Goal: Information Seeking & Learning: Learn about a topic

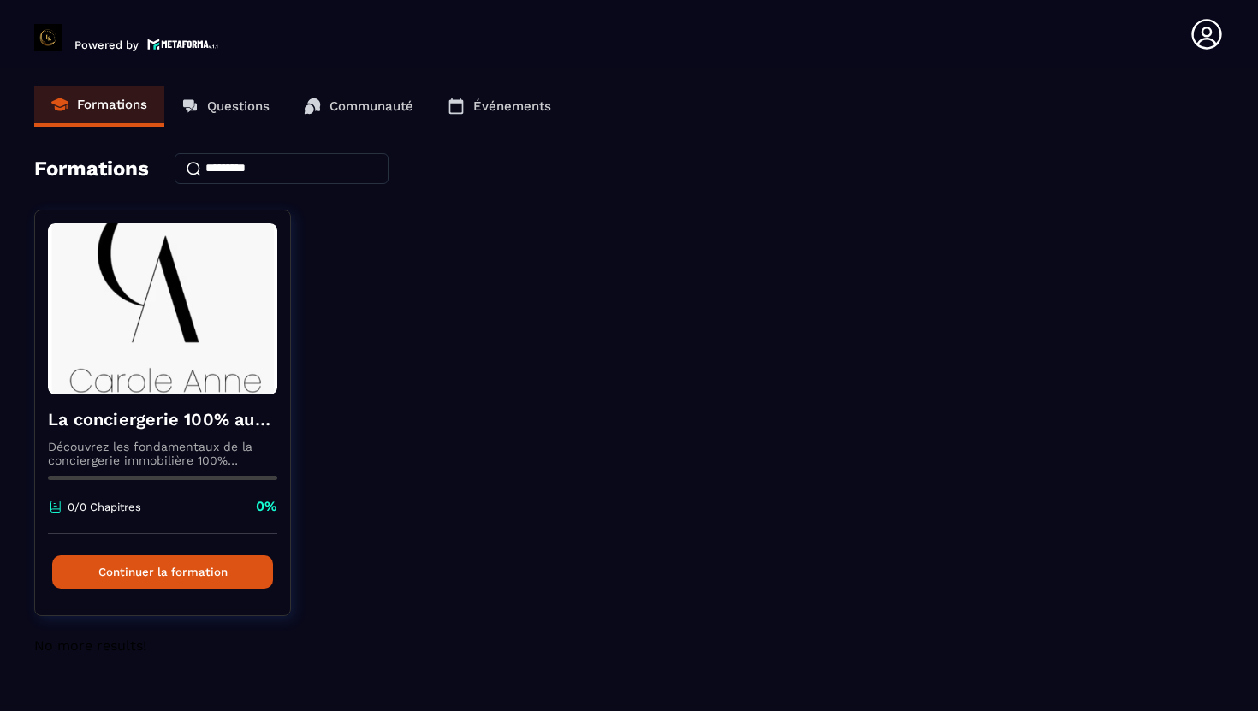
click at [242, 110] on p "Questions" at bounding box center [238, 105] width 62 height 15
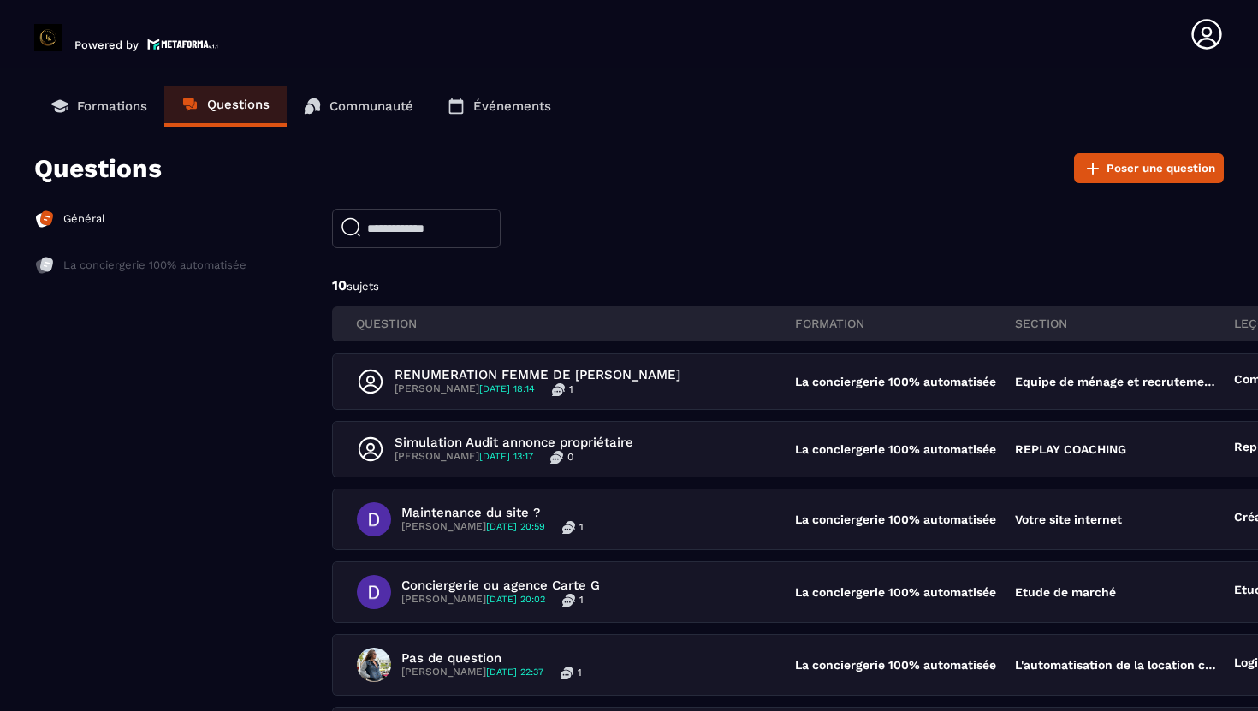
click at [357, 108] on p "Communauté" at bounding box center [371, 105] width 84 height 15
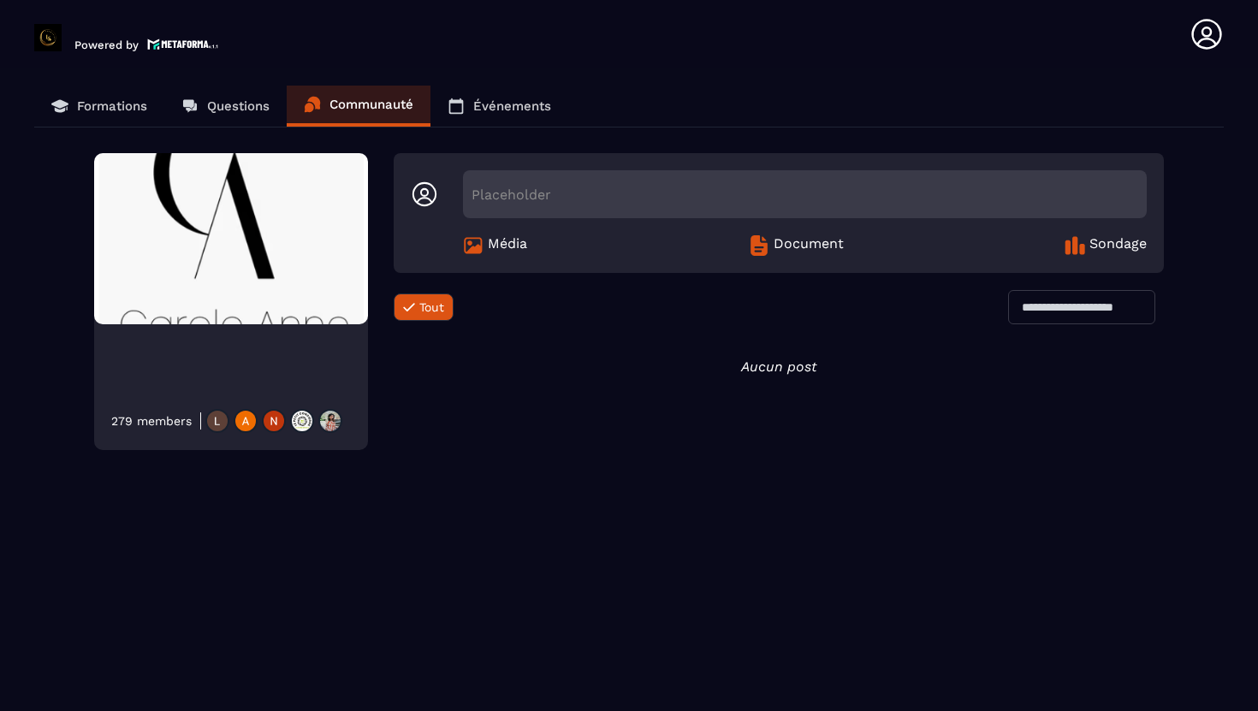
click at [470, 110] on link "Événements" at bounding box center [499, 106] width 138 height 41
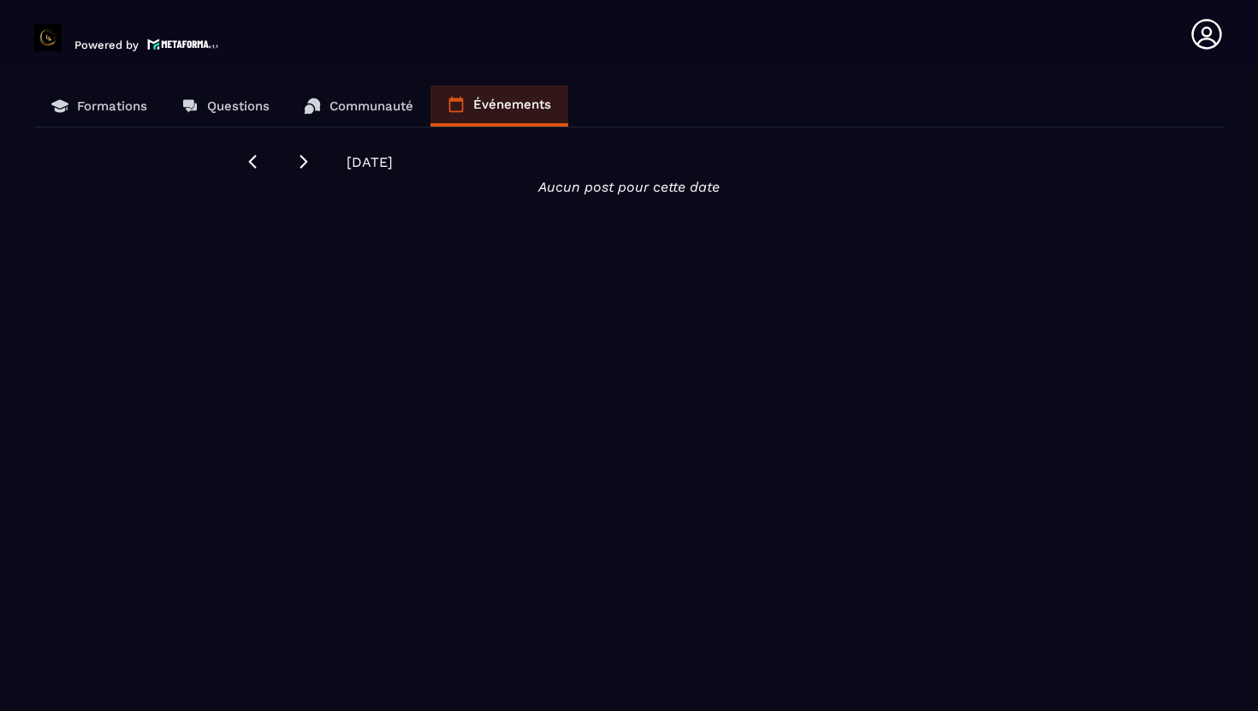
click at [131, 110] on p "Formations" at bounding box center [112, 105] width 70 height 15
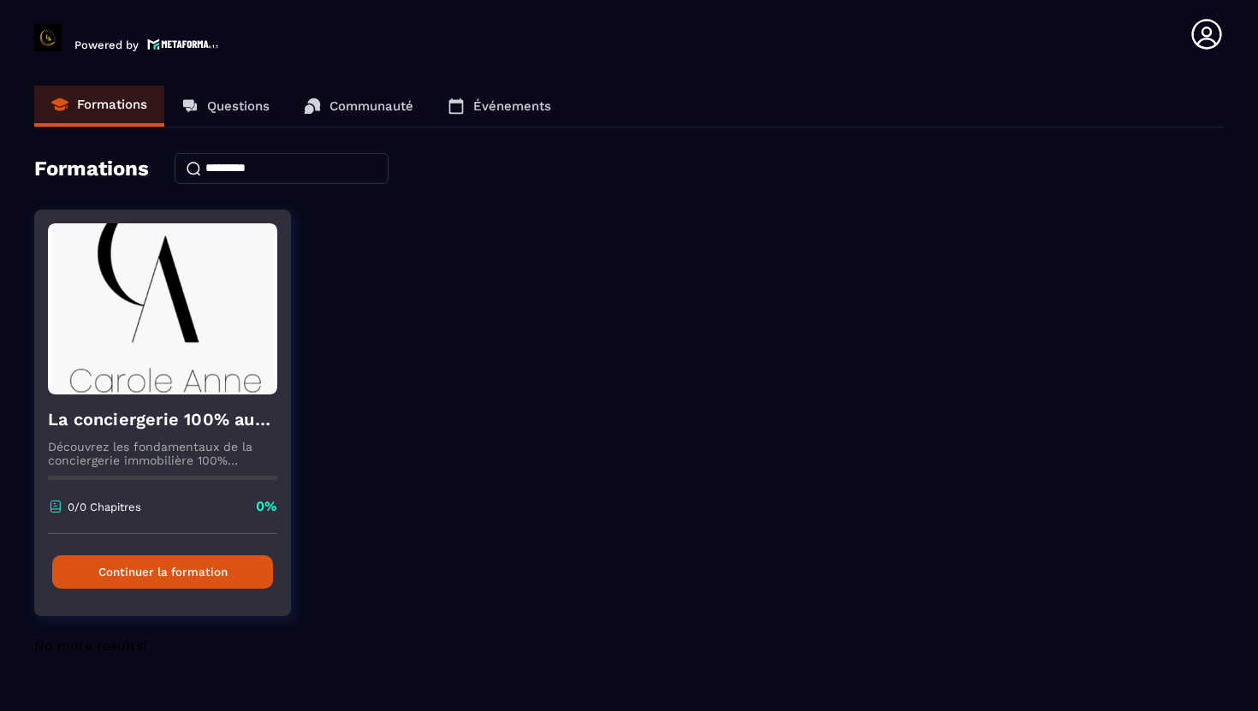
click at [150, 577] on button "Continuer la formation" at bounding box center [162, 571] width 221 height 33
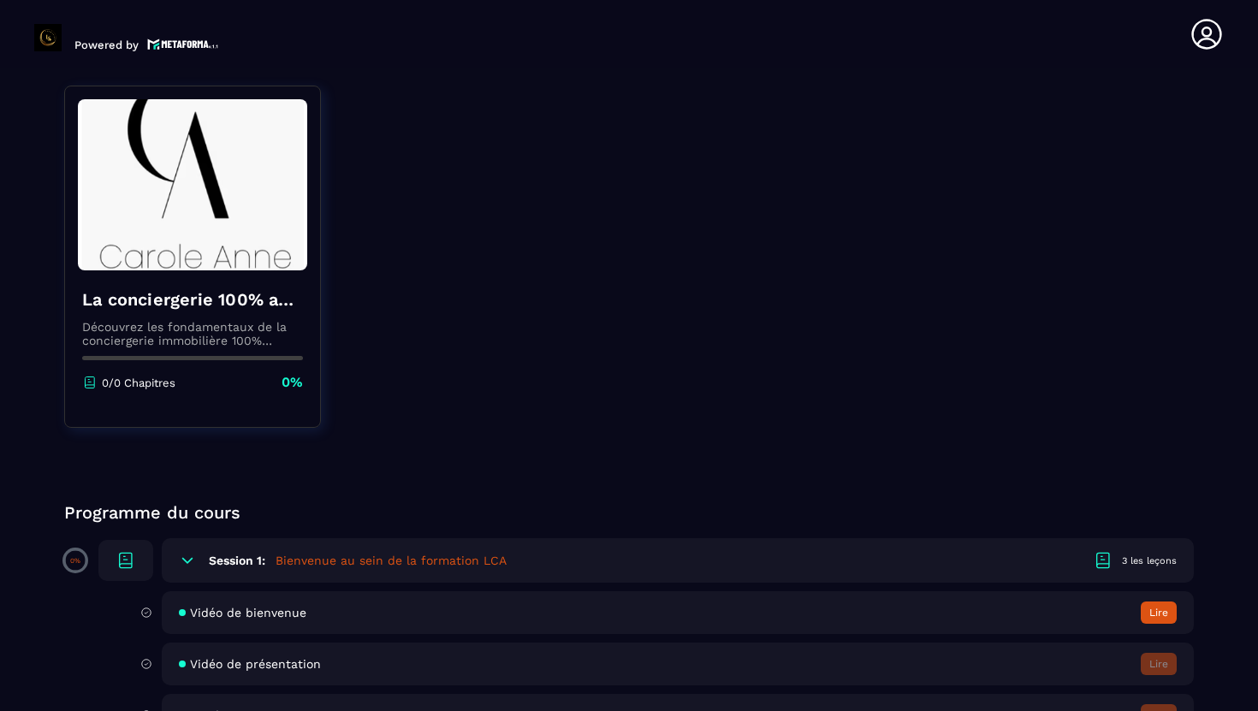
scroll to position [156, 0]
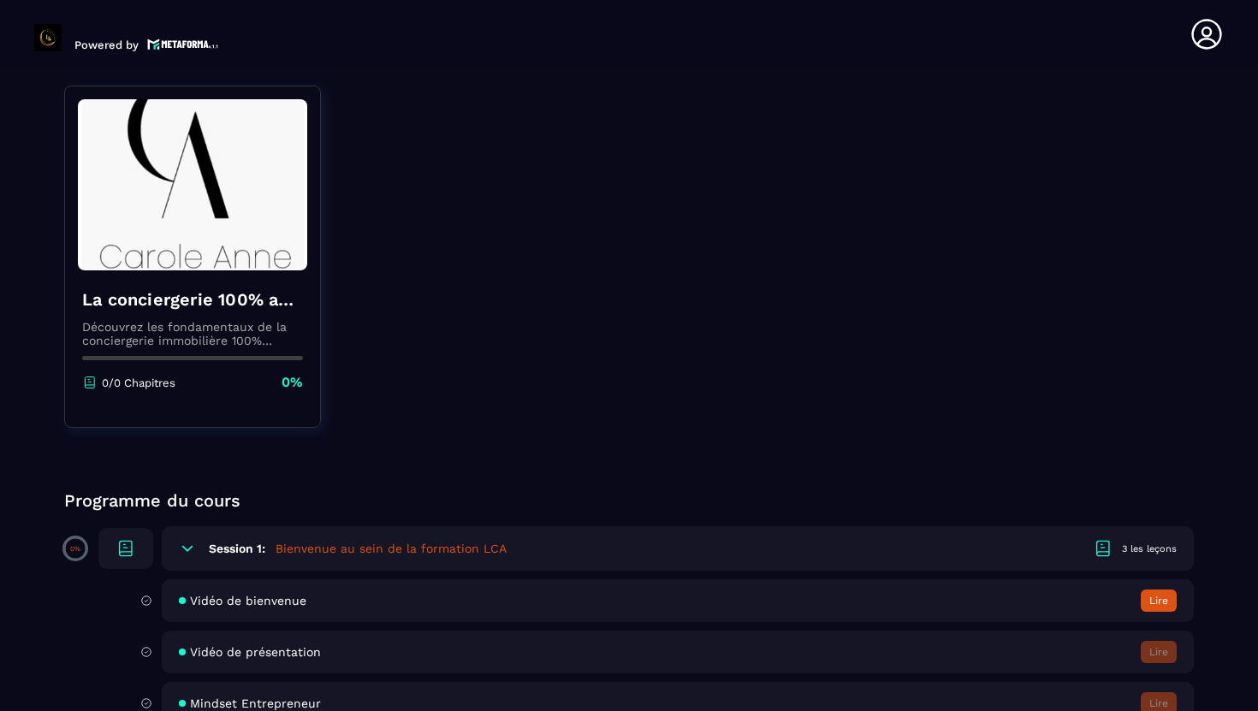
click at [395, 549] on h5 "Bienvenue au sein de la formation LCA" at bounding box center [391, 548] width 231 height 17
click at [136, 543] on div at bounding box center [125, 548] width 55 height 41
click at [1149, 544] on div "3 les leçons" at bounding box center [1149, 549] width 55 height 13
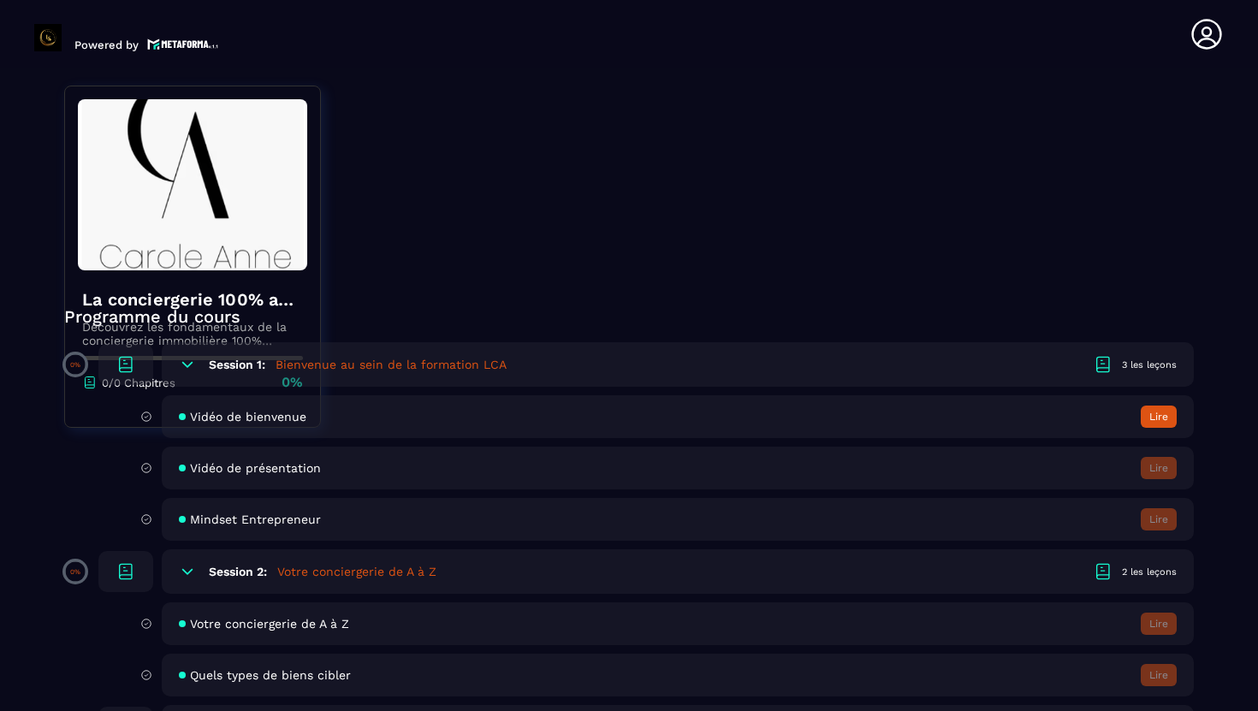
scroll to position [342, 0]
click at [852, 378] on div "Session 1: Bienvenue au sein de la formation LCA 3 les leçons" at bounding box center [678, 362] width 1032 height 44
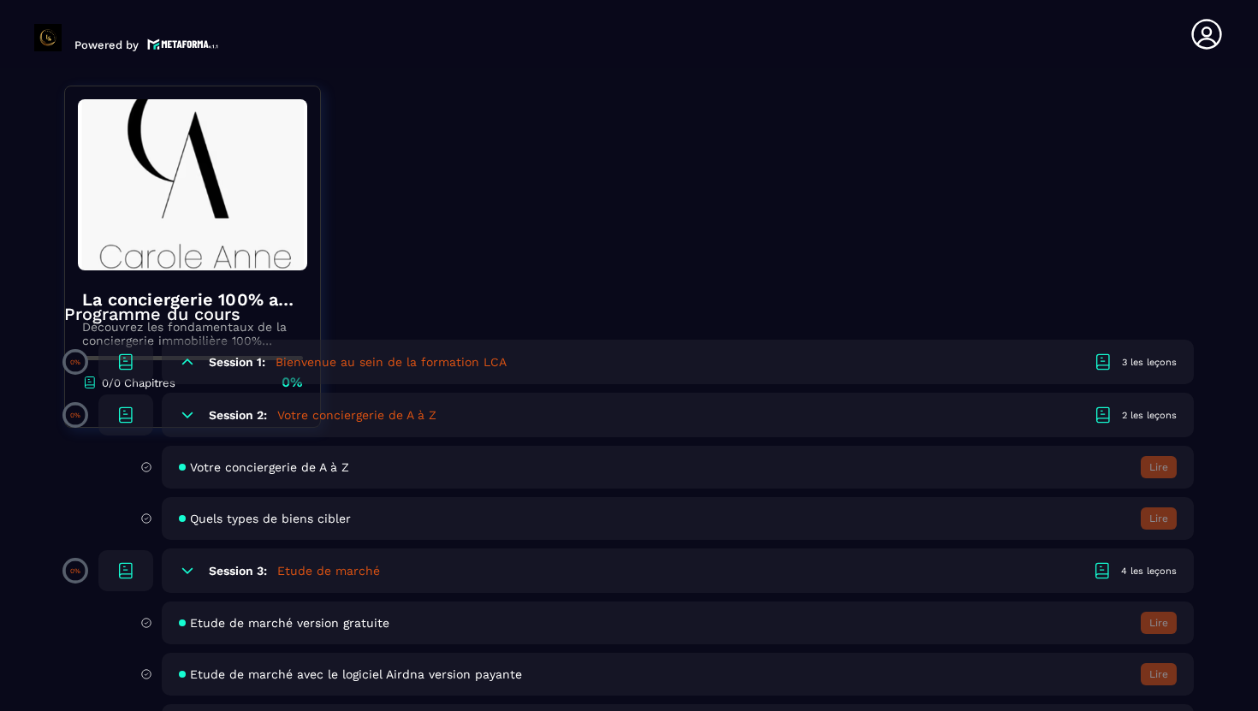
click at [854, 400] on div "Session 2: Votre conciergerie de A à Z 2 les leçons" at bounding box center [678, 415] width 1032 height 44
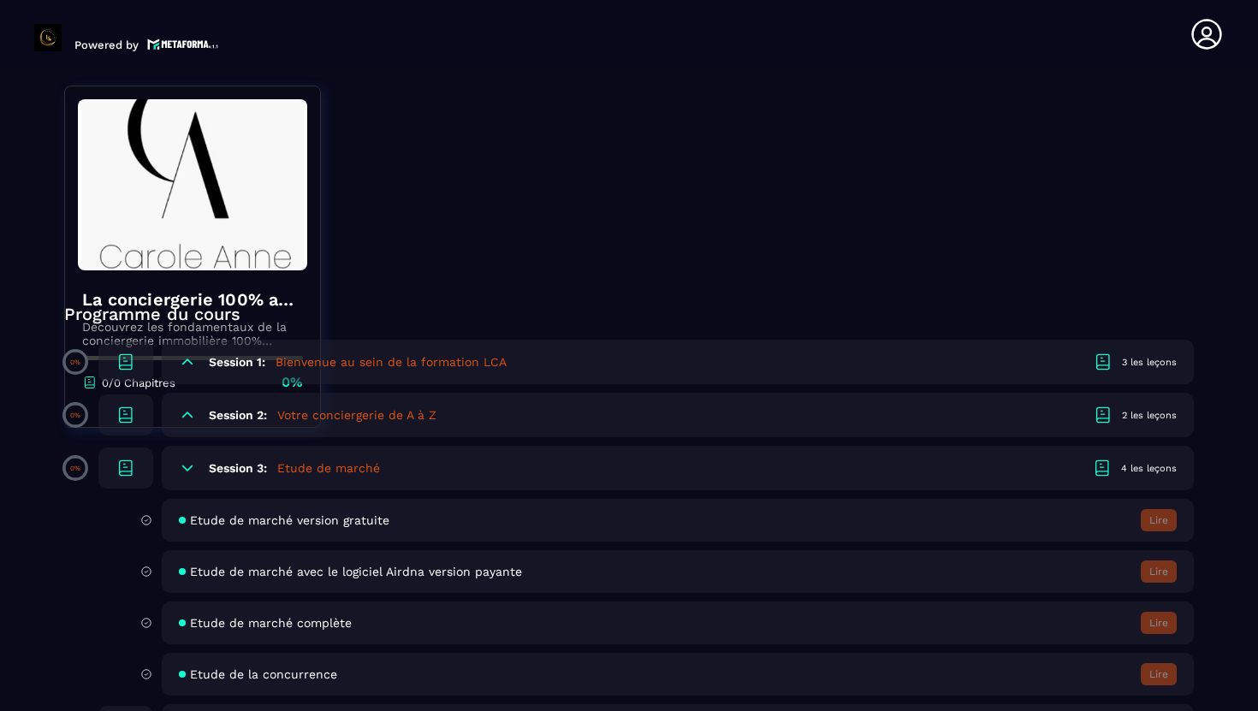
click at [829, 474] on div "Session 3: Etude de marché 4 les leçons" at bounding box center [678, 468] width 1032 height 44
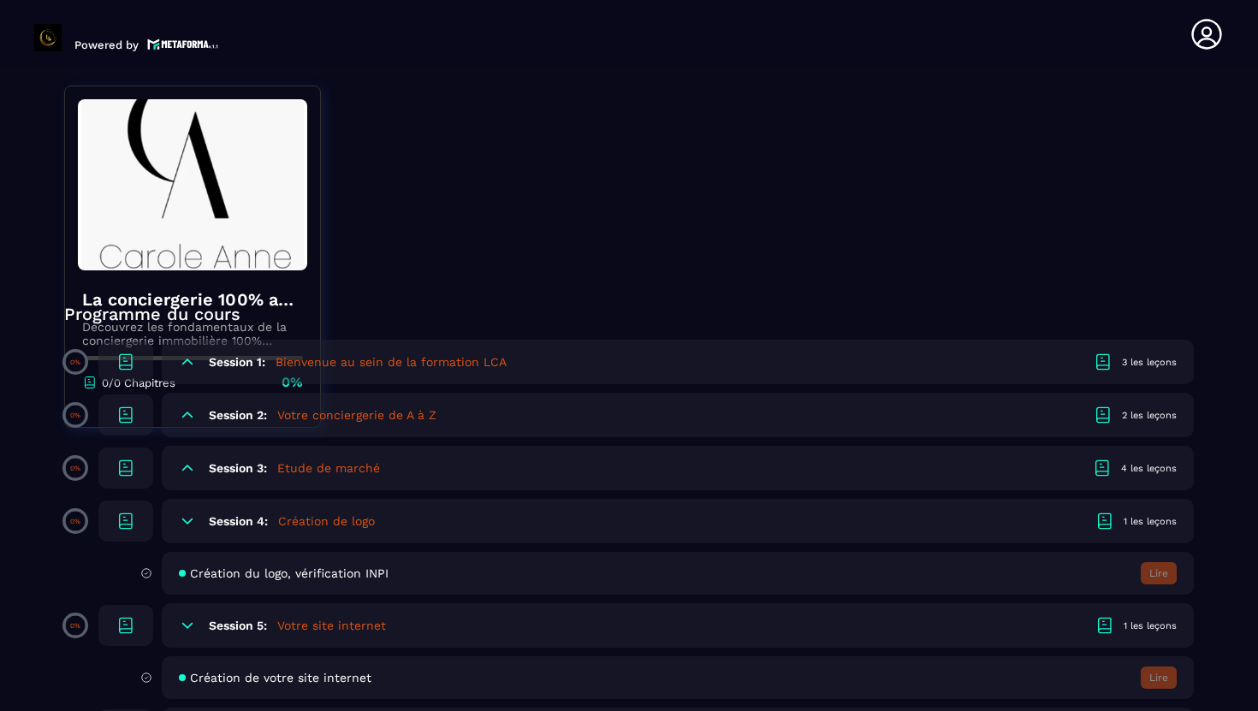
click at [820, 516] on div "Session 4: Création de logo 1 les leçons" at bounding box center [678, 521] width 1032 height 44
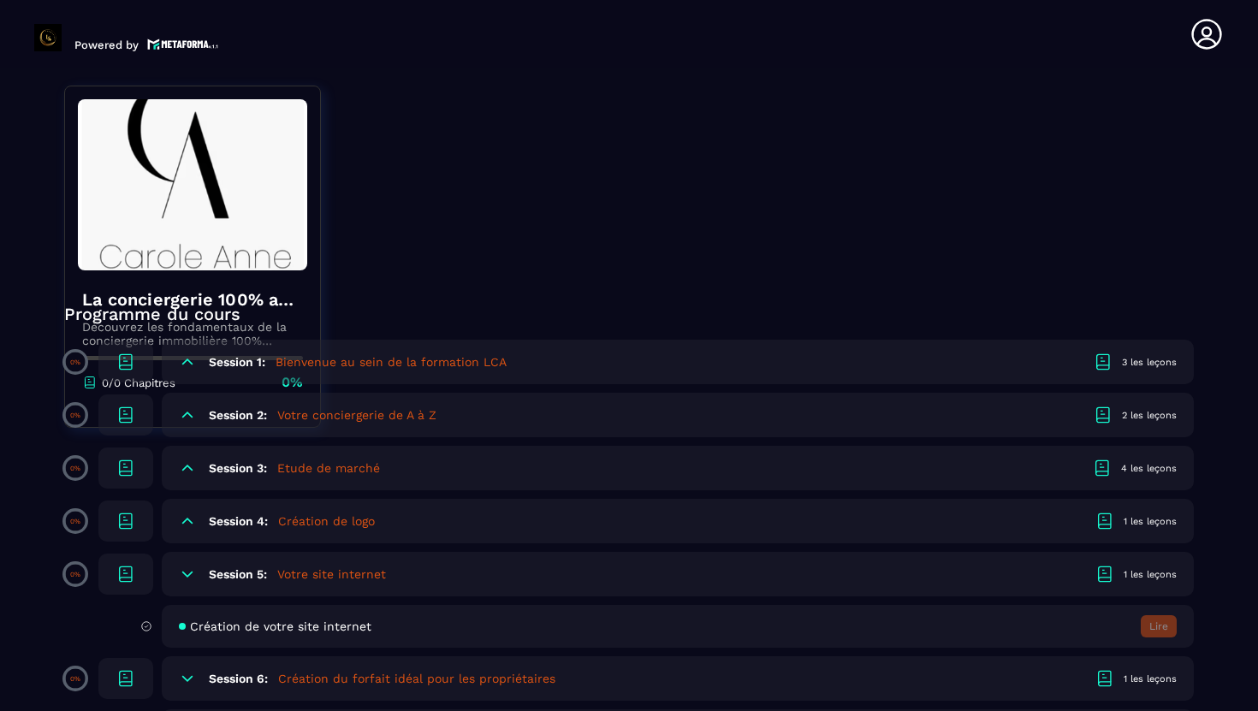
click at [776, 637] on div "Création de votre site internet Lire" at bounding box center [678, 626] width 1032 height 43
click at [694, 594] on div "Session 5: Votre site internet 1 les leçons" at bounding box center [678, 574] width 1032 height 44
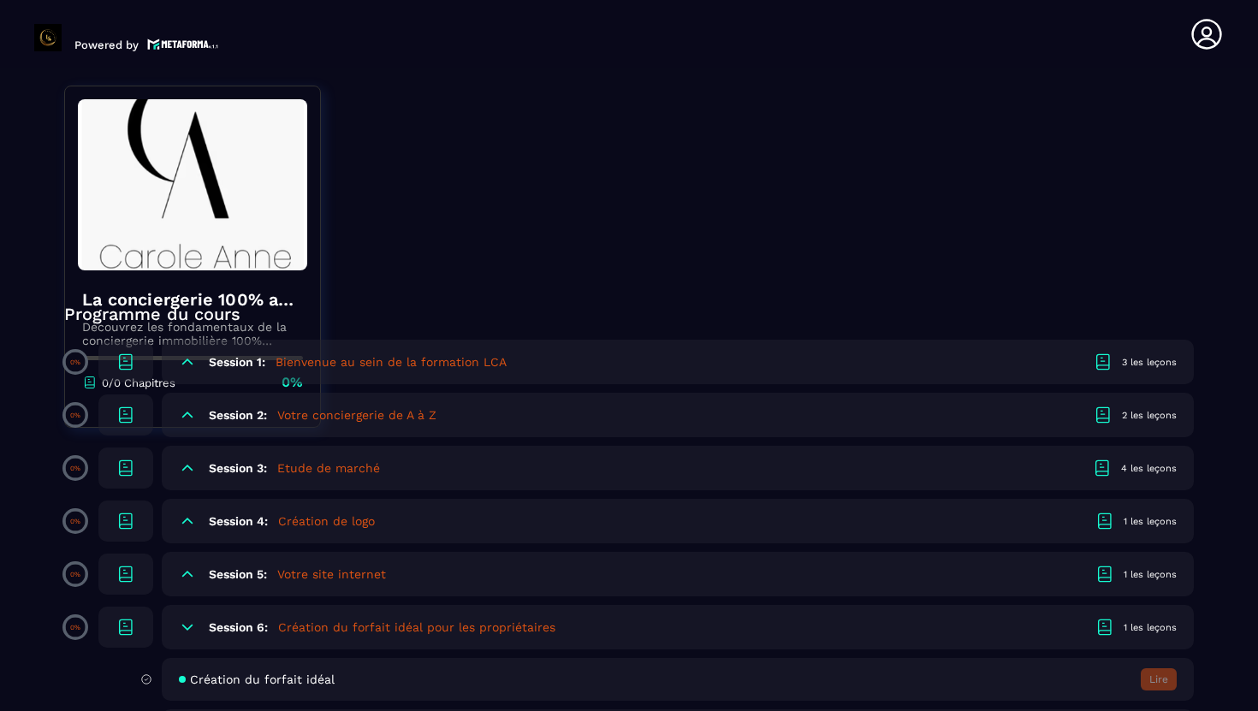
click at [678, 636] on div "Session 6: Création du forfait idéal pour les propriétaires 1 les leçons" at bounding box center [678, 627] width 1032 height 44
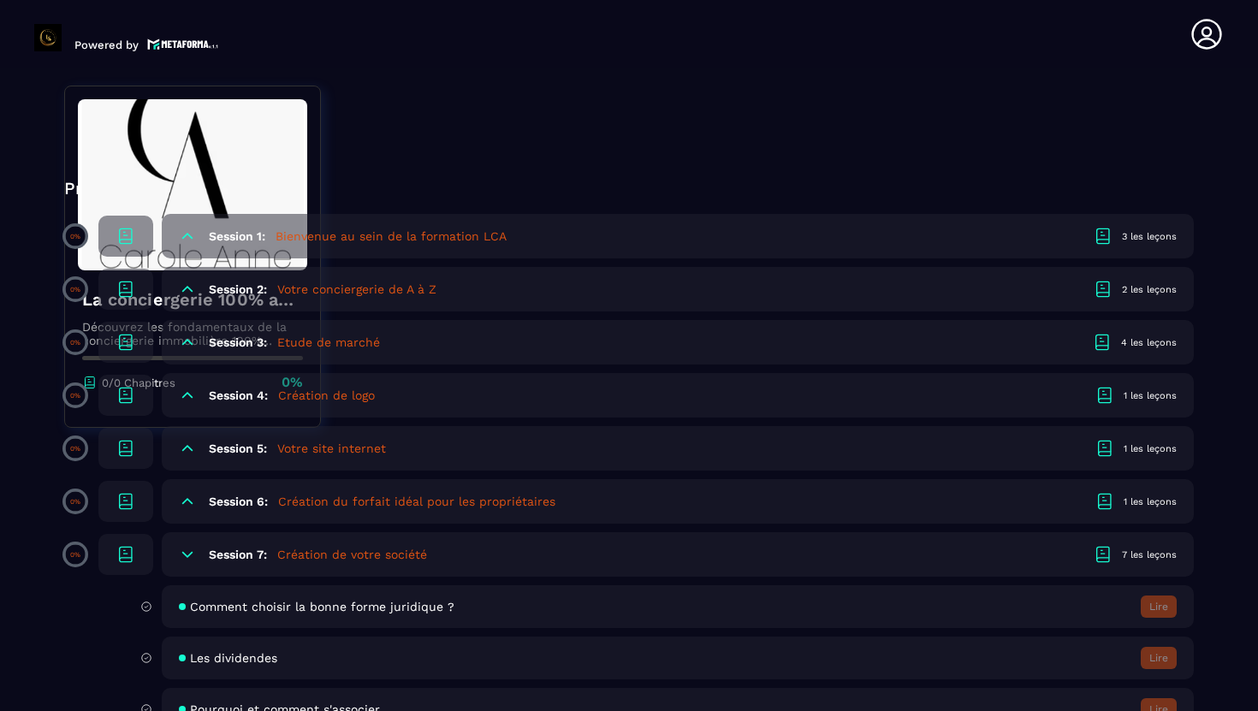
scroll to position [383, 0]
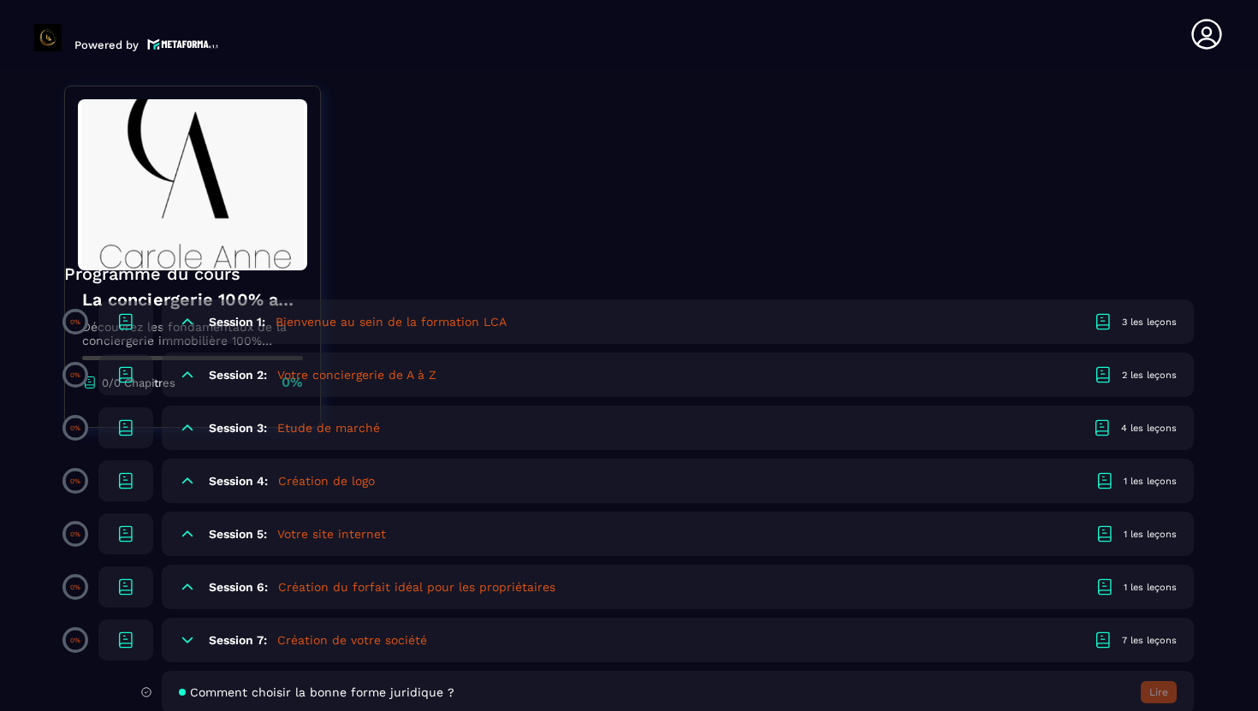
click at [1097, 323] on icon at bounding box center [1103, 320] width 12 height 13
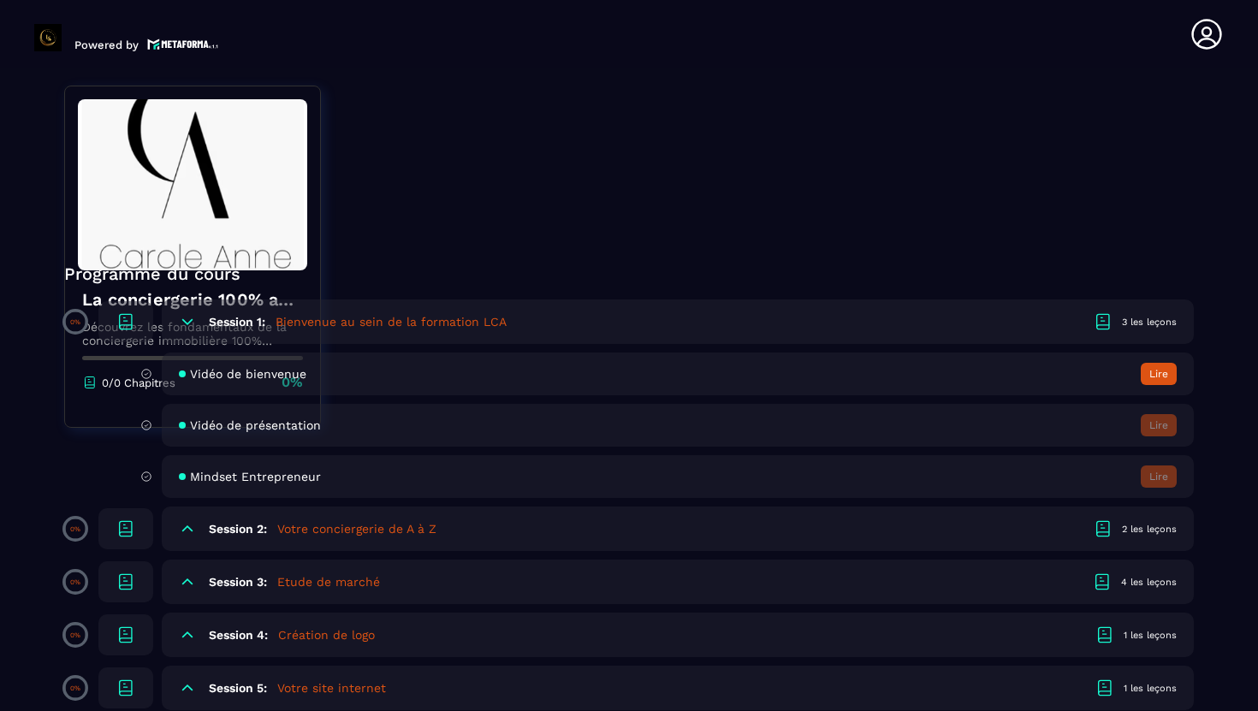
click at [1166, 365] on button "Lire" at bounding box center [1159, 374] width 36 height 22
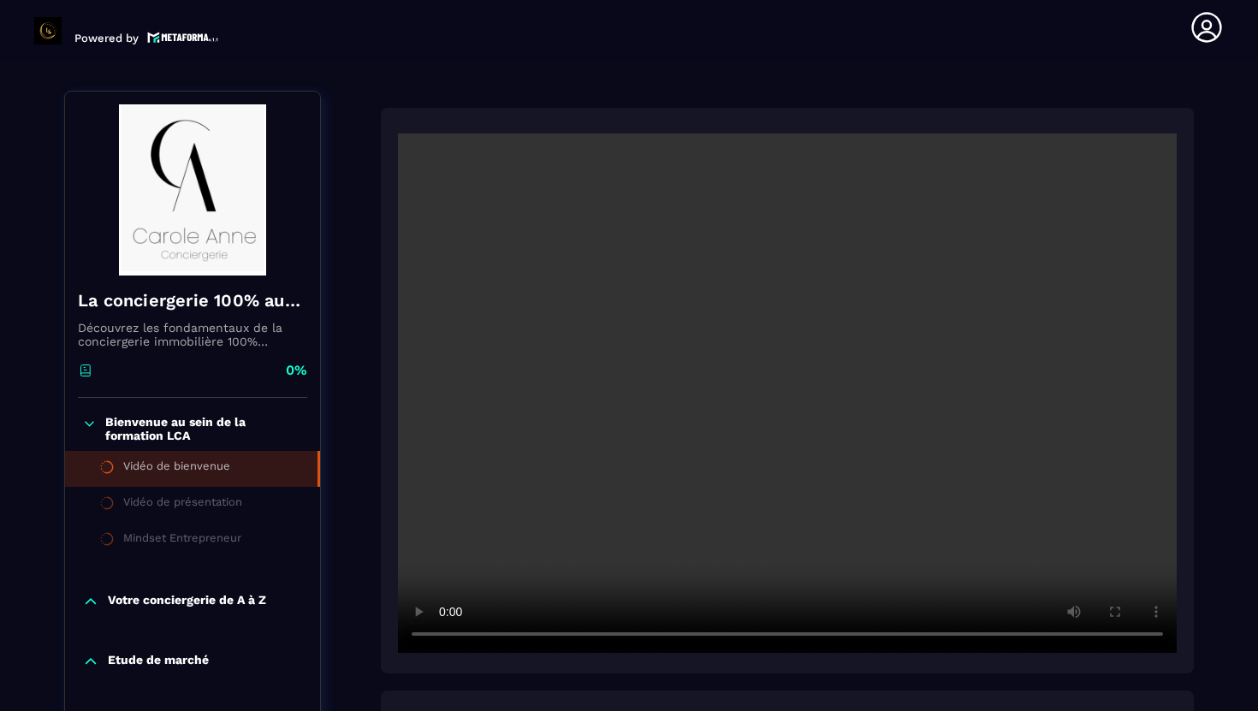
scroll to position [169, 0]
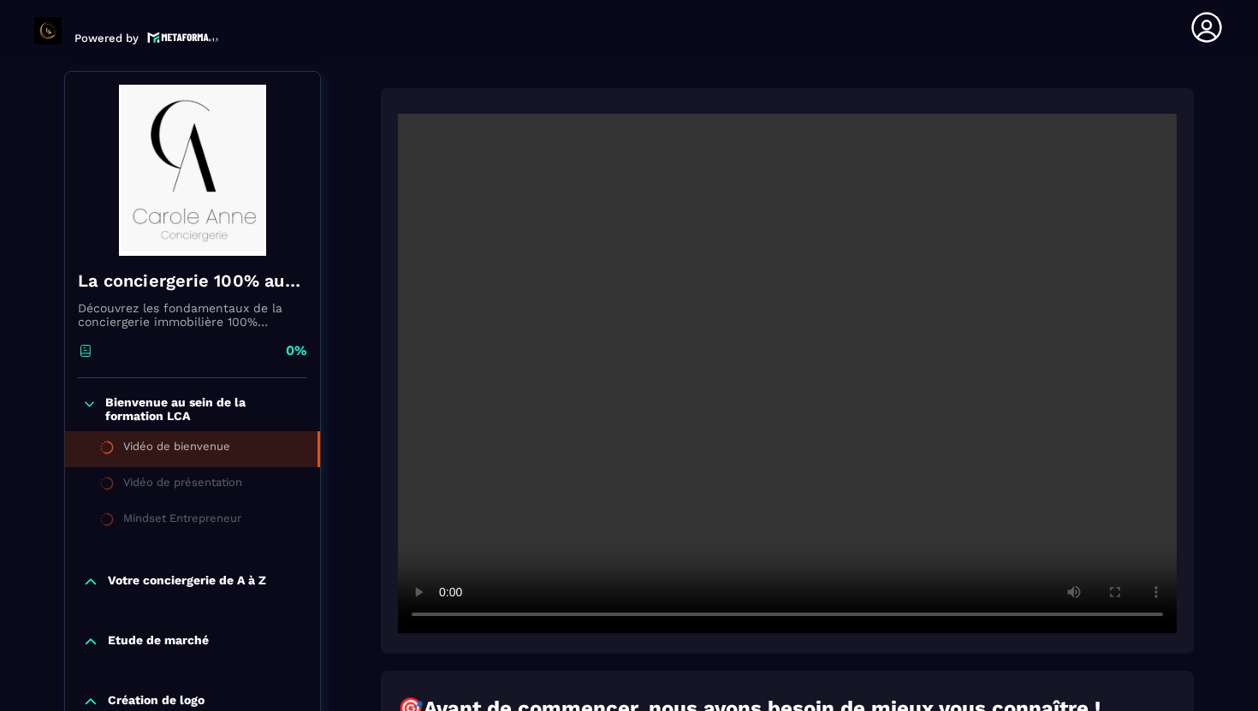
click at [253, 459] on li "Vidéo de bienvenue" at bounding box center [192, 449] width 255 height 36
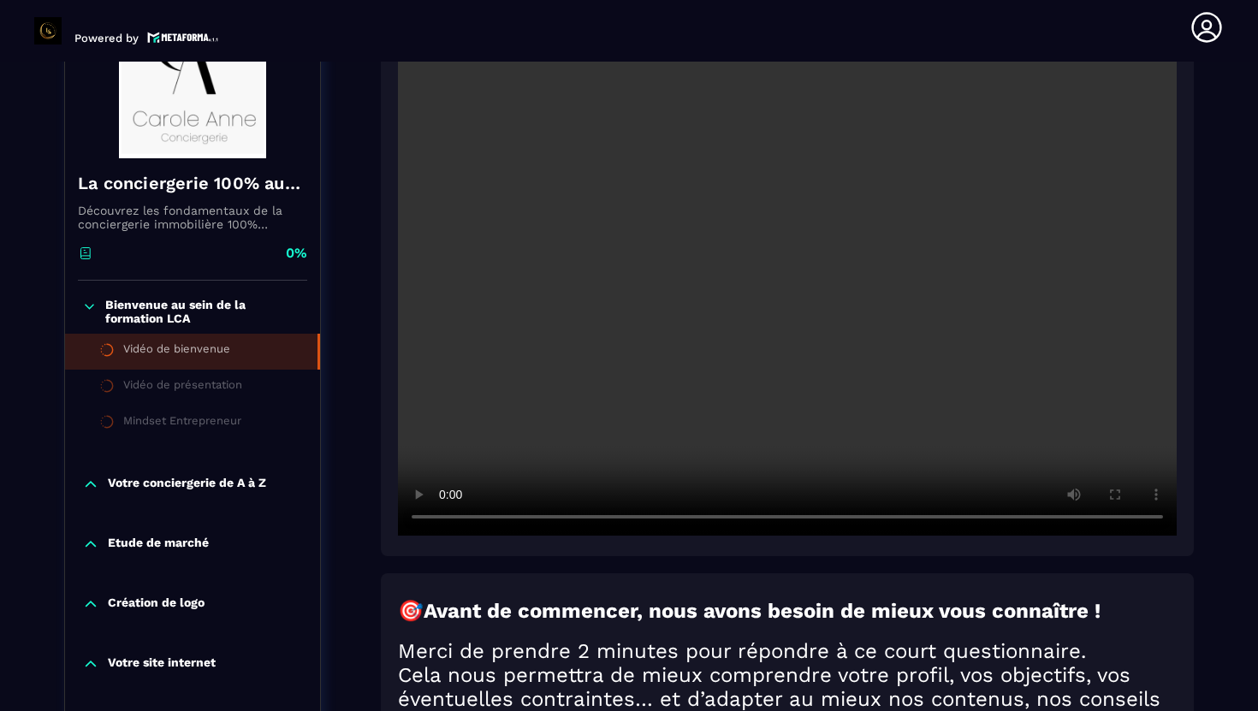
scroll to position [268, 0]
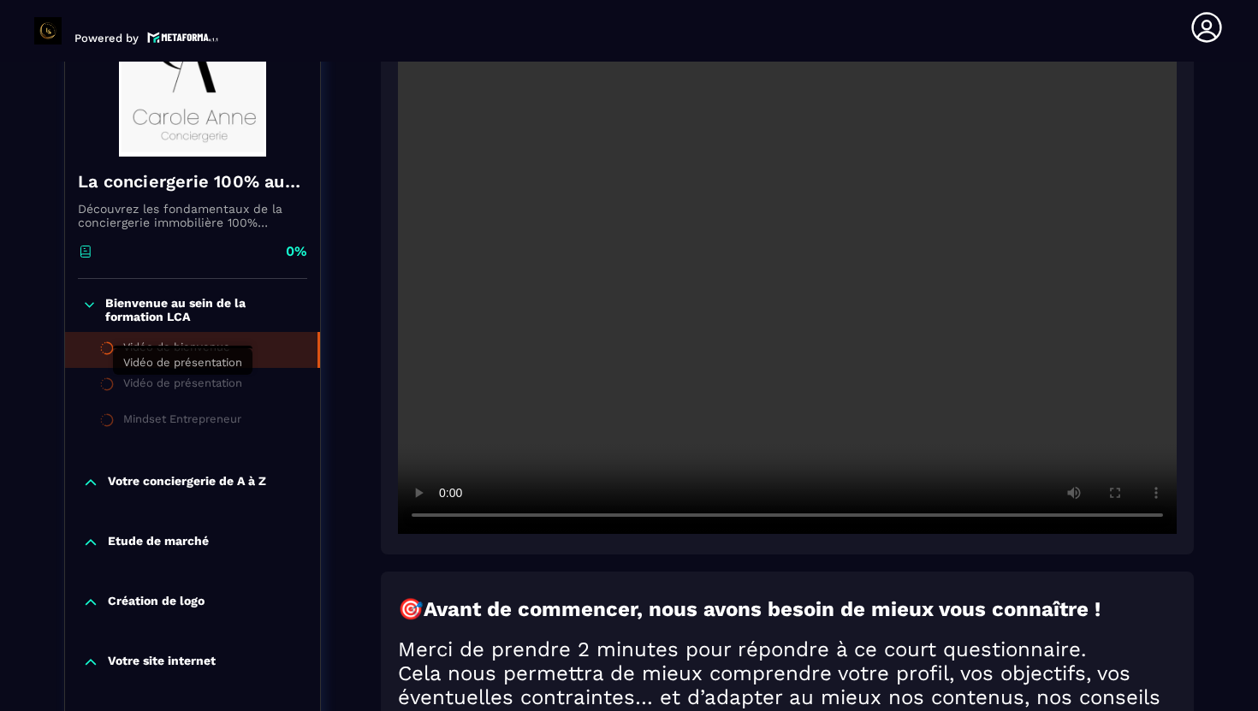
click at [217, 383] on div "Vidéo de présentation" at bounding box center [182, 386] width 119 height 19
click at [130, 306] on p "Bienvenue au sein de la formation LCA" at bounding box center [204, 309] width 198 height 27
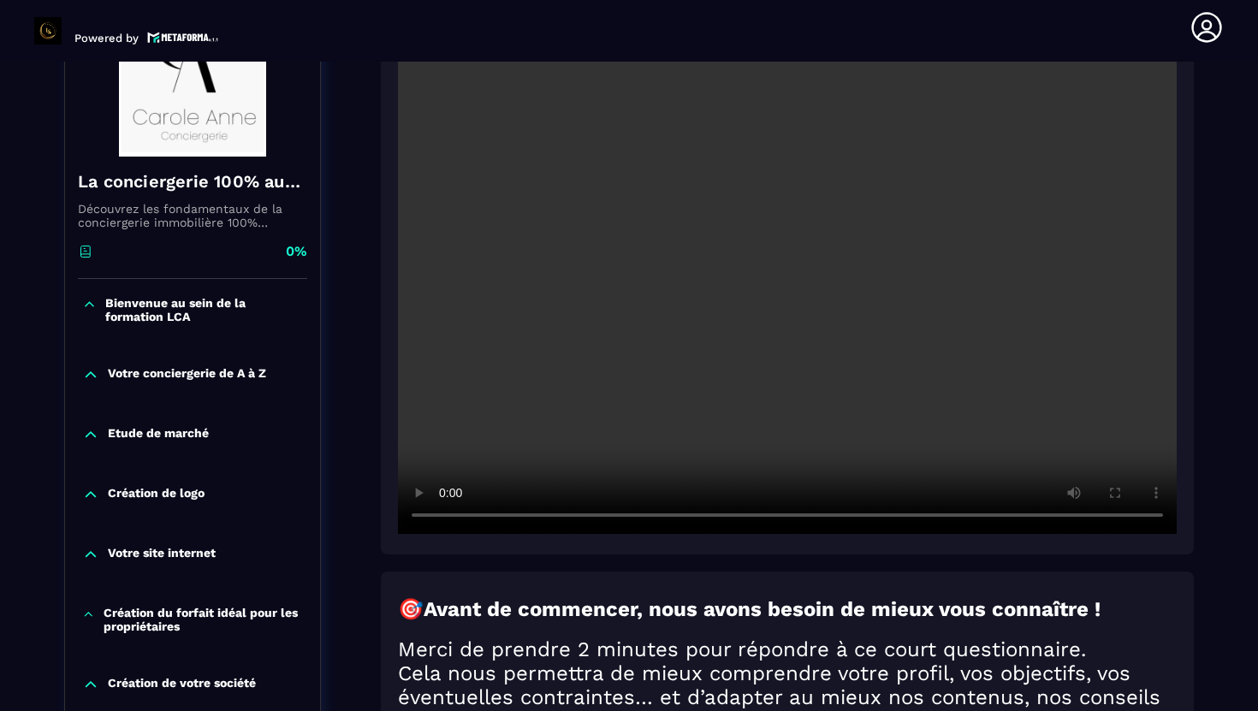
click at [138, 306] on p "Bienvenue au sein de la formation LCA" at bounding box center [204, 309] width 198 height 27
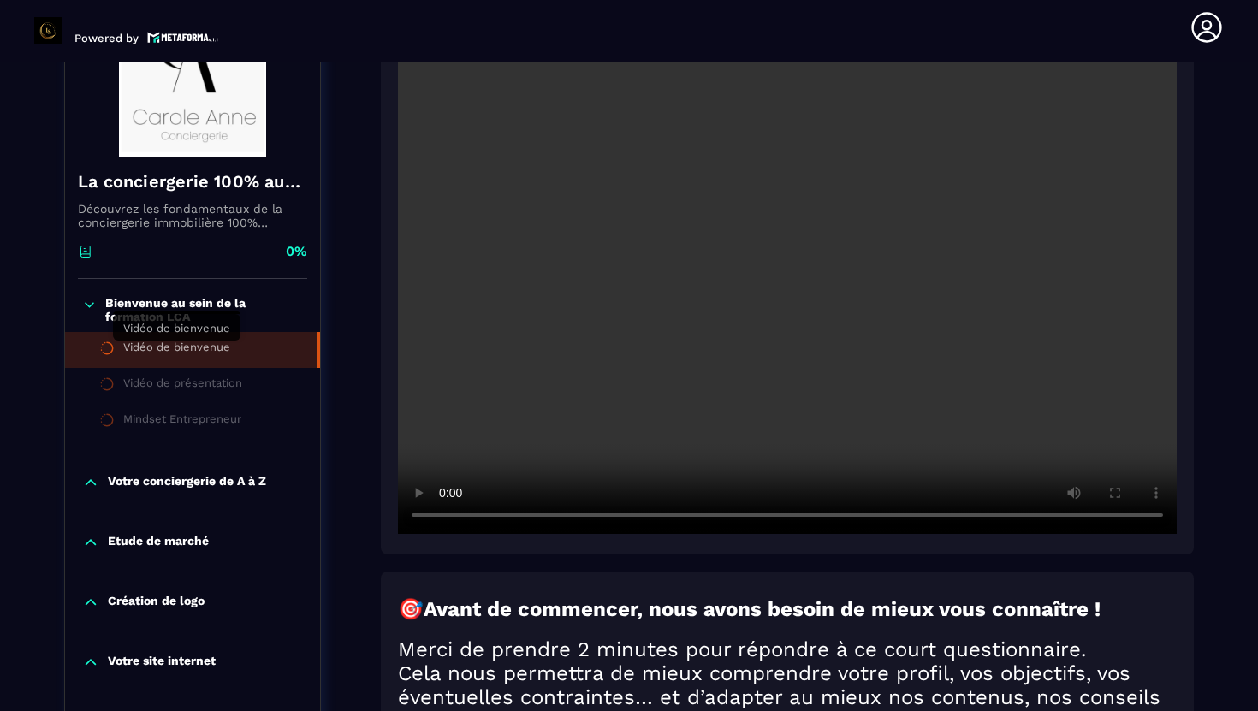
click at [126, 355] on div "Vidéo de bienvenue" at bounding box center [176, 350] width 107 height 19
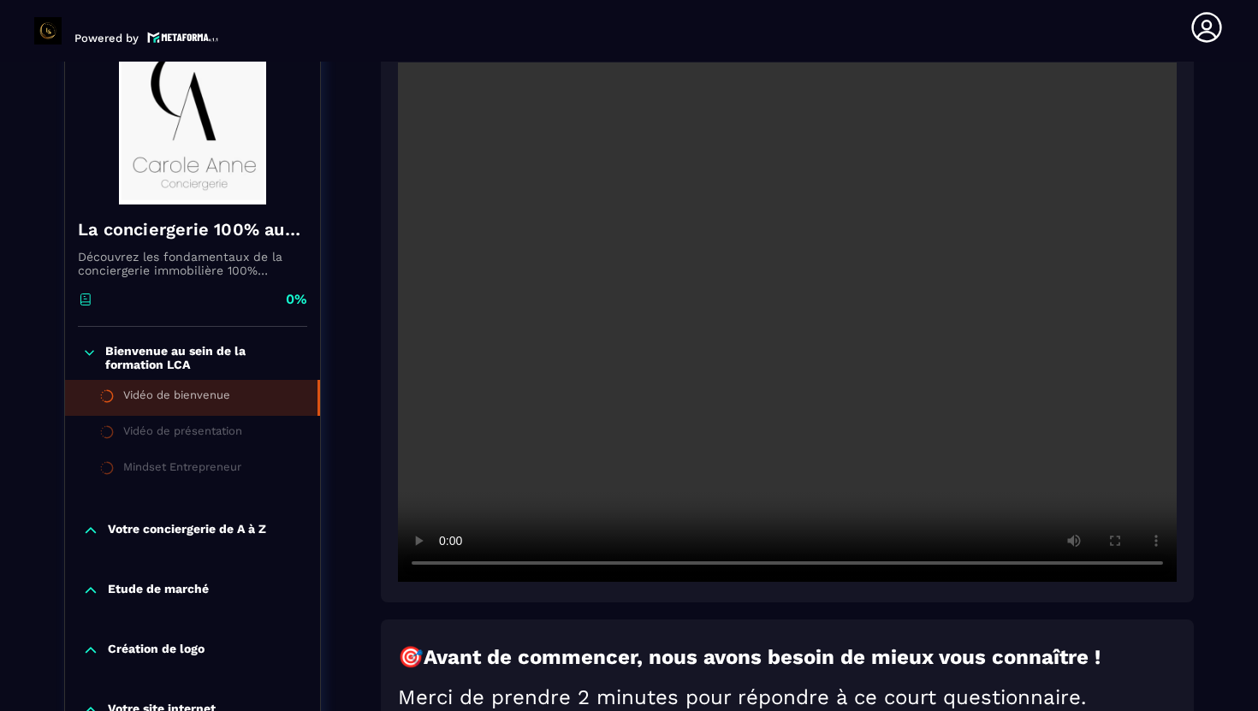
scroll to position [224, 0]
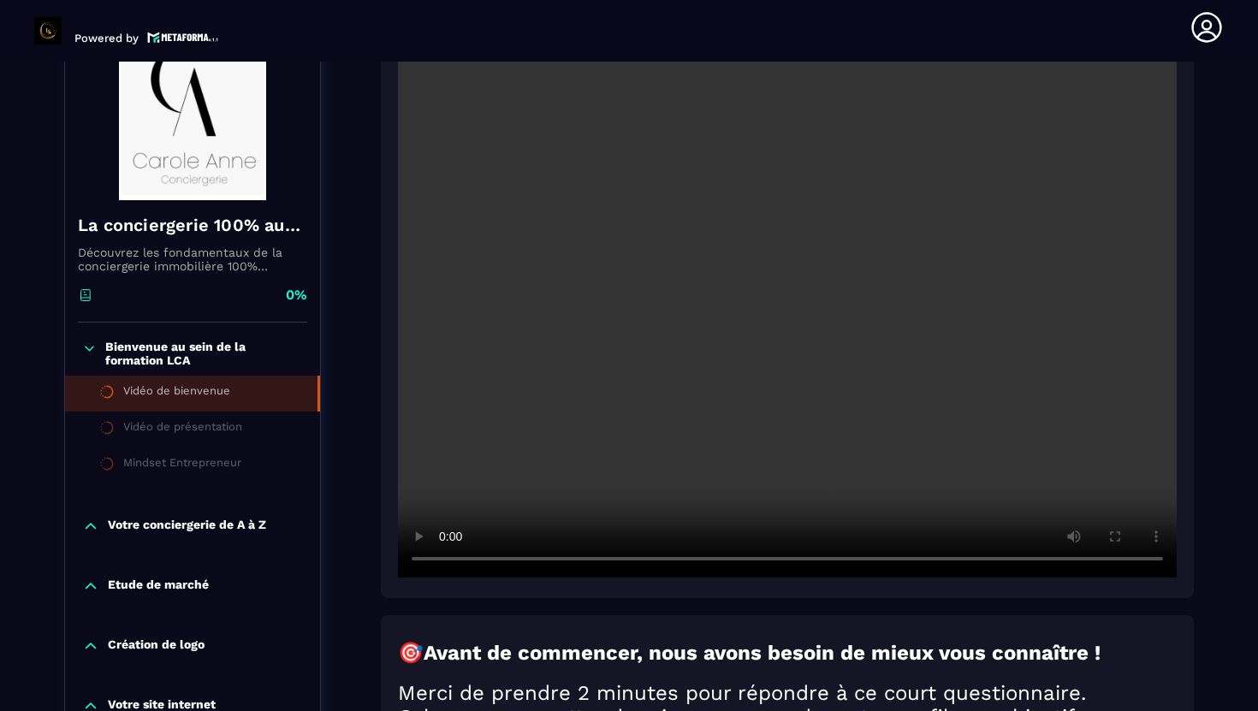
click at [174, 354] on p "Bienvenue au sein de la formation LCA" at bounding box center [204, 353] width 198 height 27
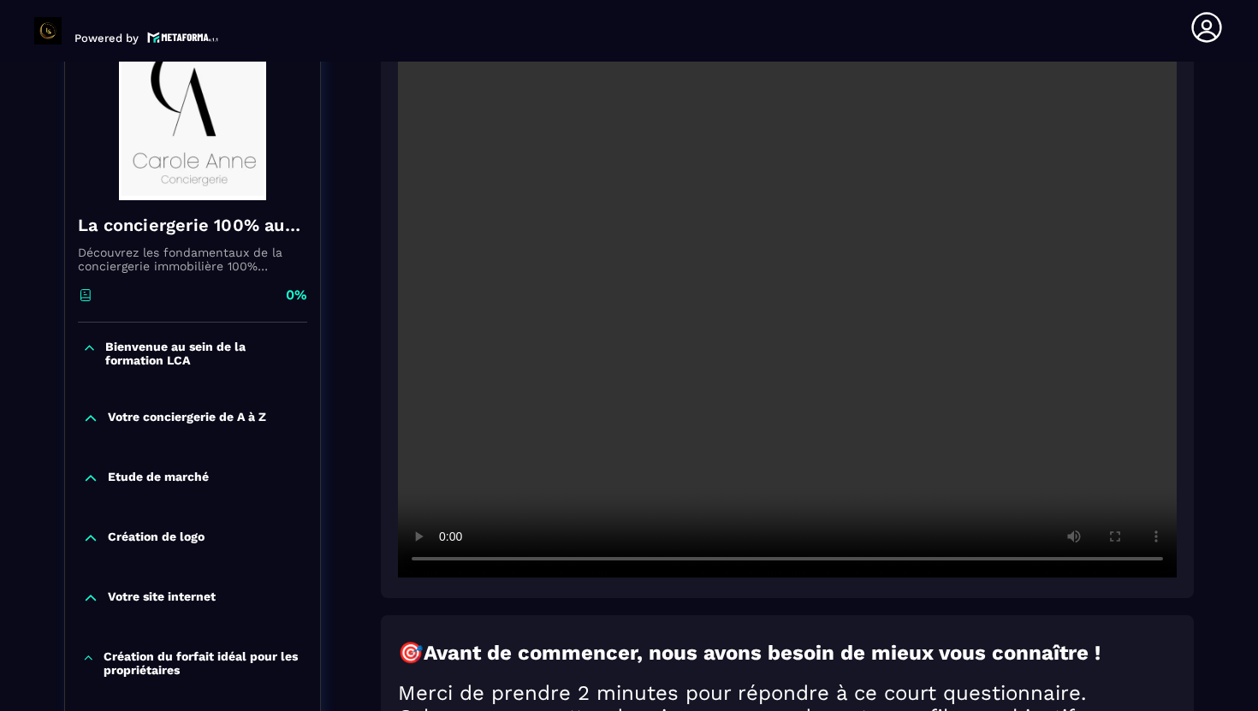
click at [174, 354] on p "Bienvenue au sein de la formation LCA" at bounding box center [204, 353] width 198 height 27
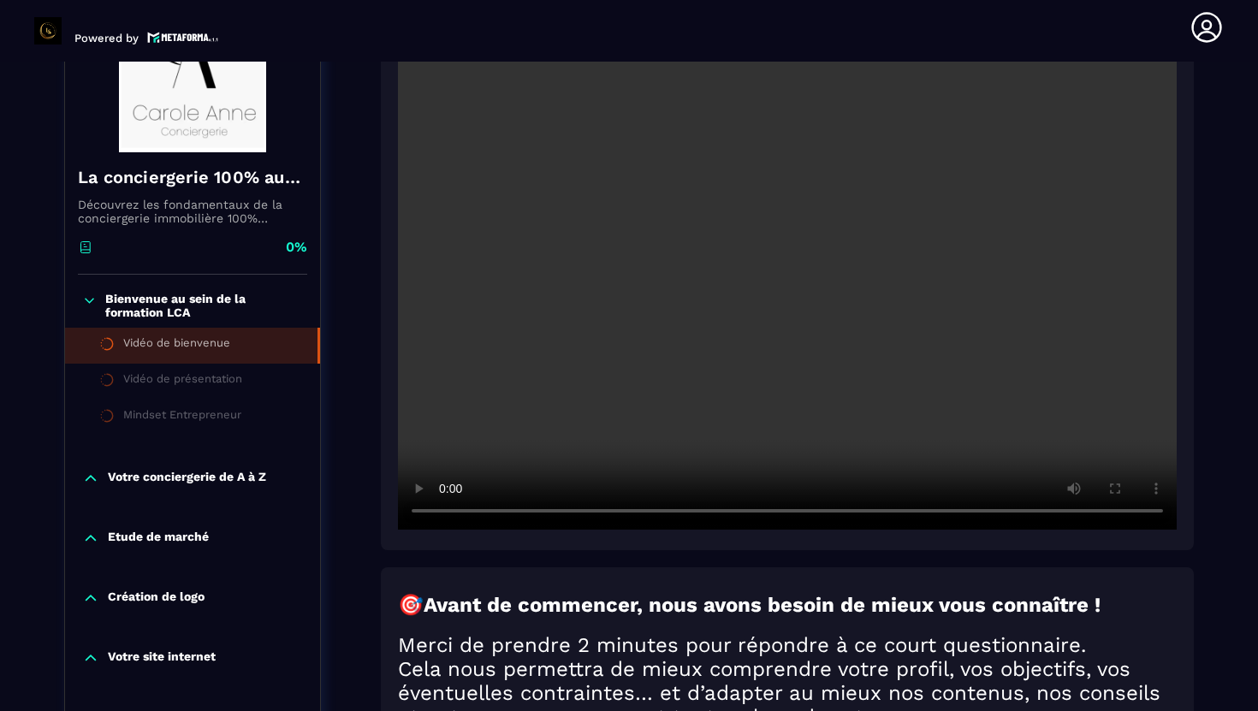
scroll to position [289, 0]
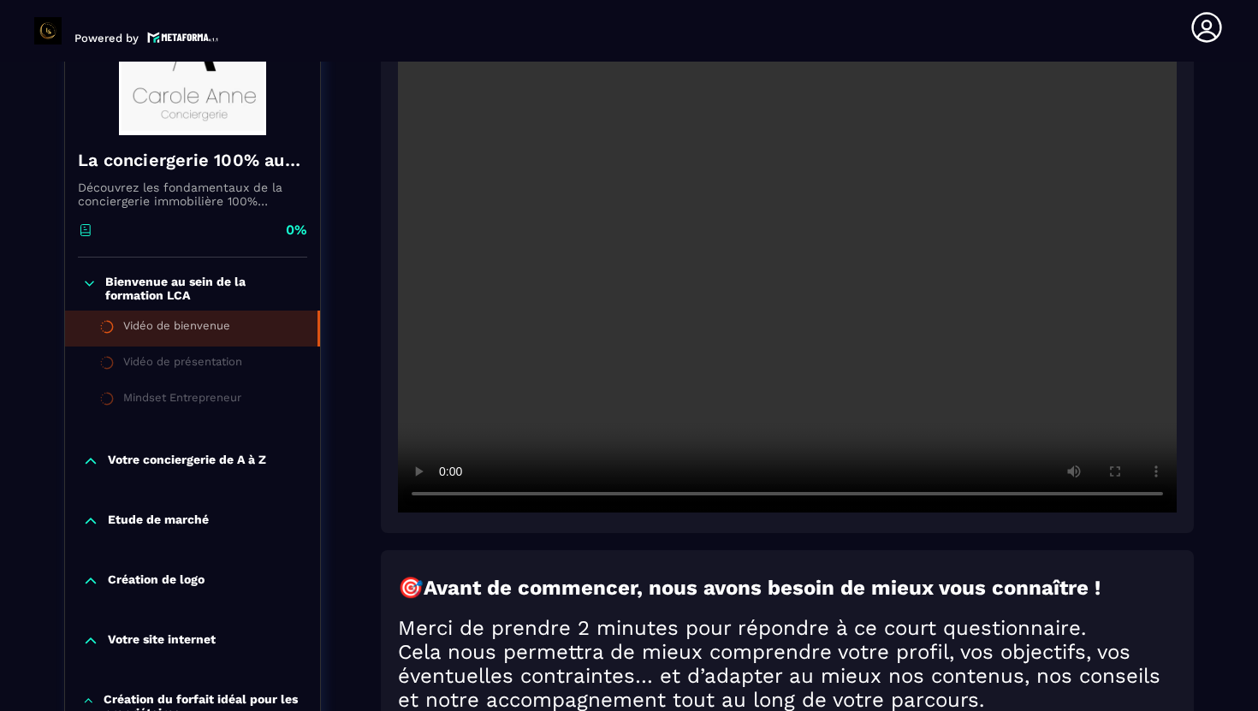
click at [601, 528] on div at bounding box center [787, 250] width 813 height 566
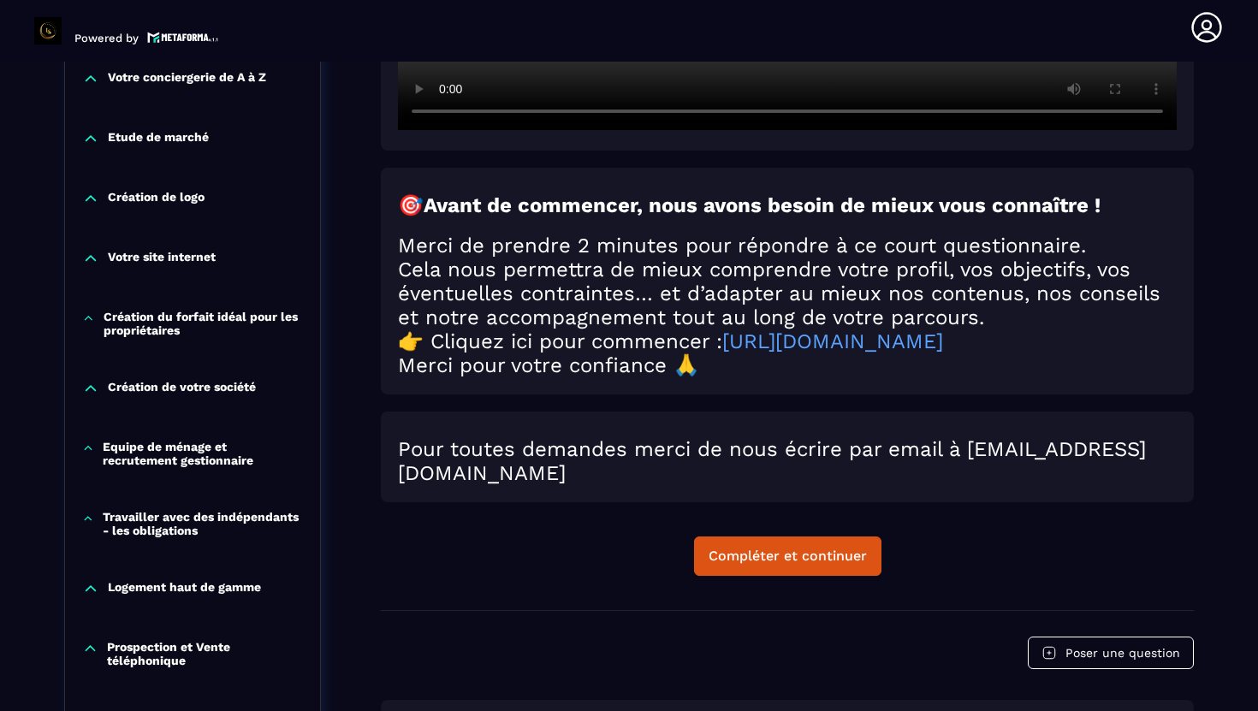
scroll to position [683, 0]
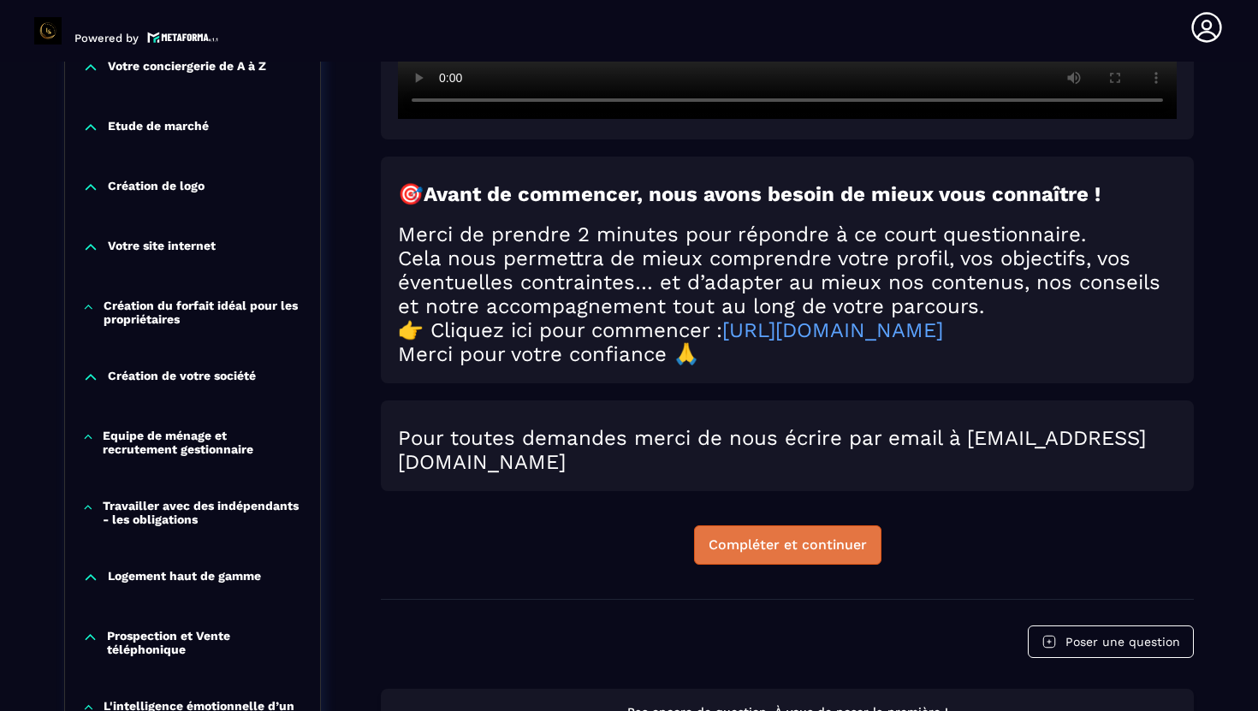
click at [831, 565] on button "Compléter et continuer" at bounding box center [787, 544] width 187 height 39
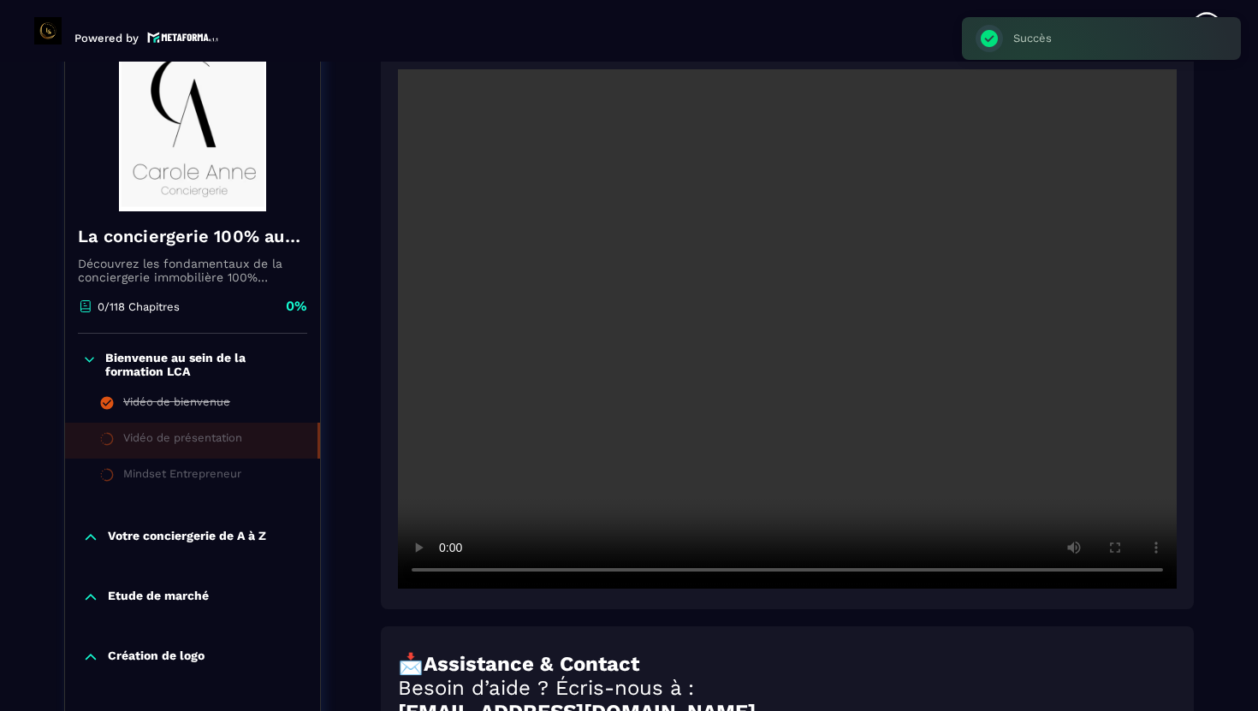
scroll to position [178, 0]
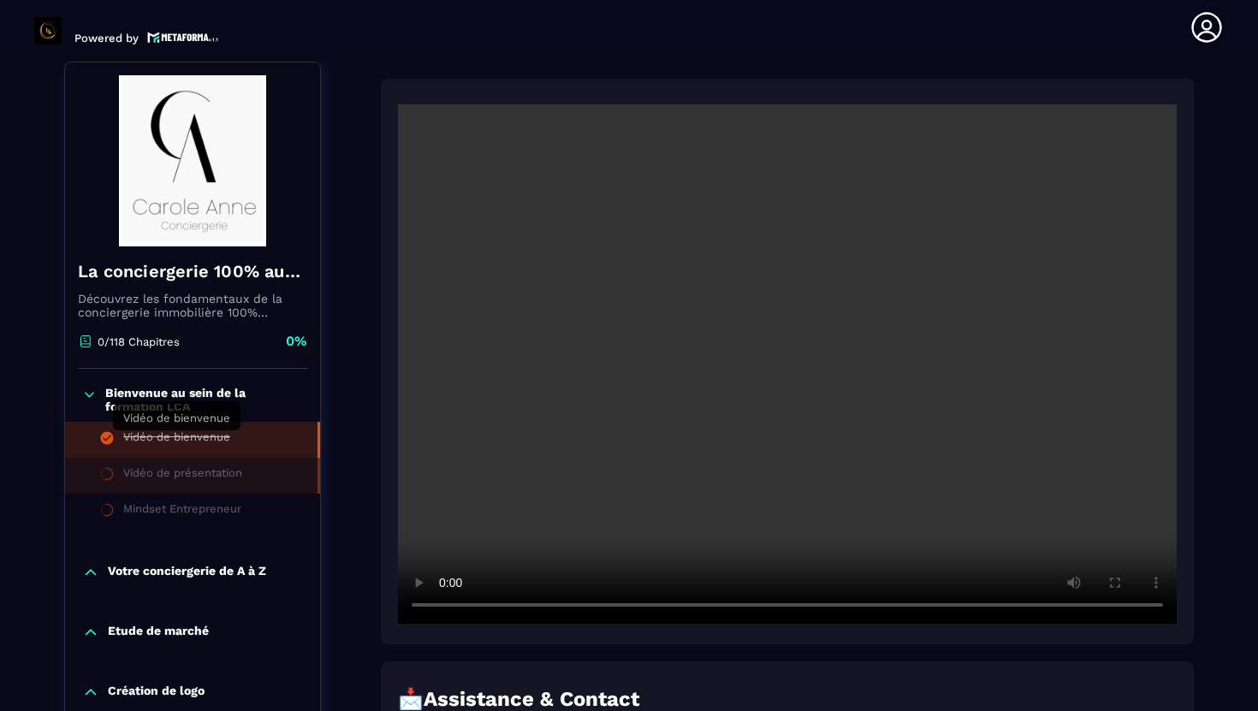
click at [187, 443] on div "Vidéo de bienvenue" at bounding box center [176, 439] width 107 height 19
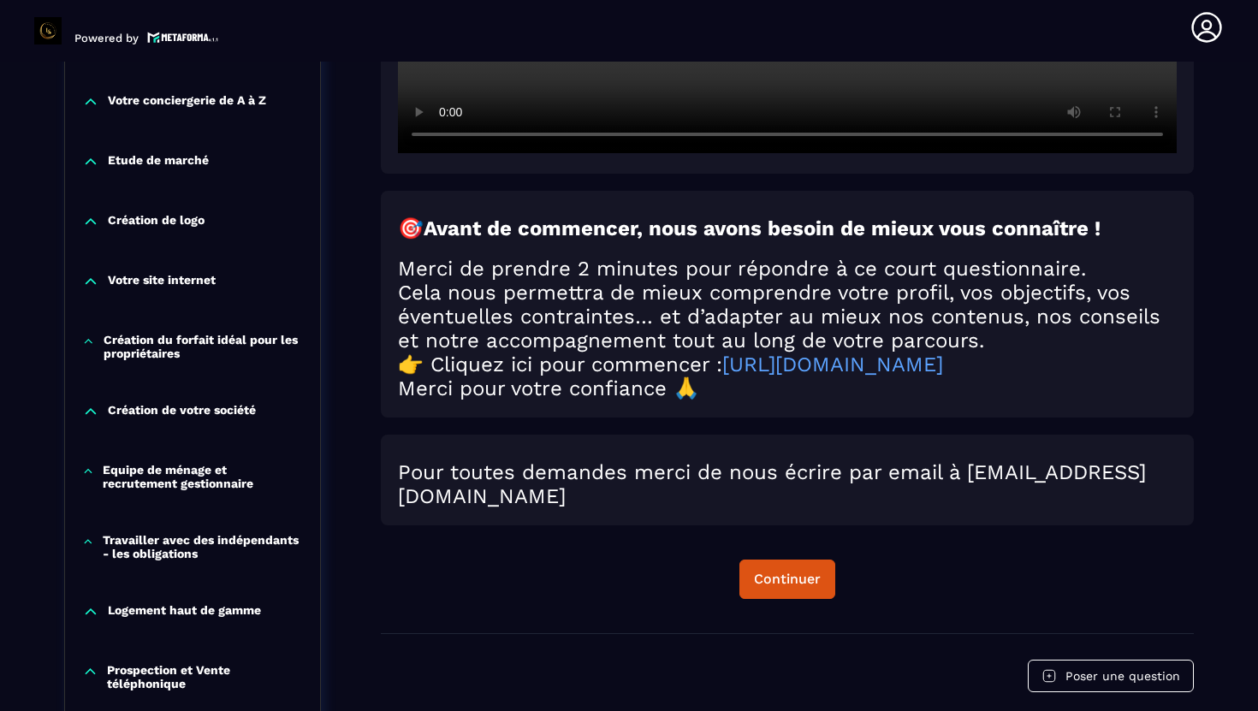
scroll to position [683, 0]
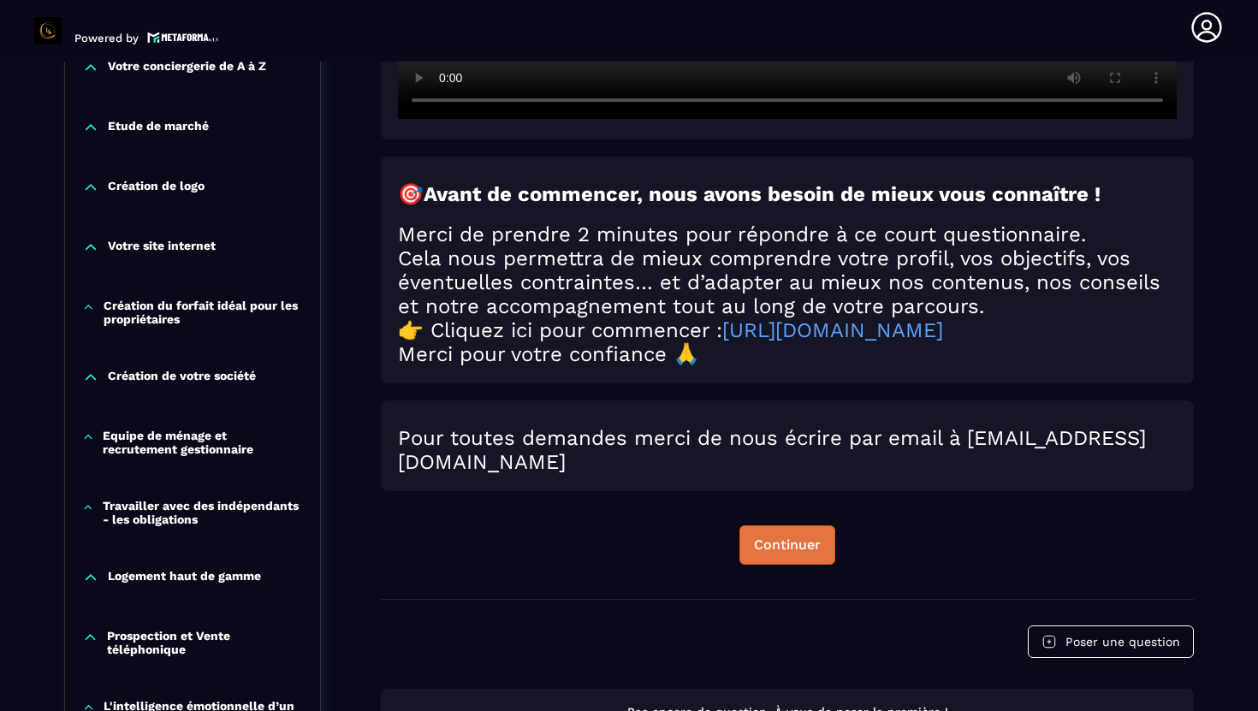
click at [760, 565] on button "Continuer" at bounding box center [787, 544] width 96 height 39
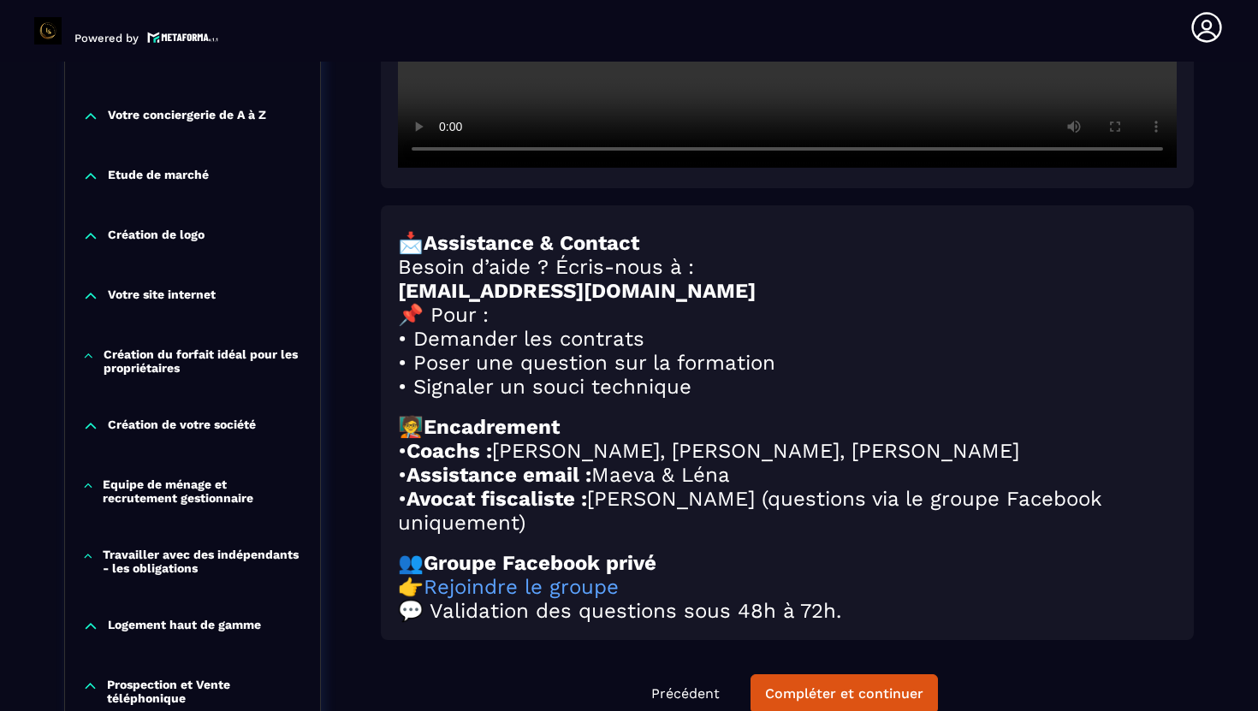
scroll to position [694, 0]
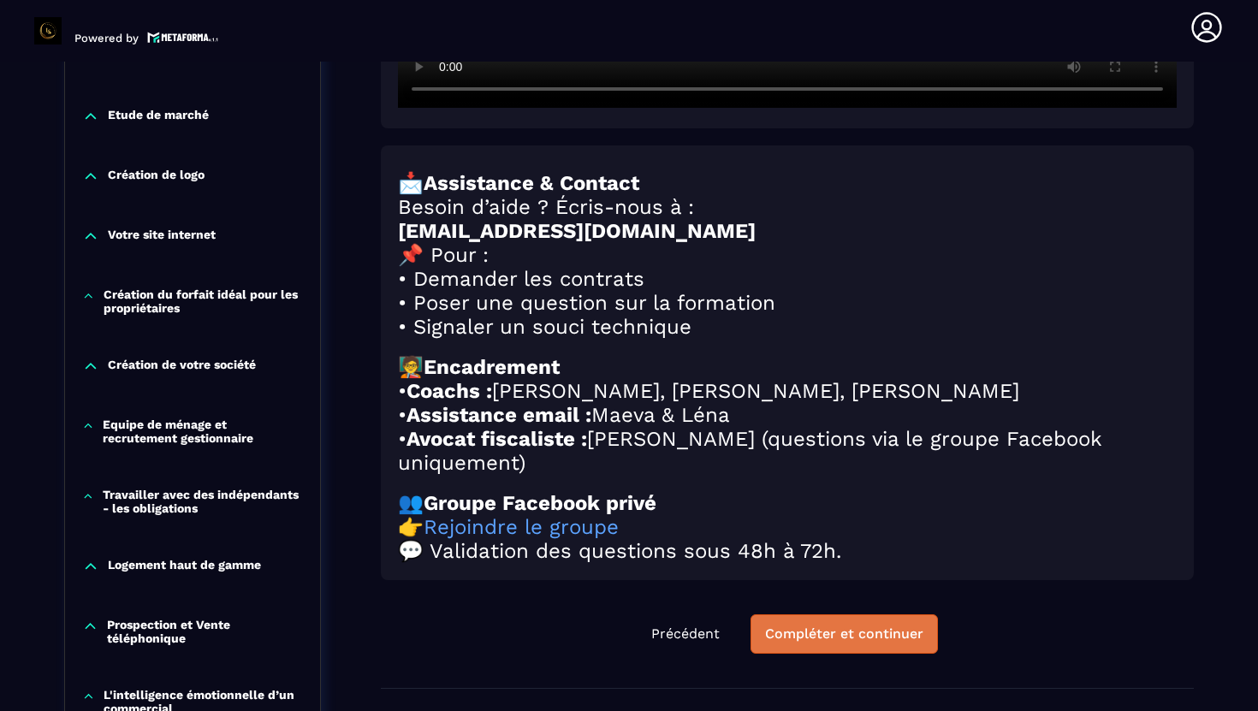
click at [872, 643] on div "Compléter et continuer" at bounding box center [844, 634] width 158 height 17
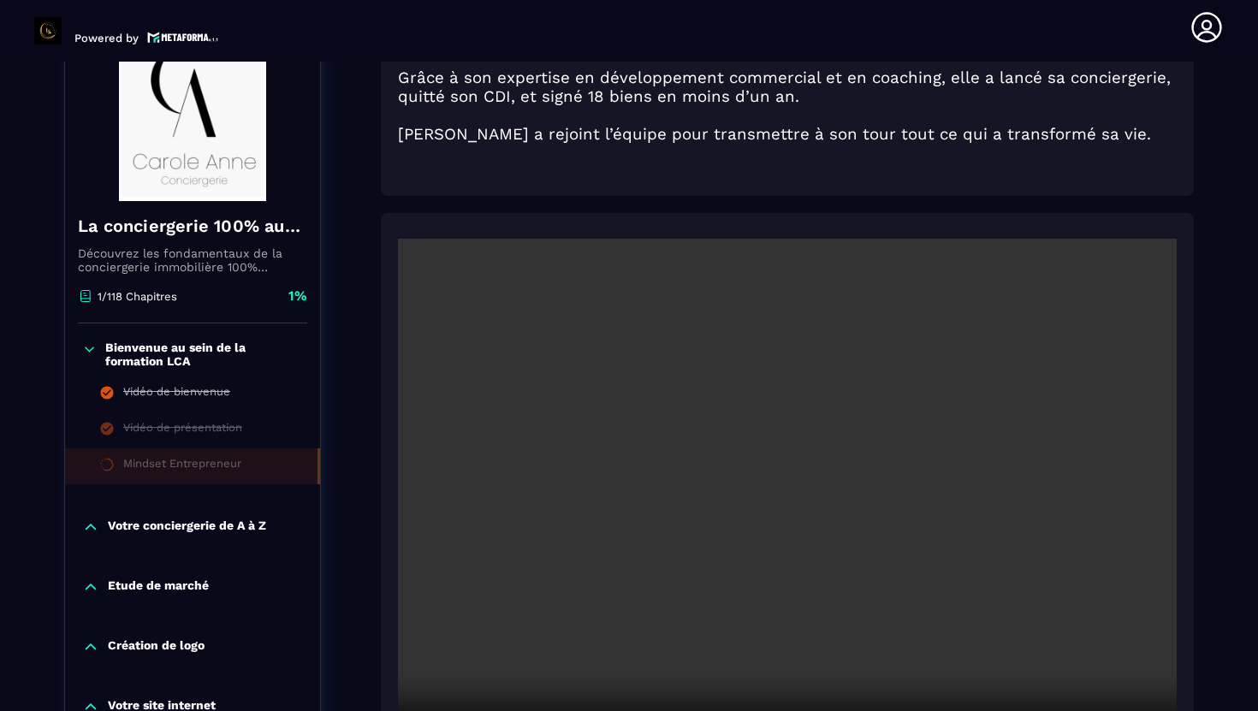
scroll to position [253, 0]
click at [833, 586] on video at bounding box center [787, 496] width 779 height 519
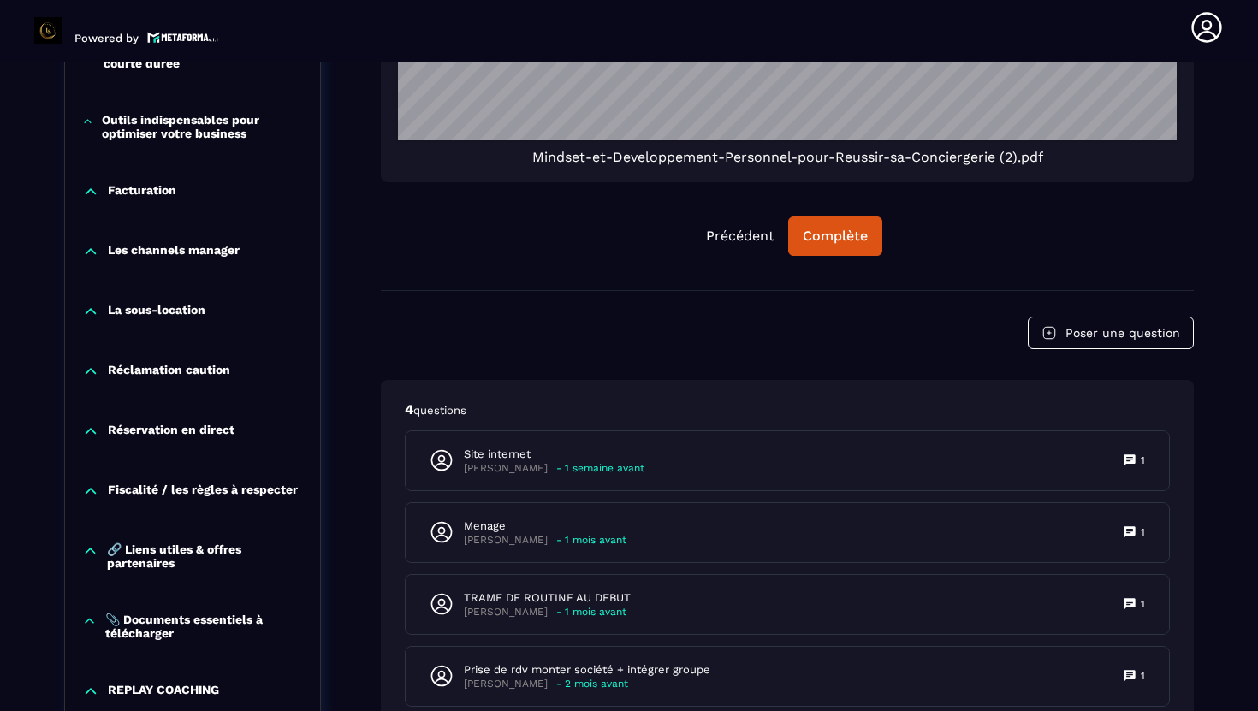
scroll to position [1631, 0]
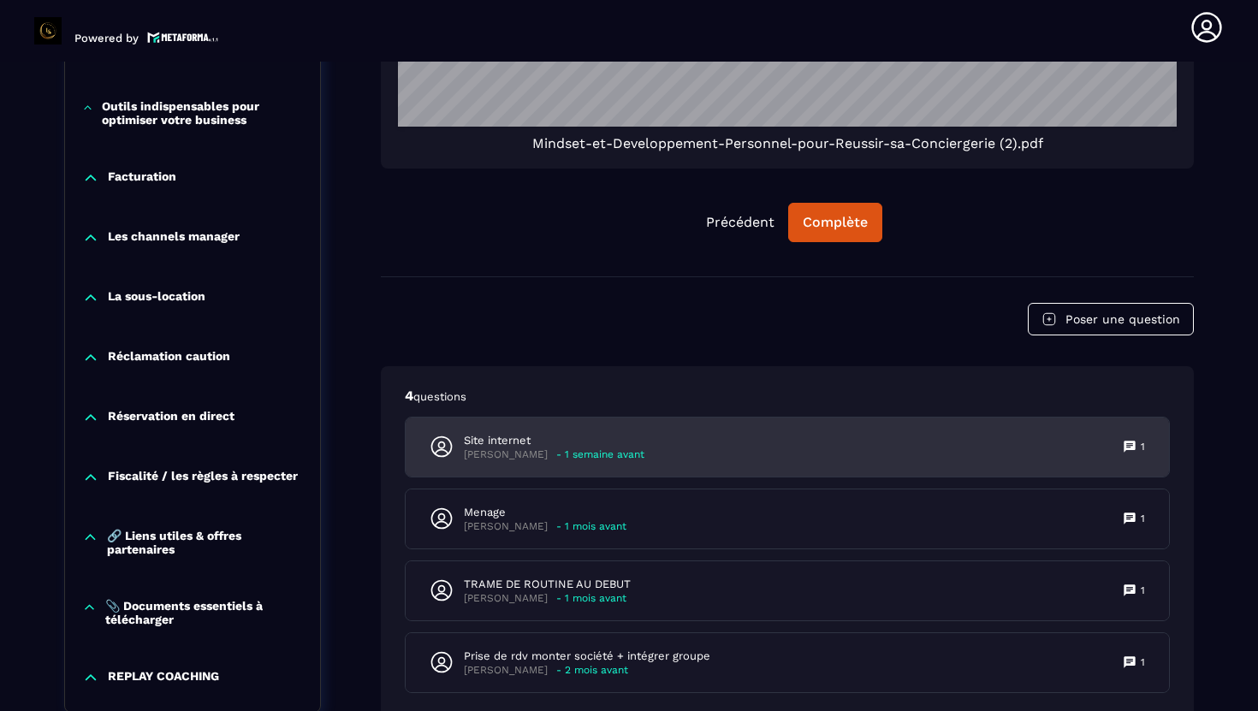
click at [644, 448] on p "- 1 semaine avant" at bounding box center [600, 454] width 88 height 13
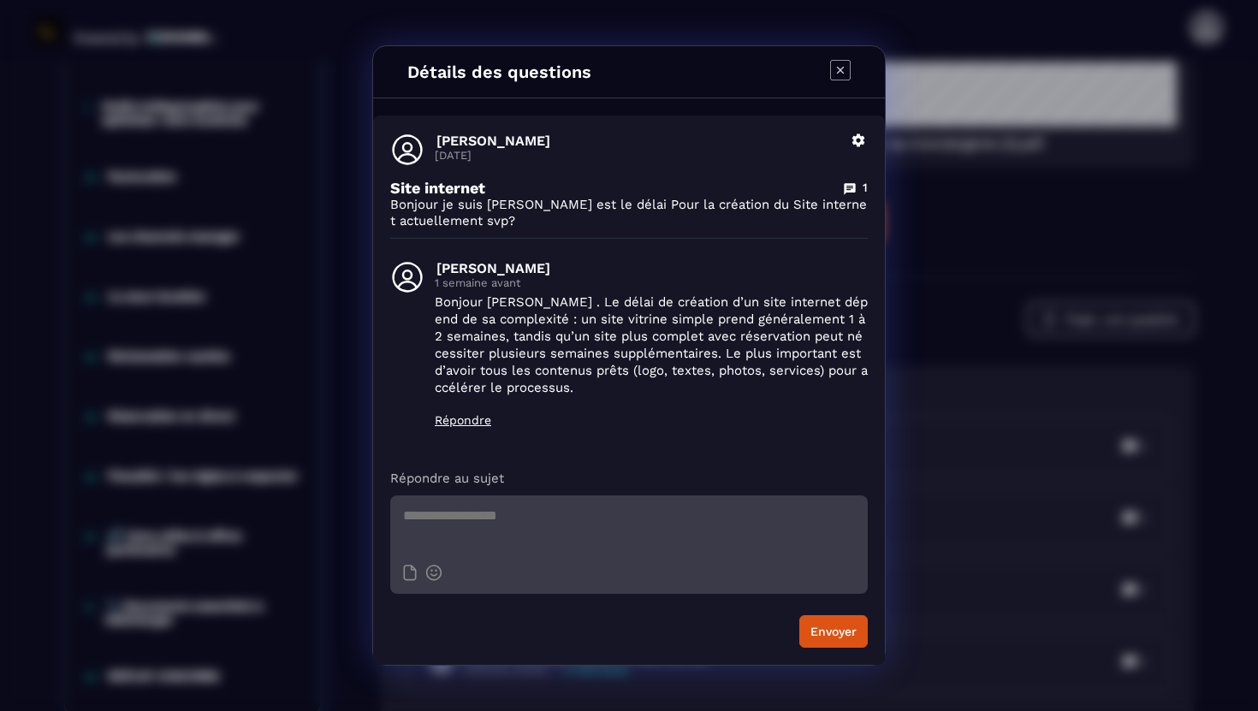
click at [839, 72] on icon "Modal window" at bounding box center [840, 70] width 21 height 21
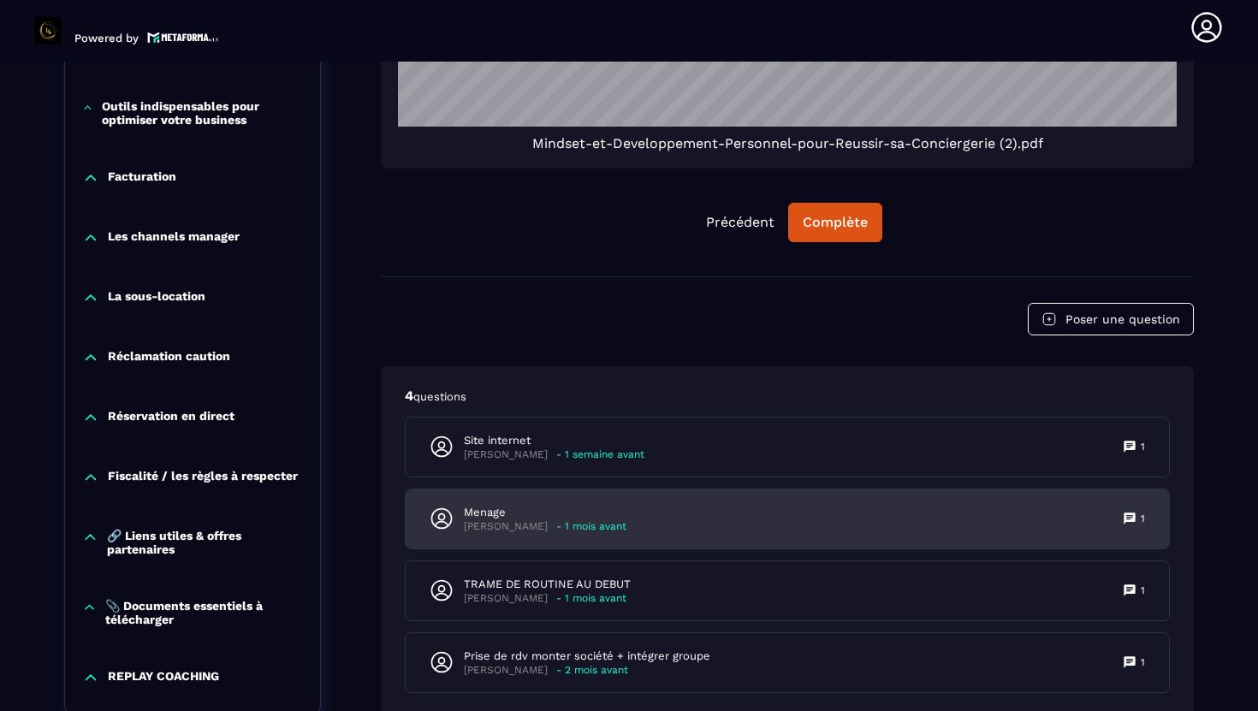
click at [656, 509] on div "Menage [PERSON_NAME] - 1 mois avant 1" at bounding box center [787, 518] width 763 height 59
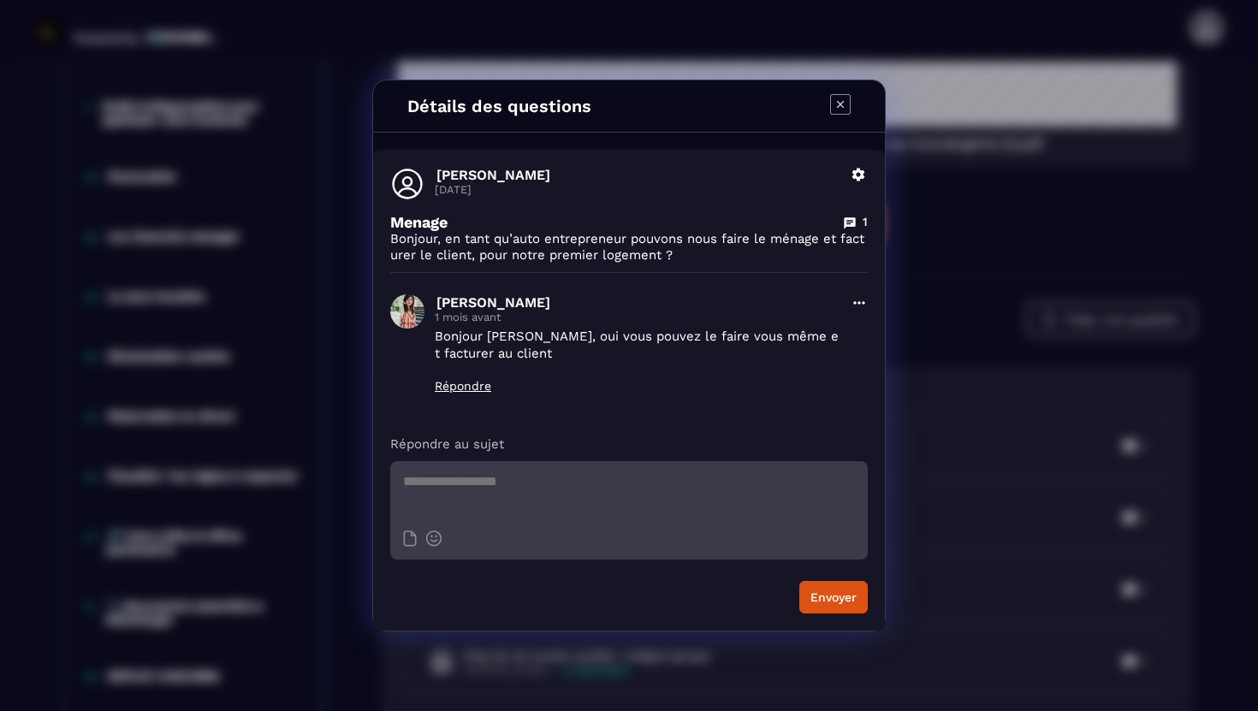
click at [839, 102] on icon "Modal window" at bounding box center [840, 104] width 21 height 21
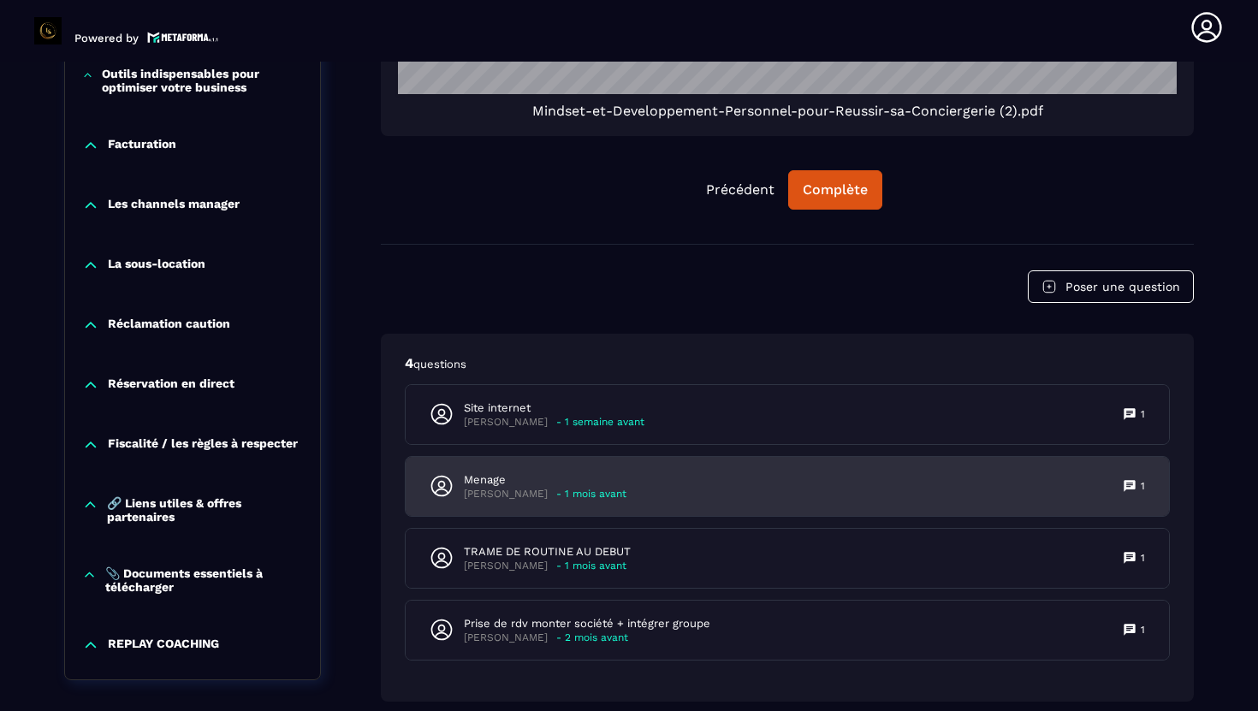
scroll to position [1739, 0]
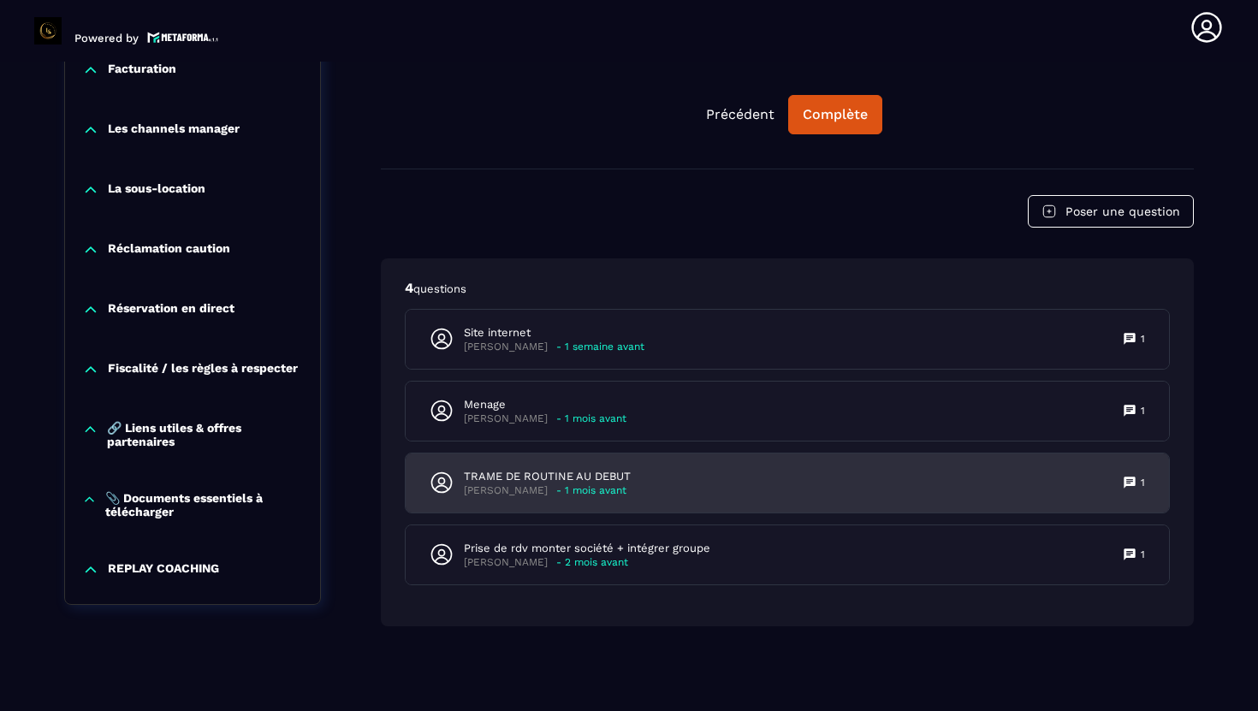
click at [600, 487] on p "- 1 mois avant" at bounding box center [591, 490] width 70 height 13
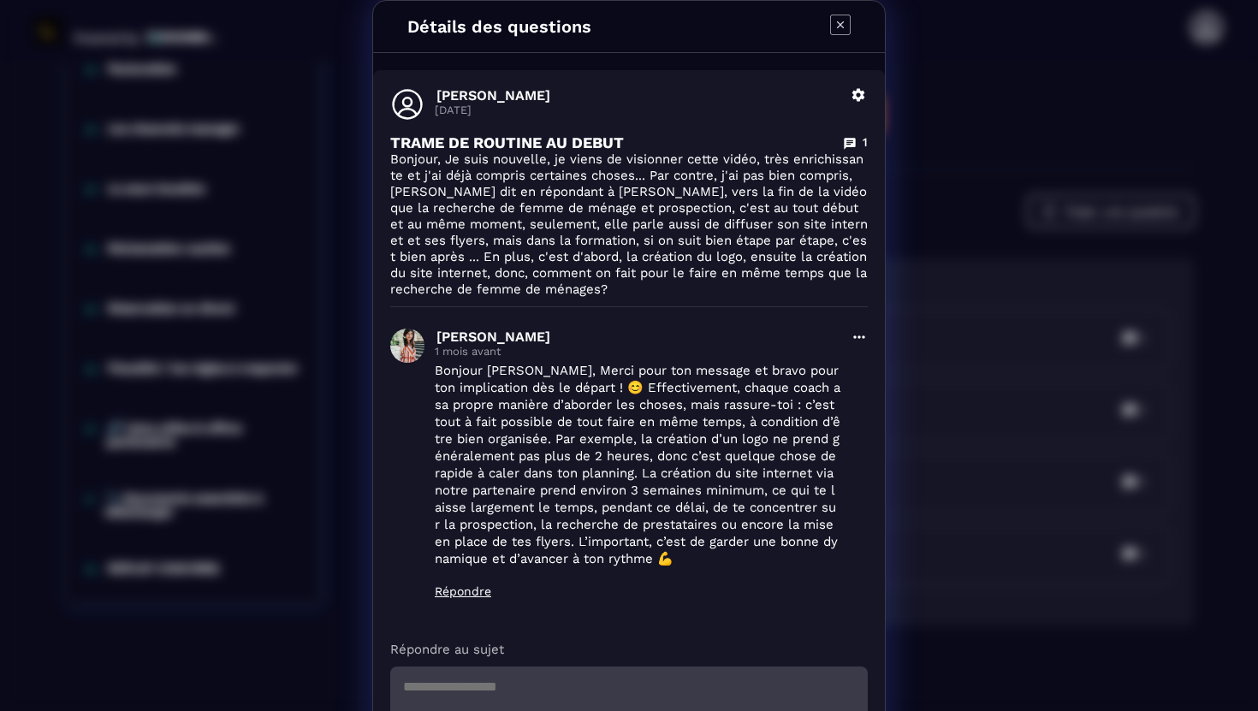
click at [964, 632] on div "Détails des questions [PERSON_NAME] [DATE] Supprimer TRAME DE ROUTINE AU DEBUT …" at bounding box center [629, 418] width 1258 height 837
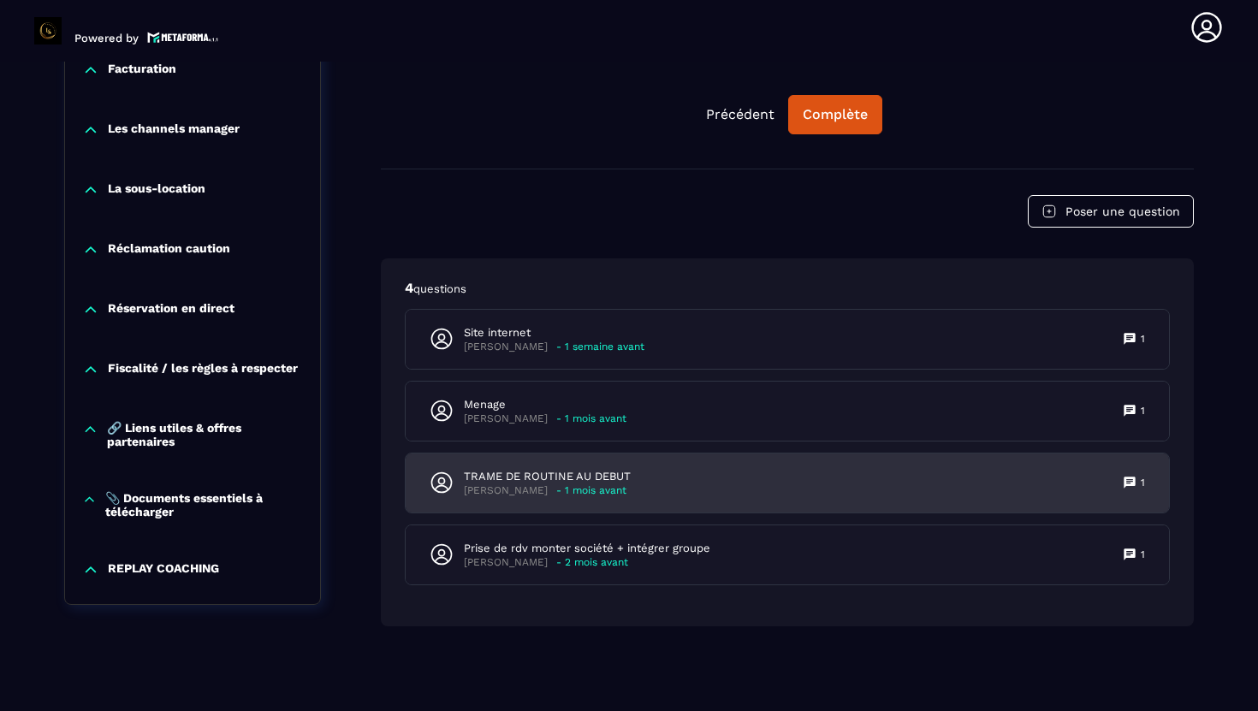
click at [873, 492] on div "TRAME DE ROUTINE AU DEBUT [PERSON_NAME] - 1 mois avant 1" at bounding box center [787, 483] width 763 height 59
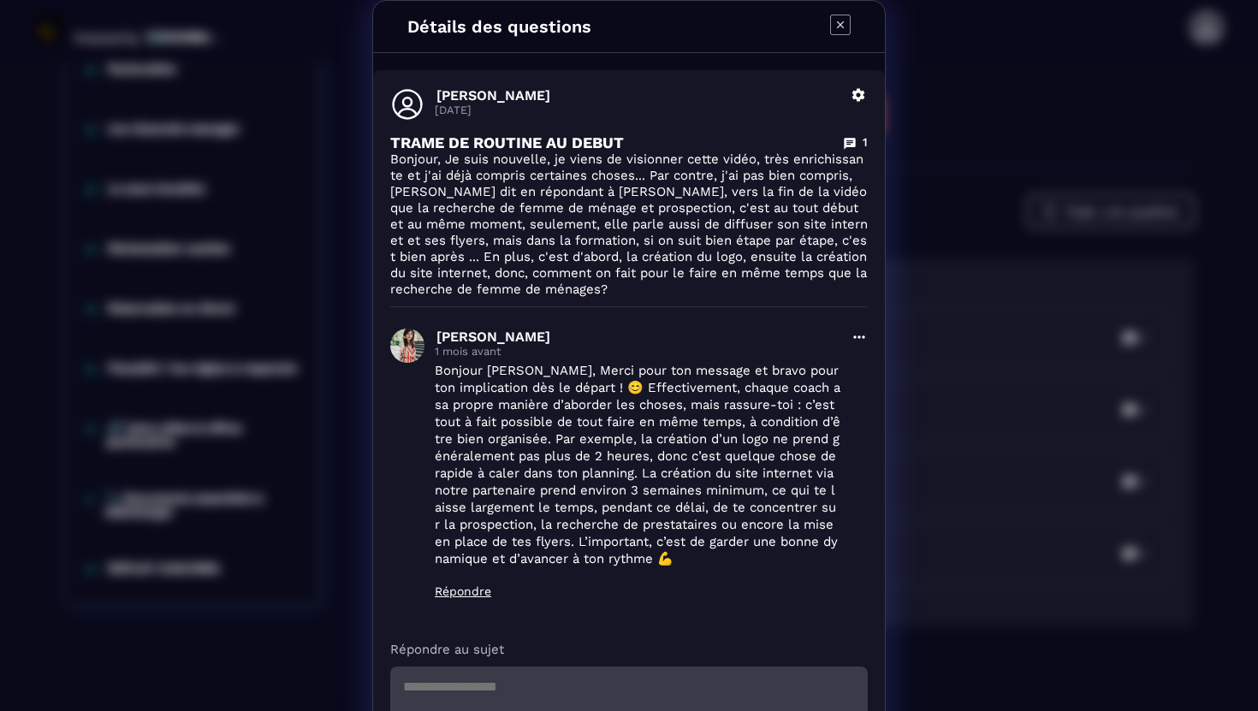
click at [898, 549] on div "Détails des questions [PERSON_NAME] [DATE] Supprimer TRAME DE ROUTINE AU DEBUT …" at bounding box center [629, 418] width 1258 height 837
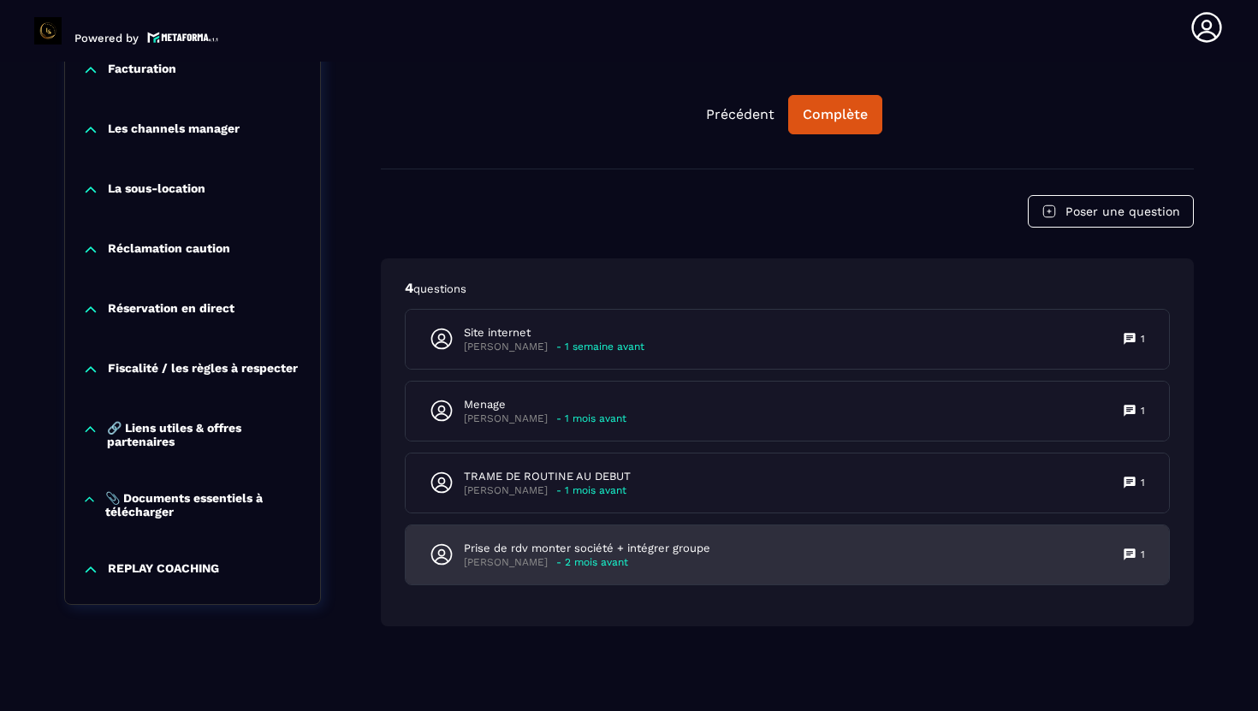
click at [808, 554] on div "Prise de rdv monter société + intégrer groupe [PERSON_NAME] - 2 mois avant 1" at bounding box center [787, 554] width 763 height 59
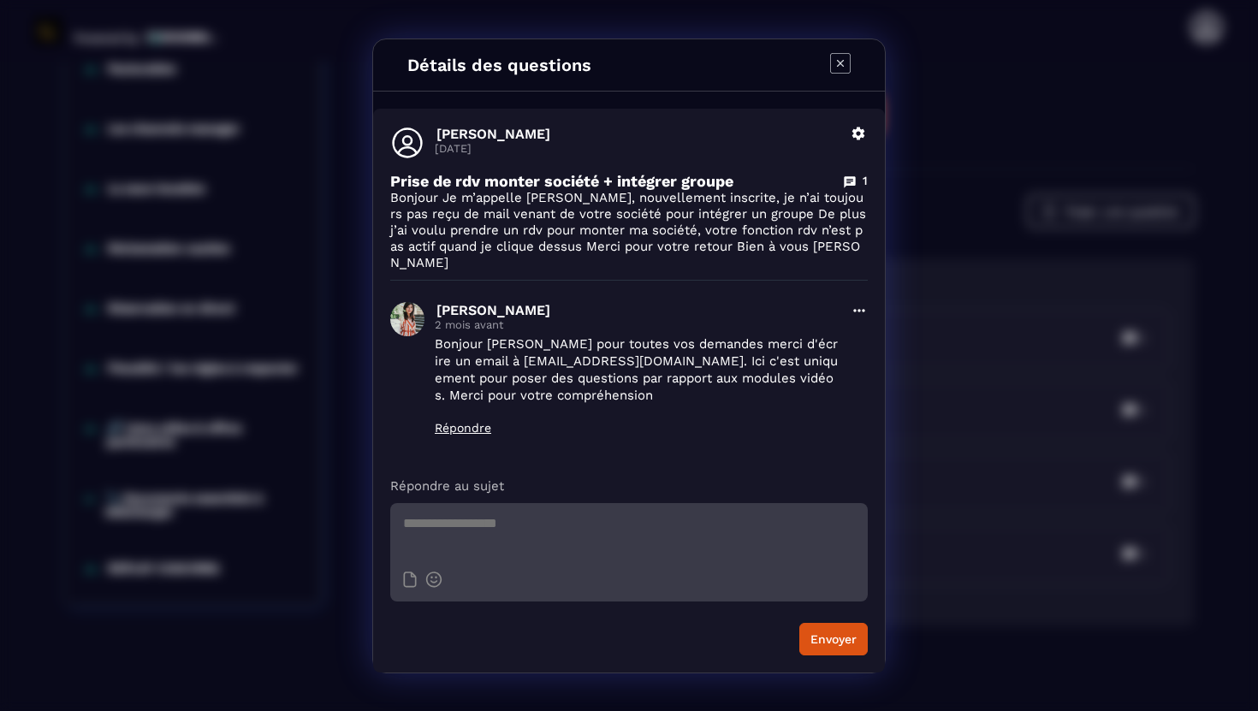
click at [907, 461] on div "Détails des questions [PERSON_NAME] [DATE] Supprimer Prise de rdv monter sociét…" at bounding box center [629, 355] width 1258 height 711
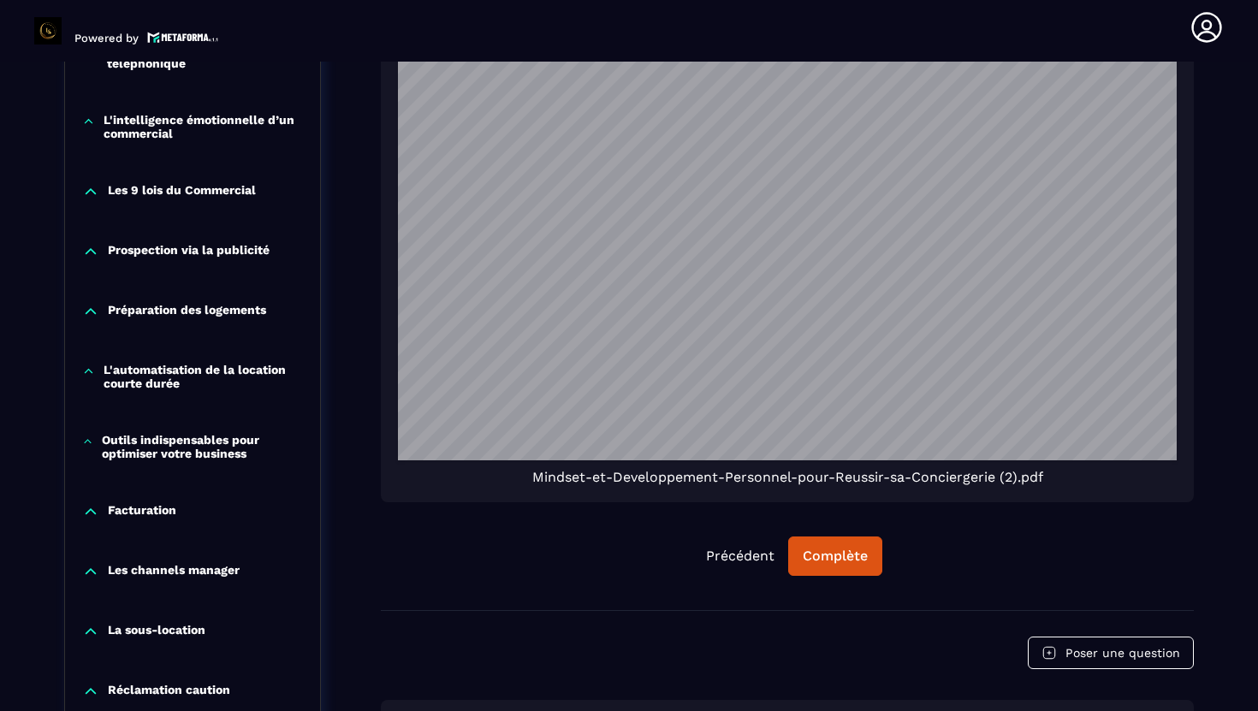
scroll to position [1308, 0]
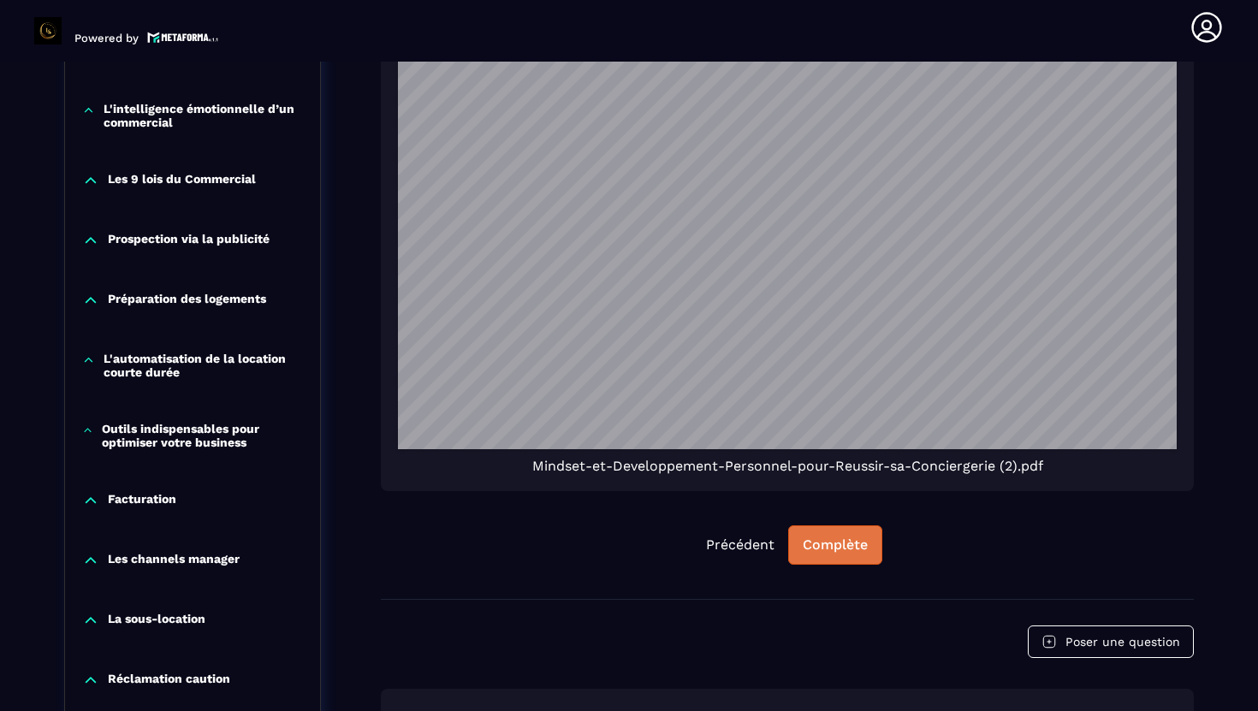
click at [853, 552] on div "Complète" at bounding box center [835, 545] width 65 height 17
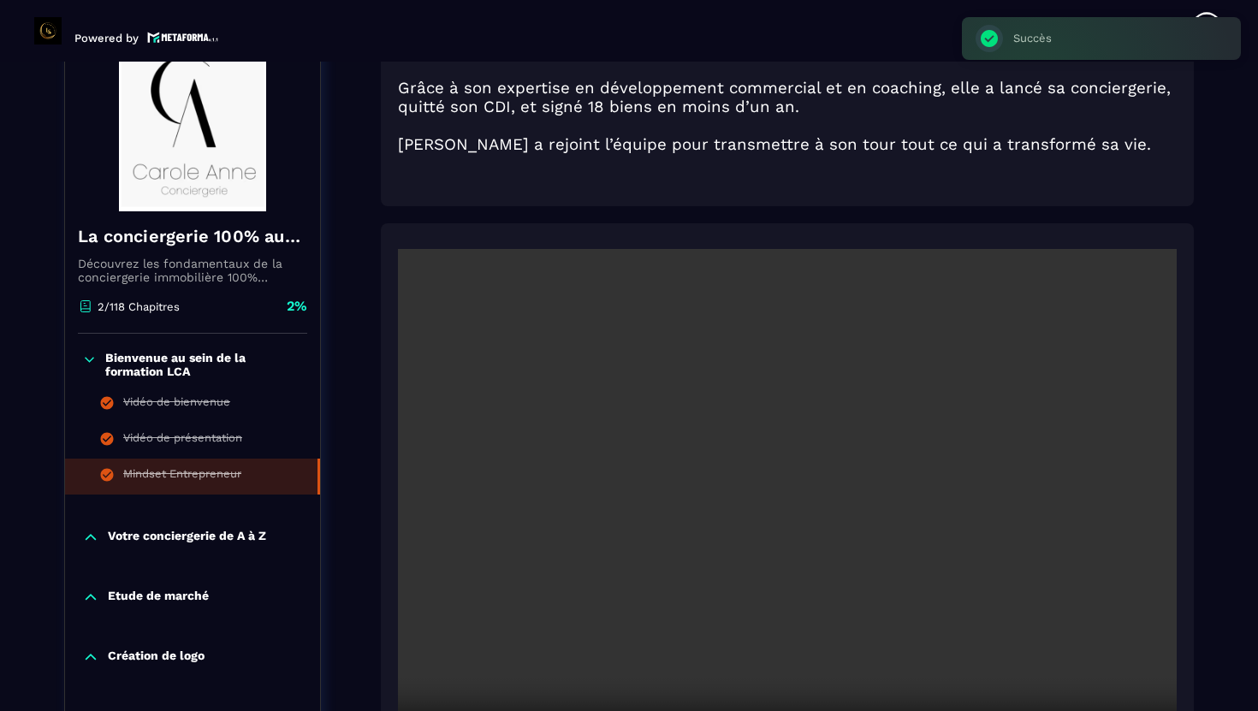
scroll to position [243, 0]
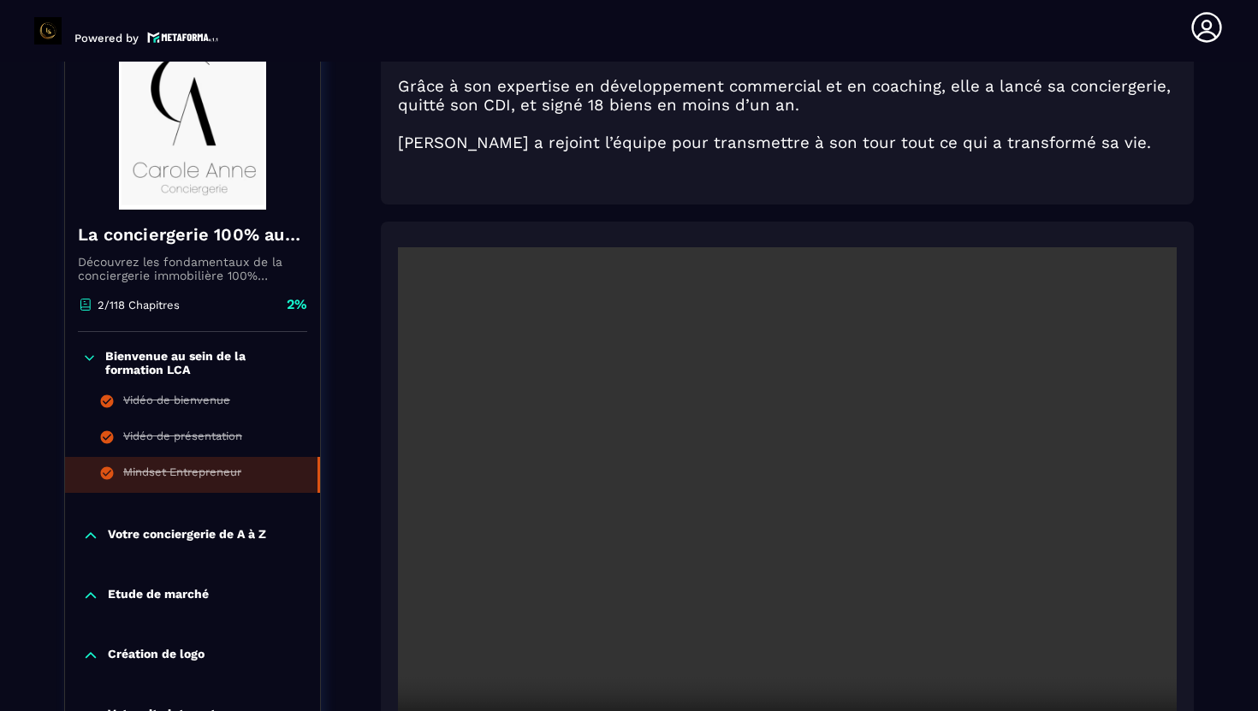
click at [217, 353] on p "Bienvenue au sein de la formation LCA" at bounding box center [204, 362] width 198 height 27
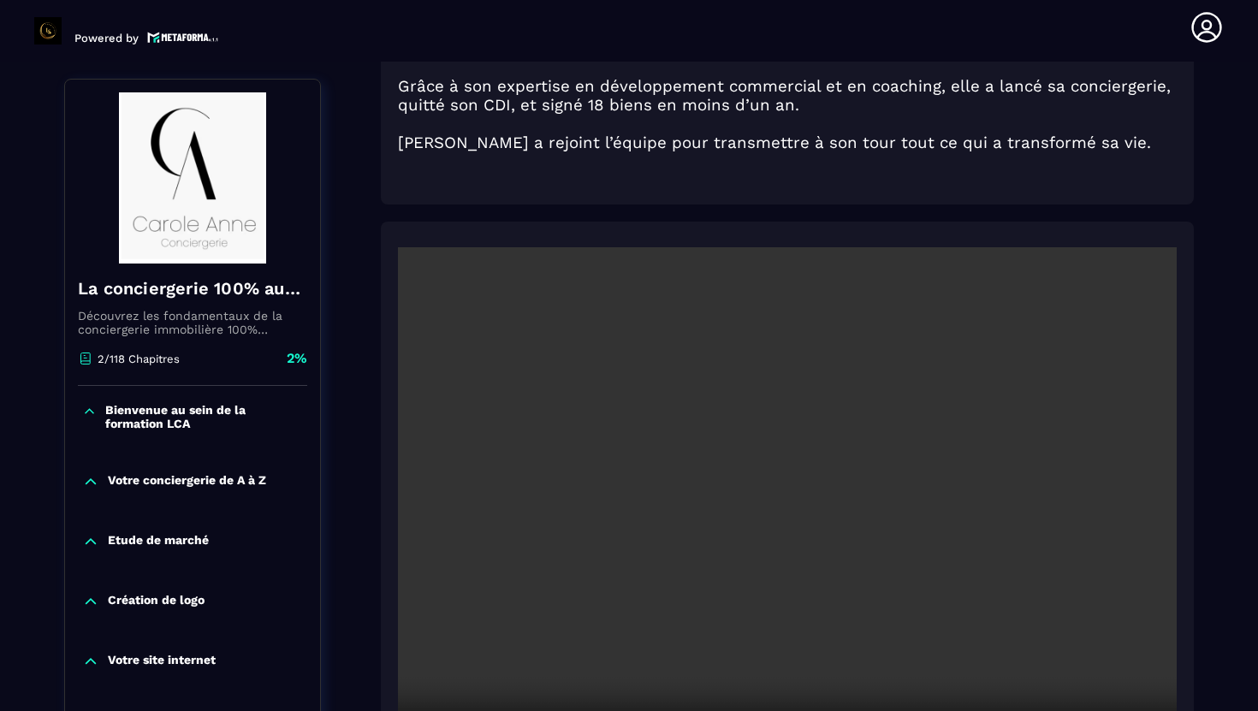
click at [216, 404] on p "Bienvenue au sein de la formation LCA" at bounding box center [204, 416] width 198 height 27
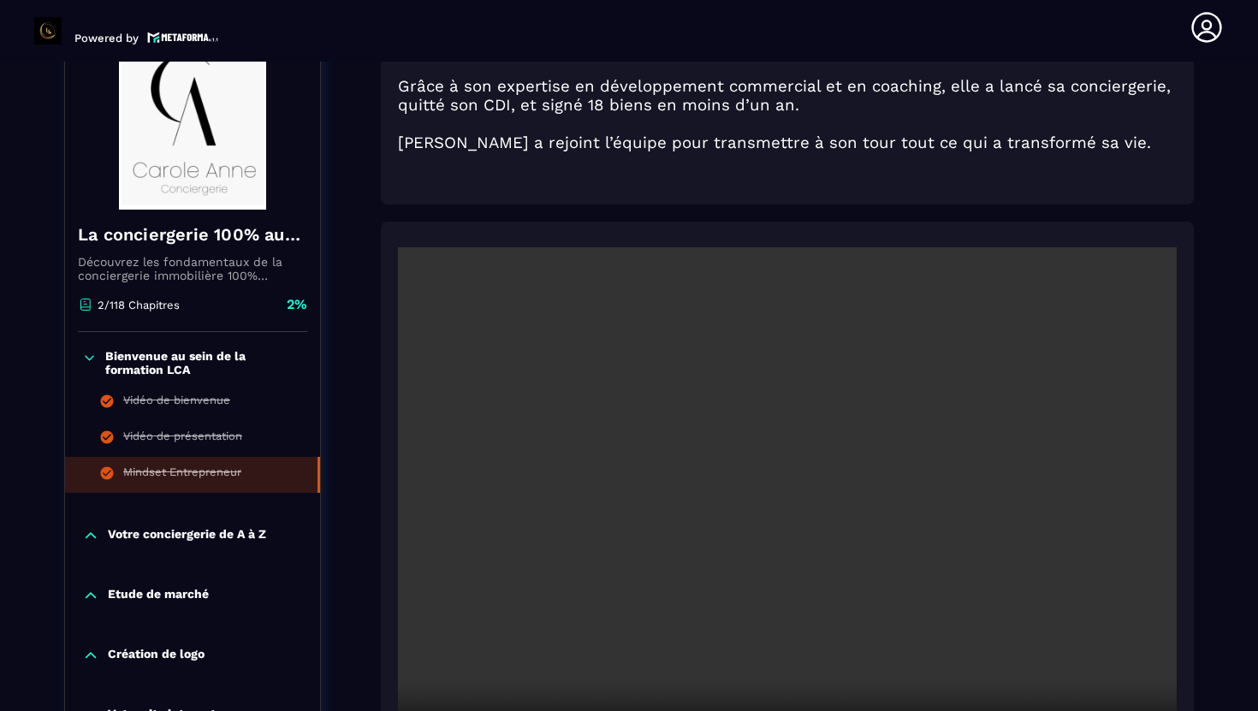
click at [219, 527] on p "Votre conciergerie de A à Z" at bounding box center [187, 535] width 158 height 17
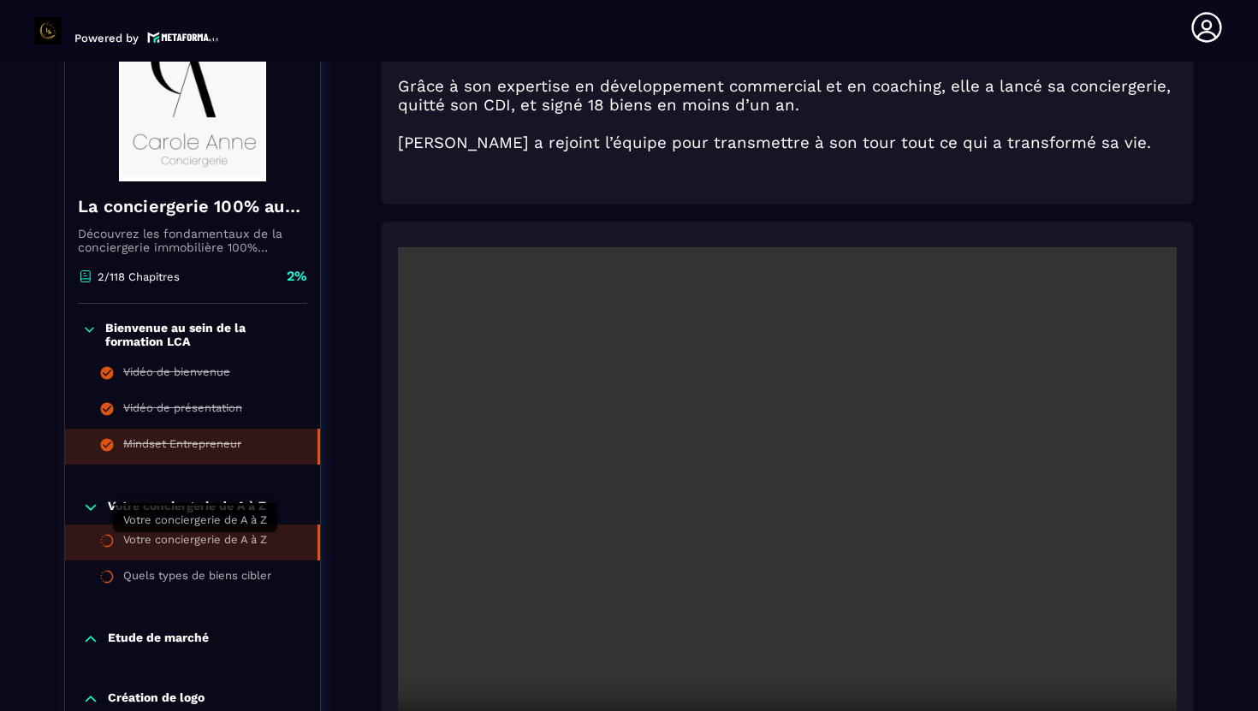
click at [220, 546] on div "Votre conciergerie de A à Z" at bounding box center [195, 542] width 144 height 19
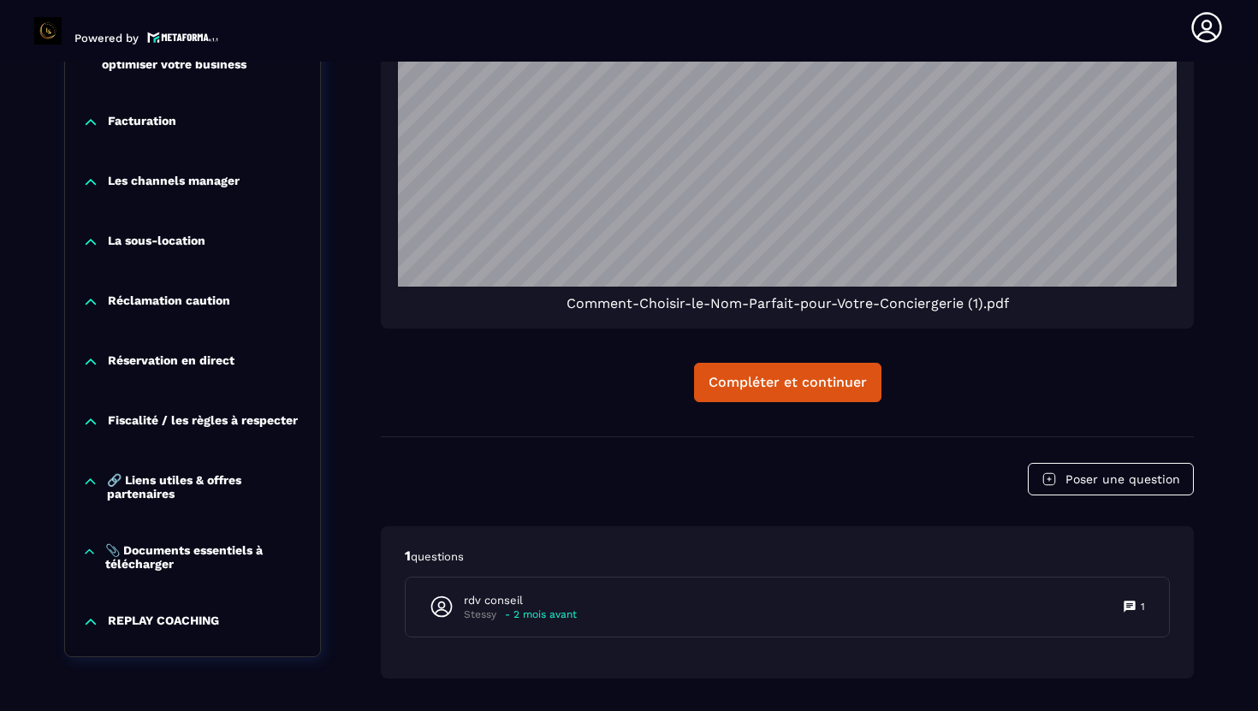
scroll to position [2505, 0]
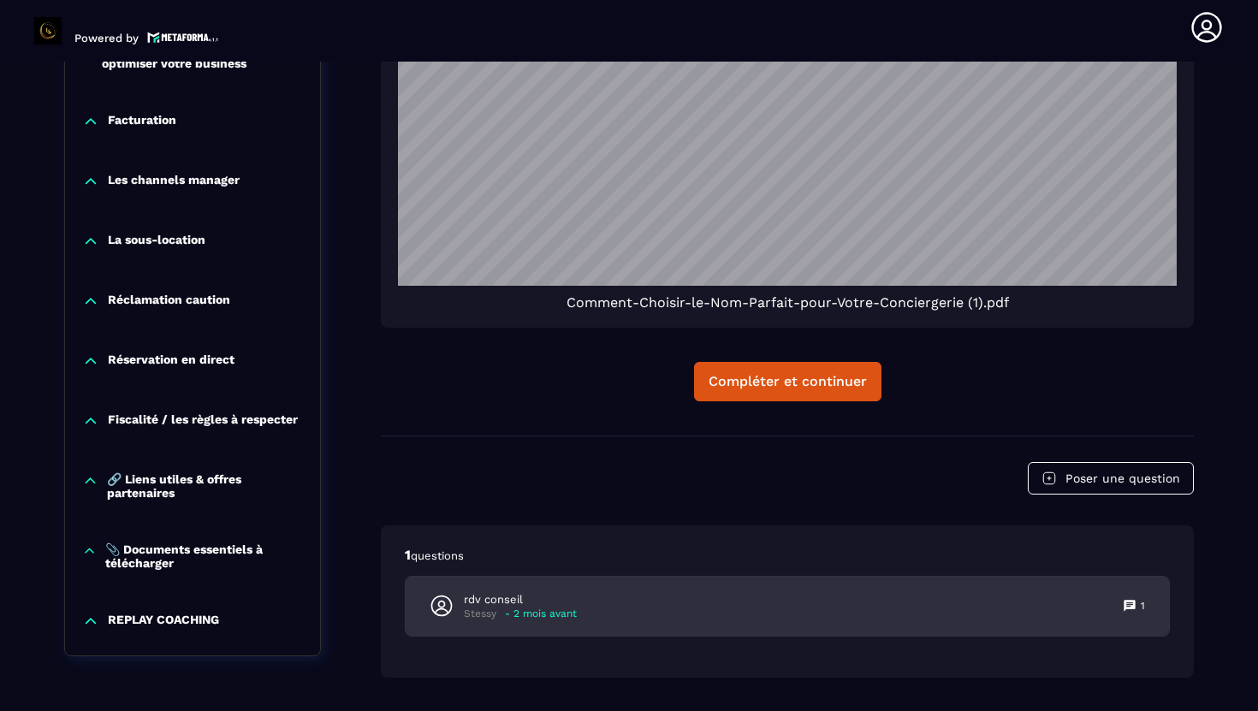
click at [492, 617] on p "Stessy" at bounding box center [480, 614] width 33 height 13
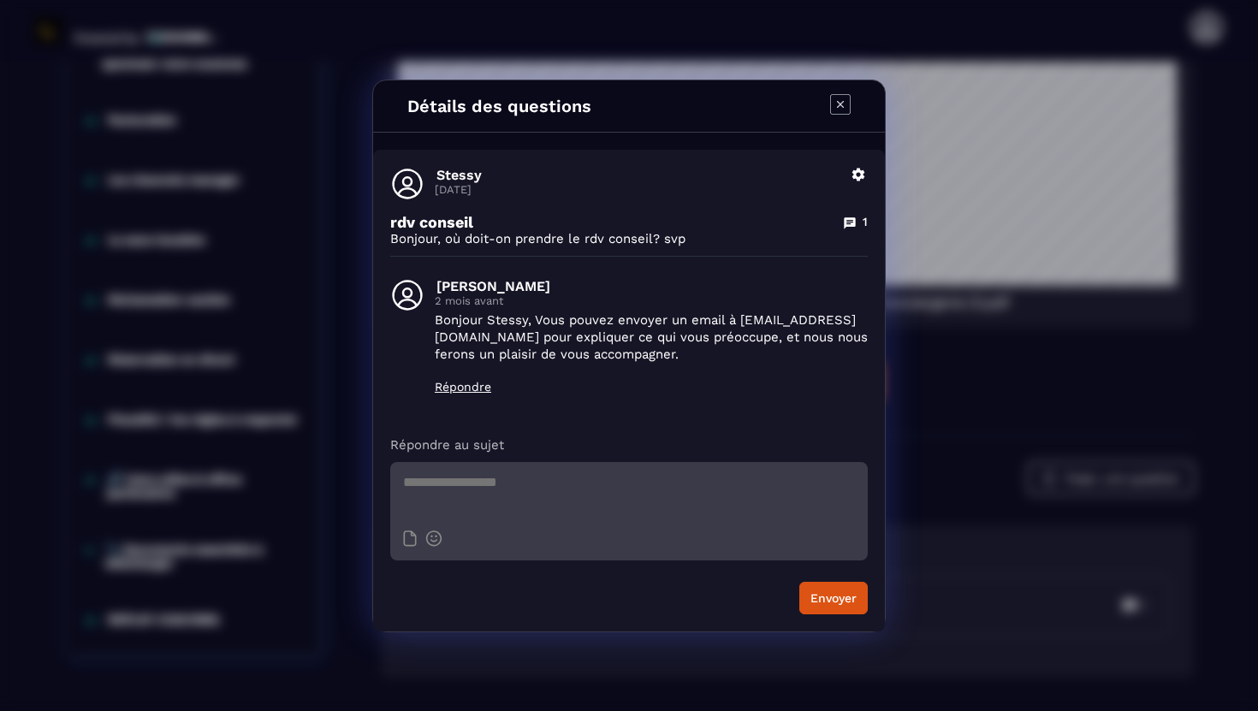
click at [839, 106] on icon "Modal window" at bounding box center [840, 104] width 21 height 21
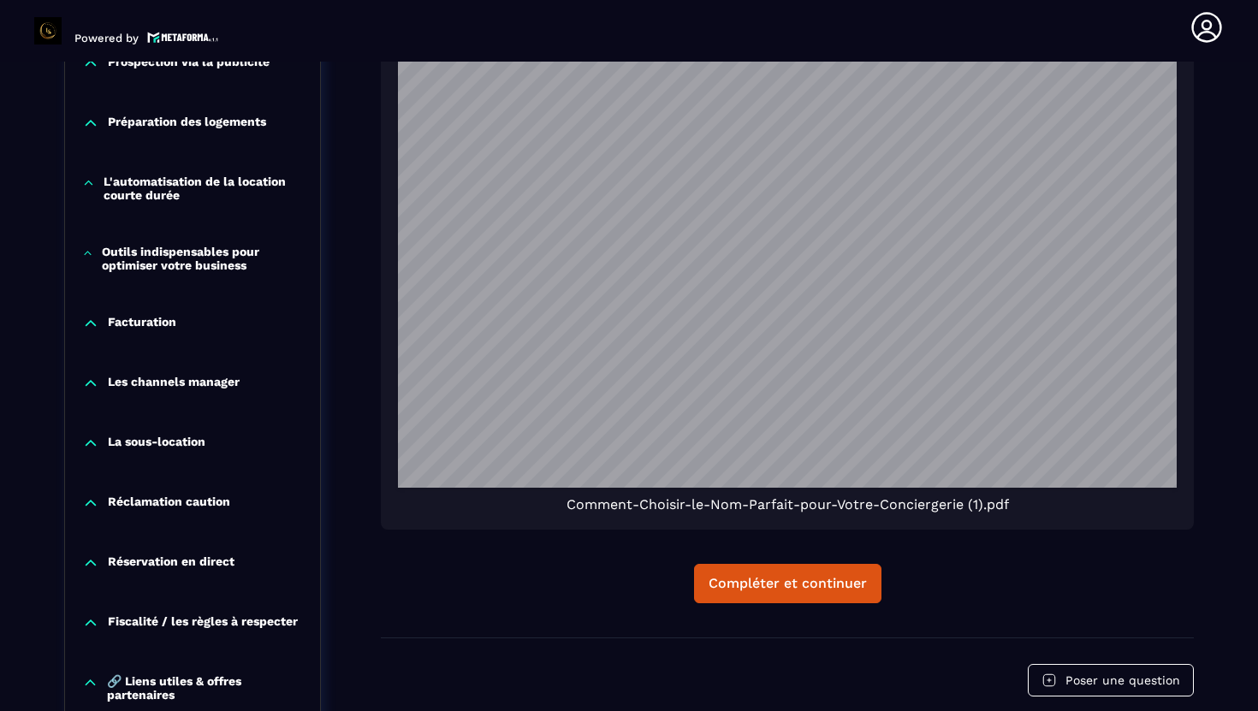
scroll to position [0, 0]
click at [832, 590] on div "Compléter et continuer" at bounding box center [788, 583] width 158 height 17
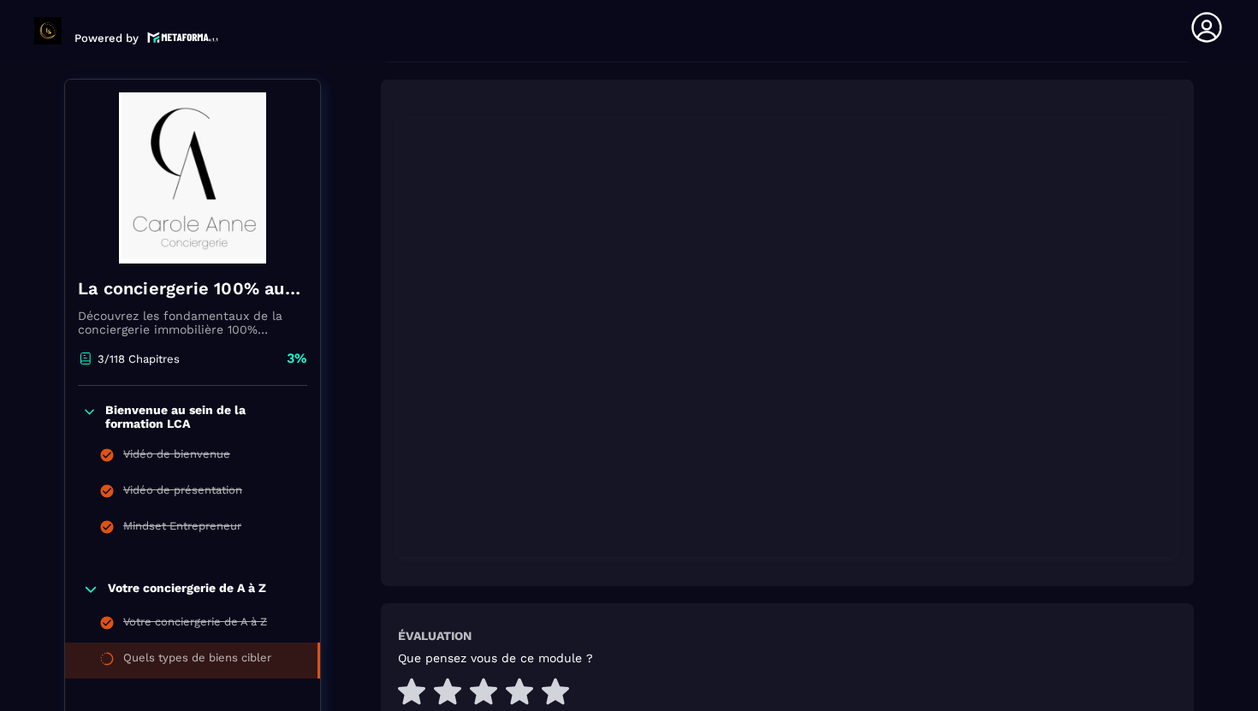
scroll to position [328, 0]
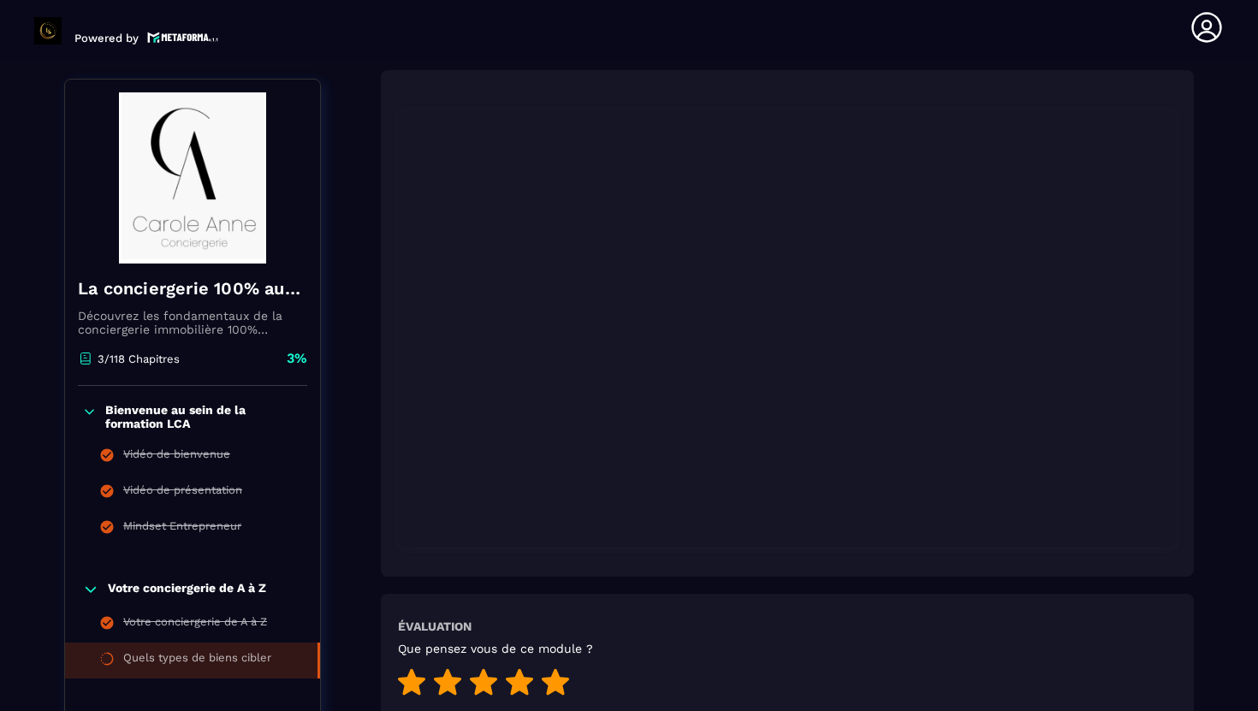
click at [563, 687] on icon at bounding box center [555, 681] width 27 height 27
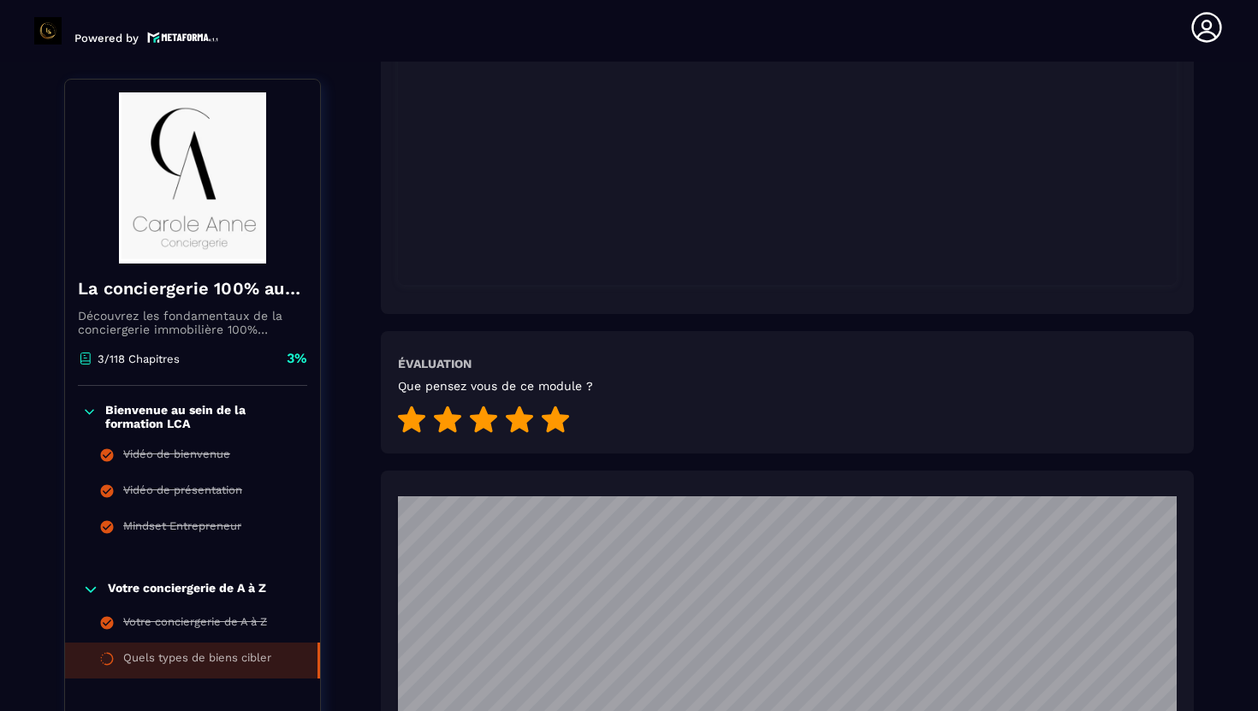
scroll to position [20, 0]
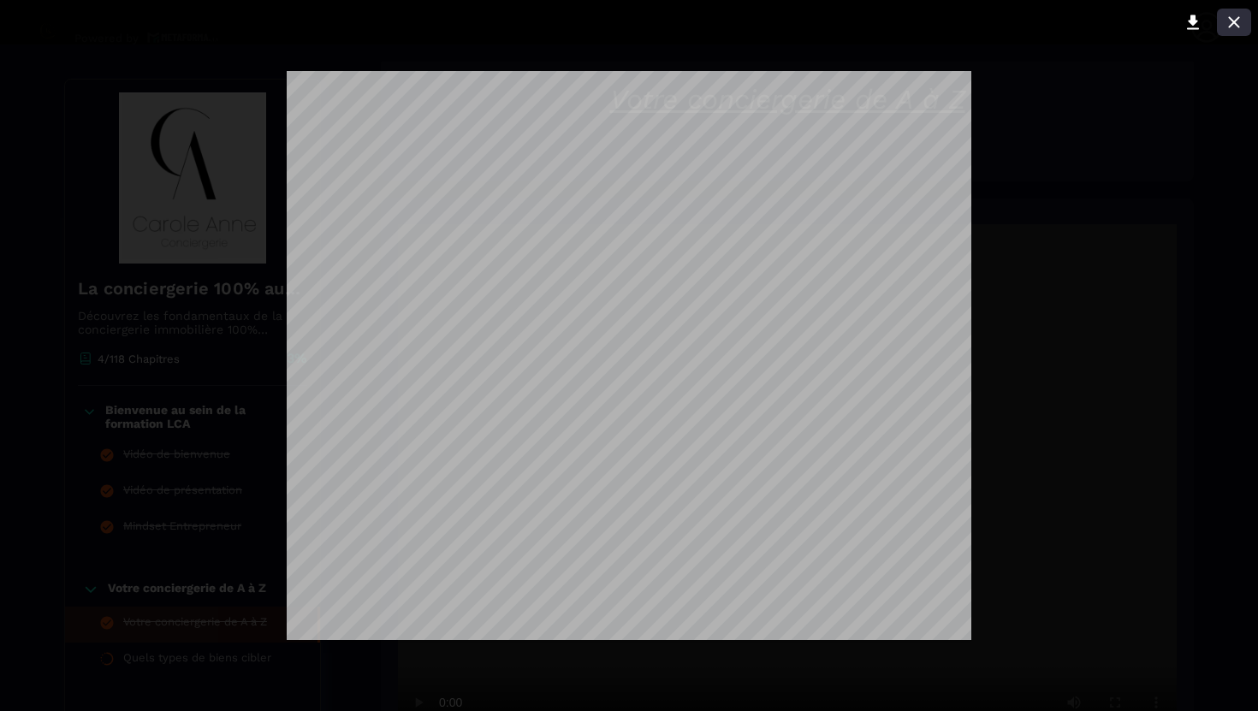
scroll to position [178, 0]
click at [1240, 23] on icon at bounding box center [1234, 22] width 21 height 21
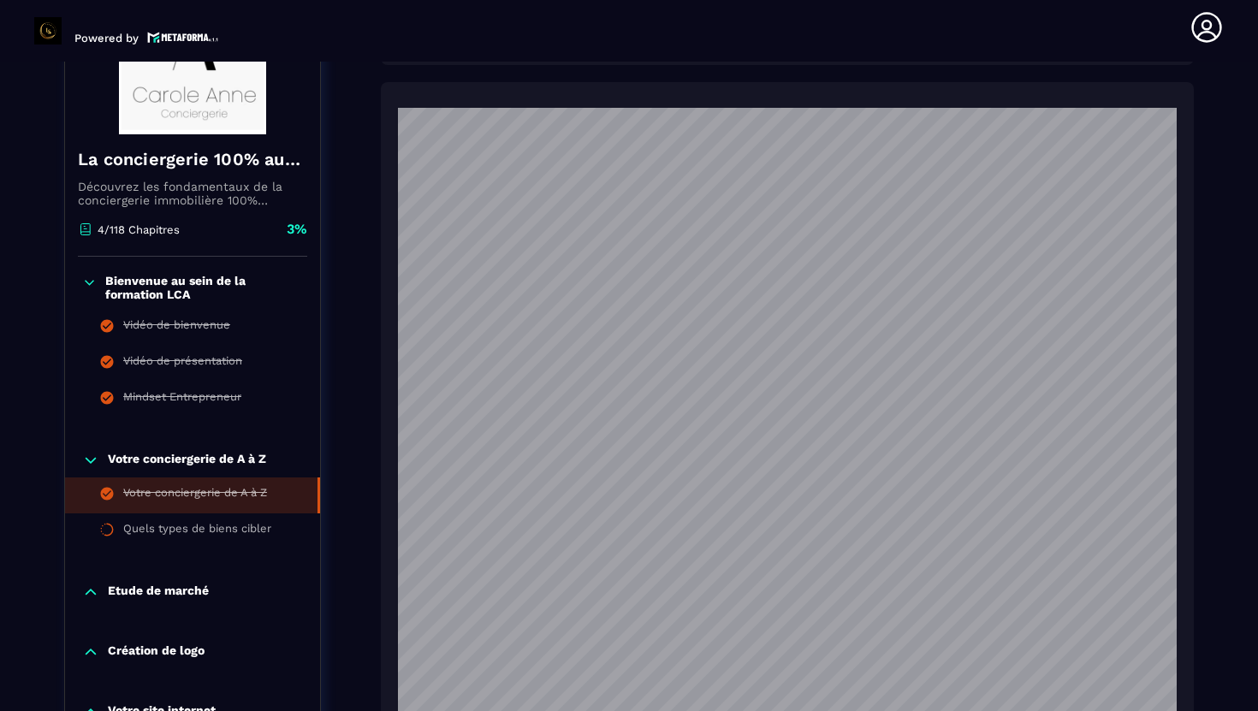
scroll to position [1063, 0]
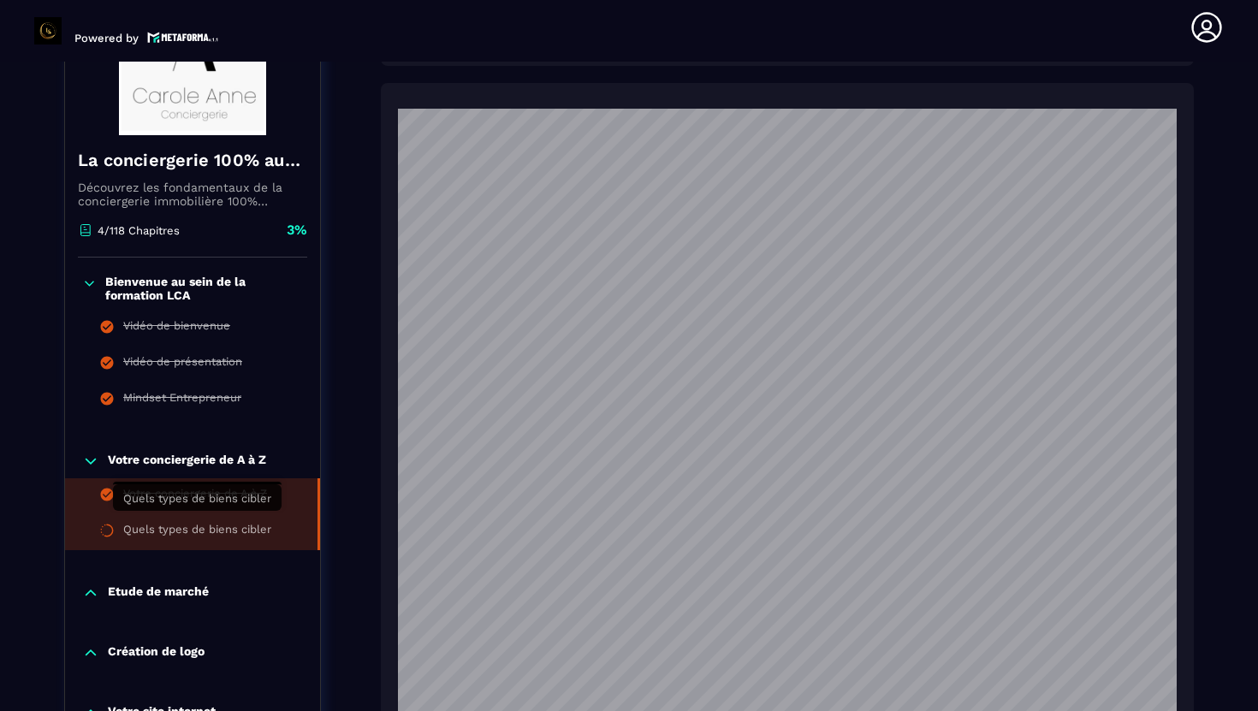
click at [234, 523] on div "Quels types de biens cibler" at bounding box center [197, 532] width 148 height 19
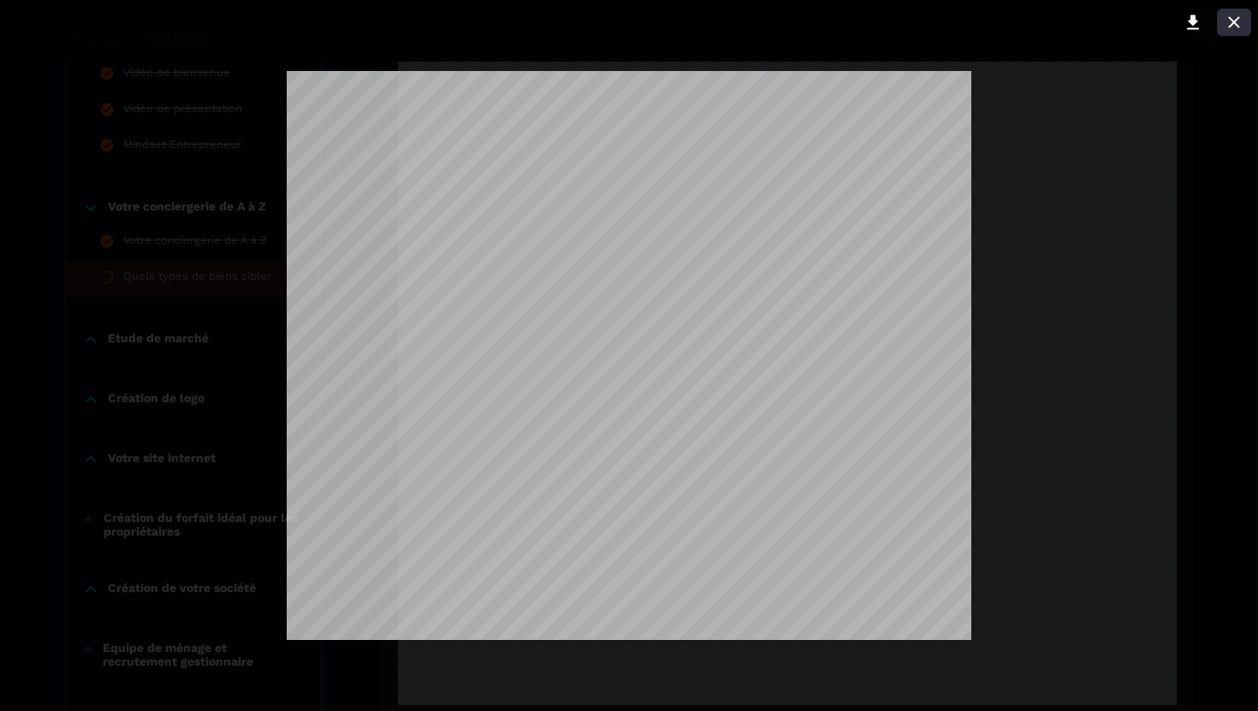
click at [1233, 23] on icon at bounding box center [1233, 21] width 11 height 11
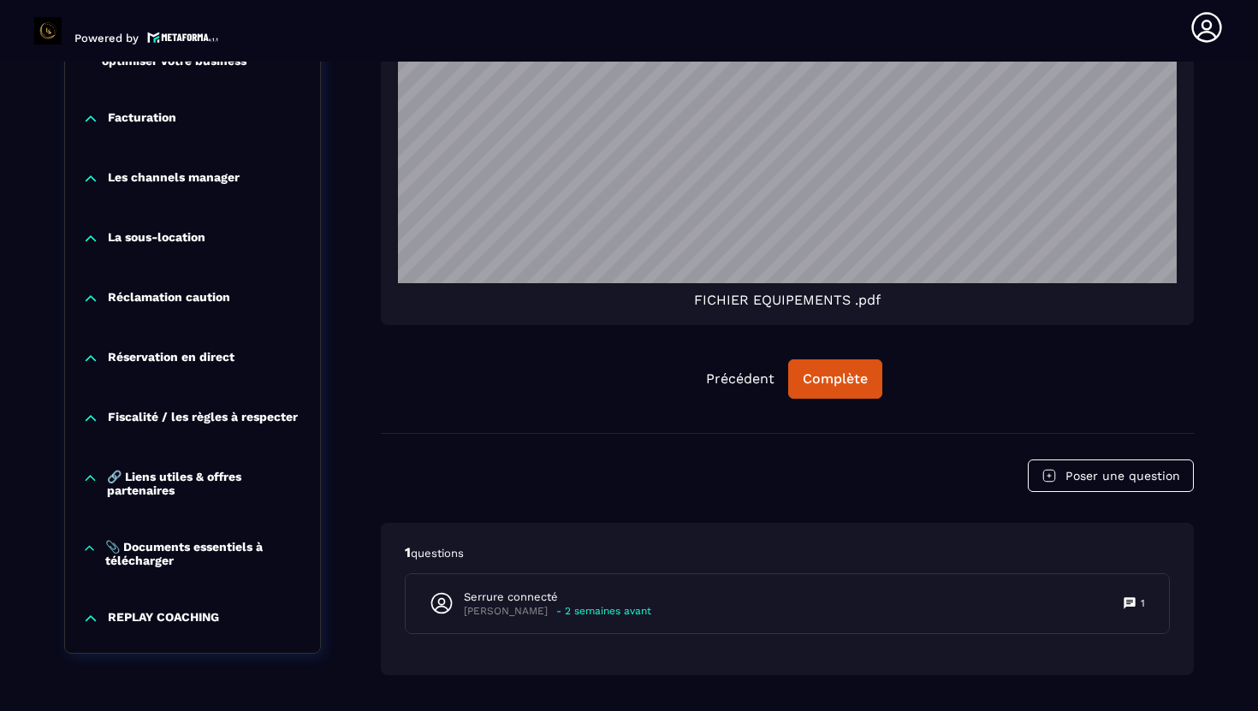
scroll to position [2269, 0]
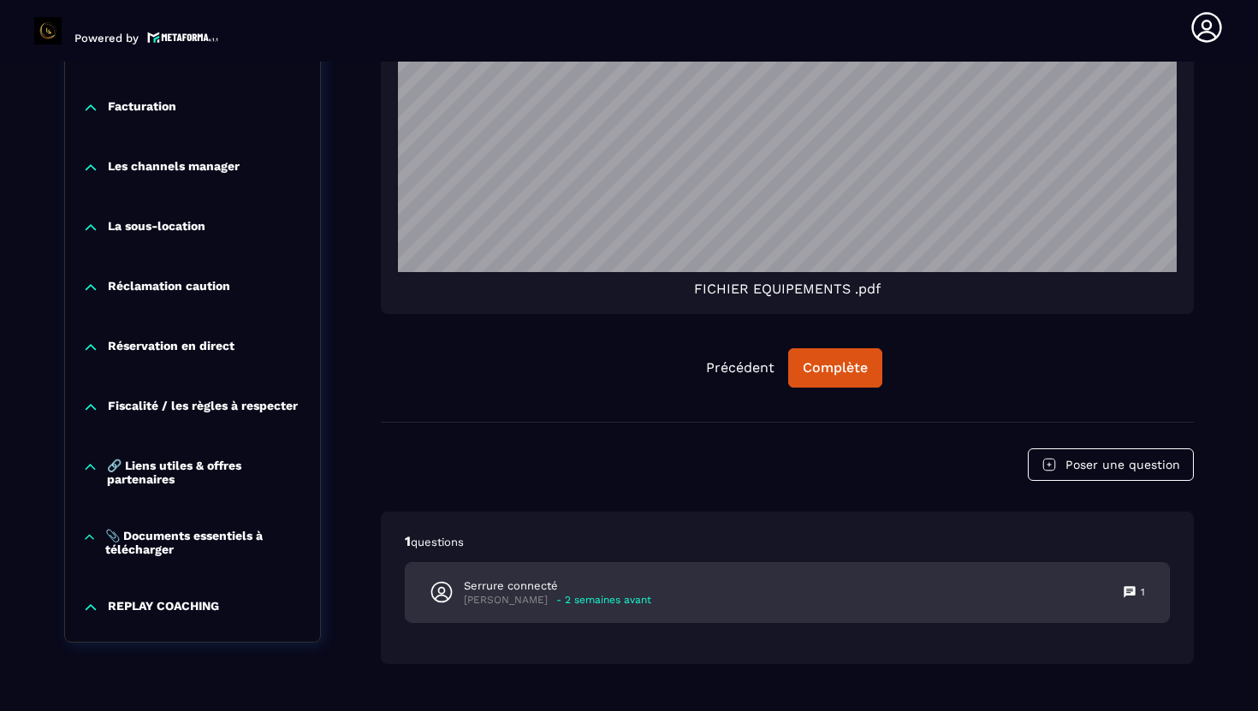
click at [635, 581] on p "Serrure connecté" at bounding box center [557, 585] width 187 height 15
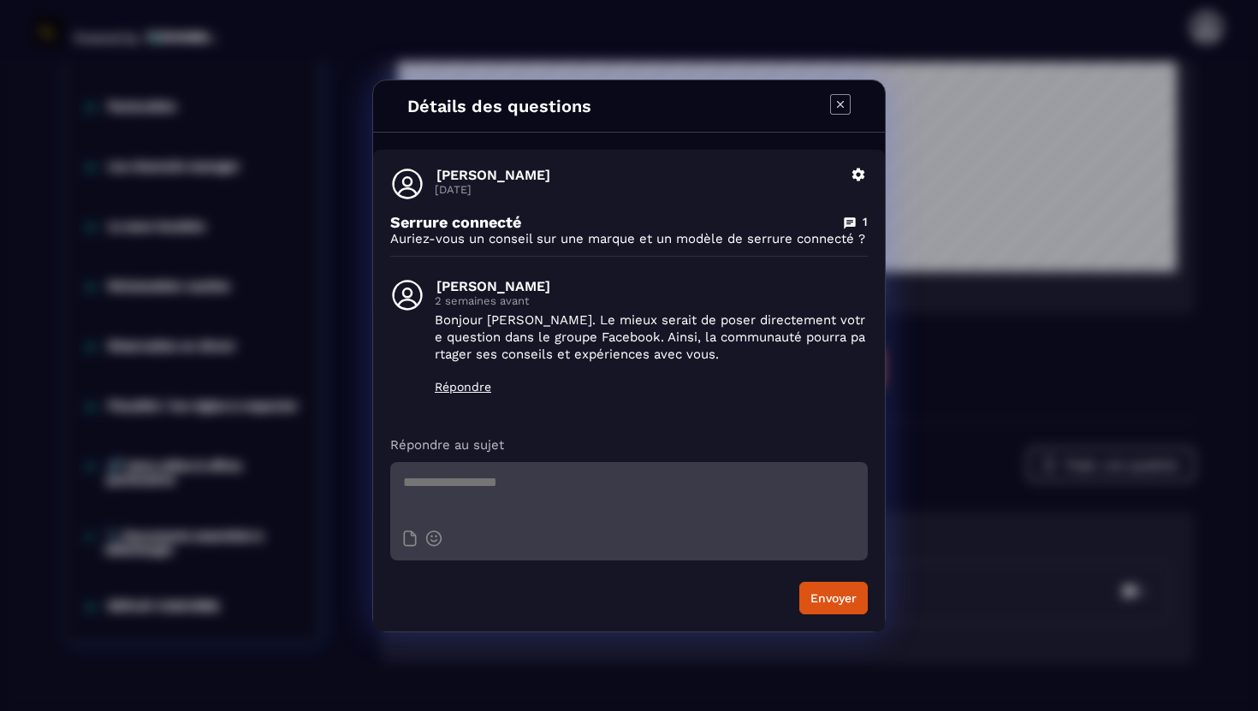
click at [843, 94] on icon "Modal window" at bounding box center [840, 104] width 21 height 21
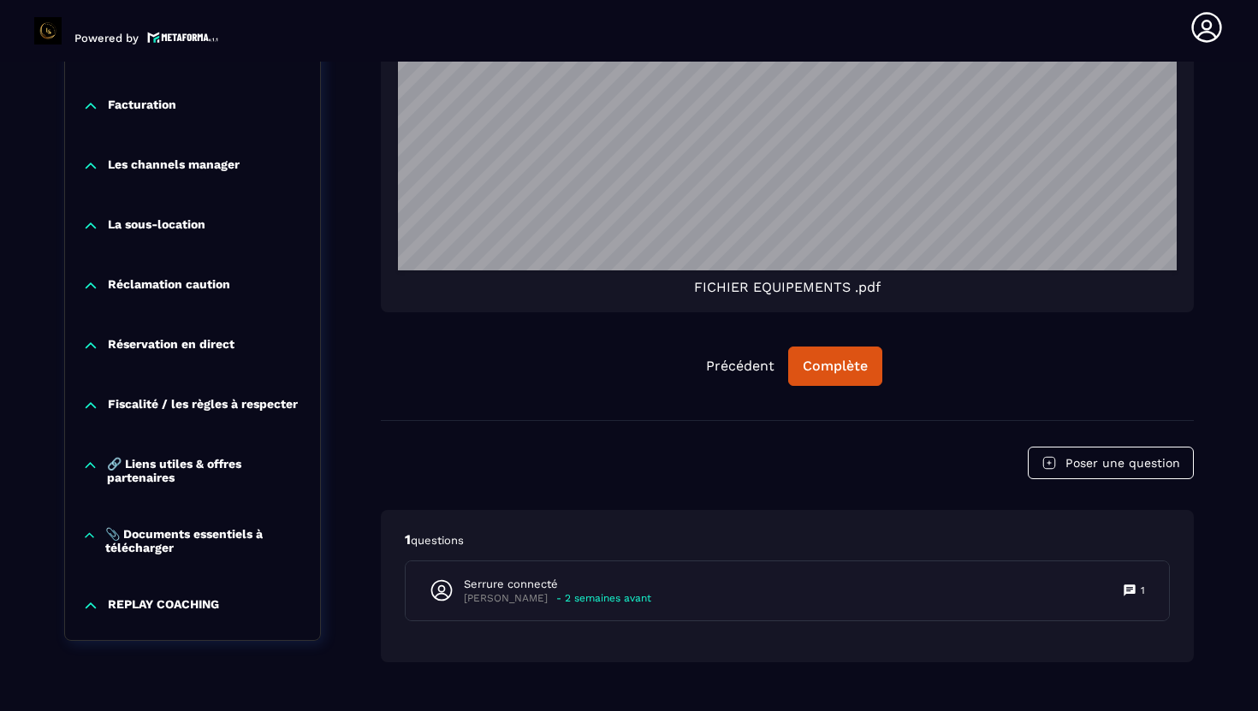
scroll to position [2308, 0]
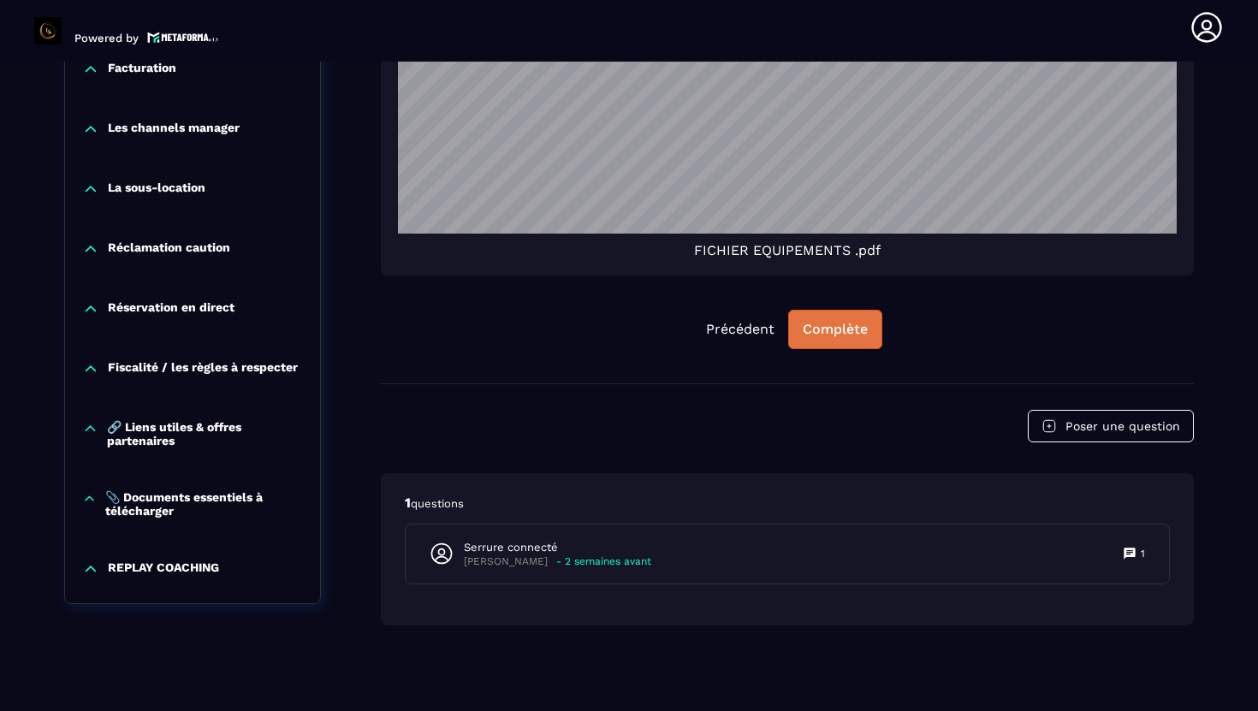
click at [808, 335] on div "Complète" at bounding box center [835, 329] width 65 height 17
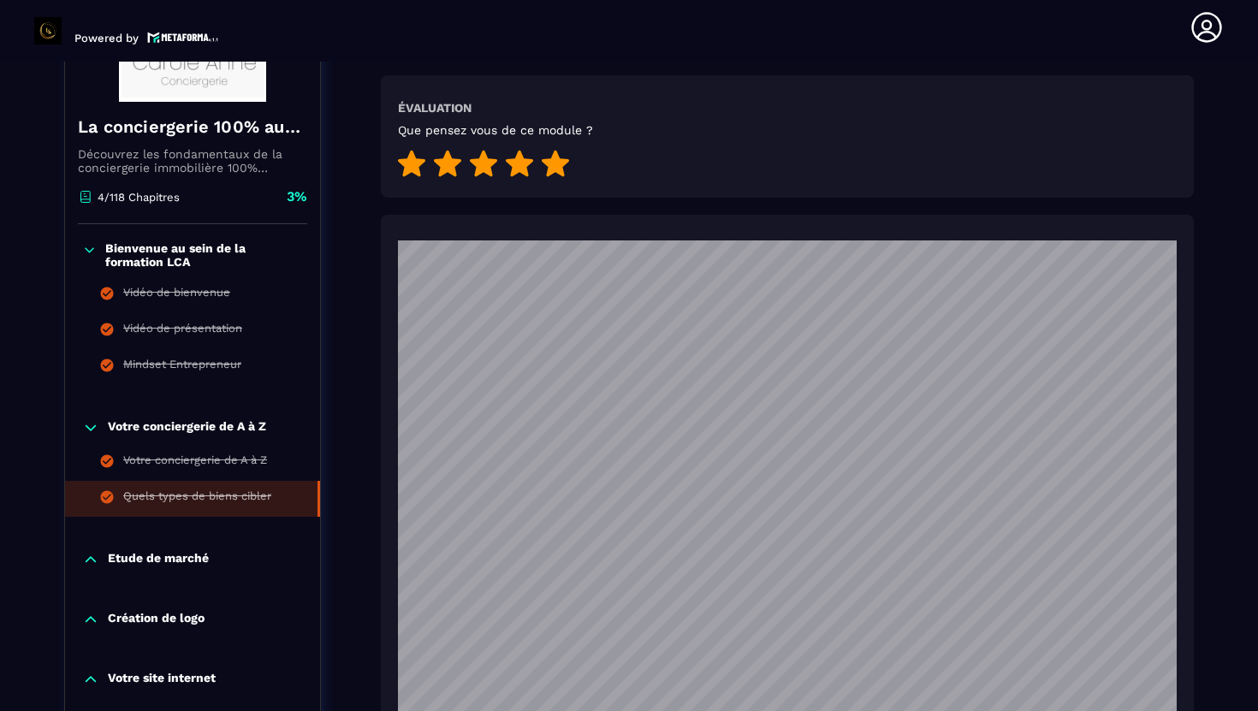
scroll to position [837, 0]
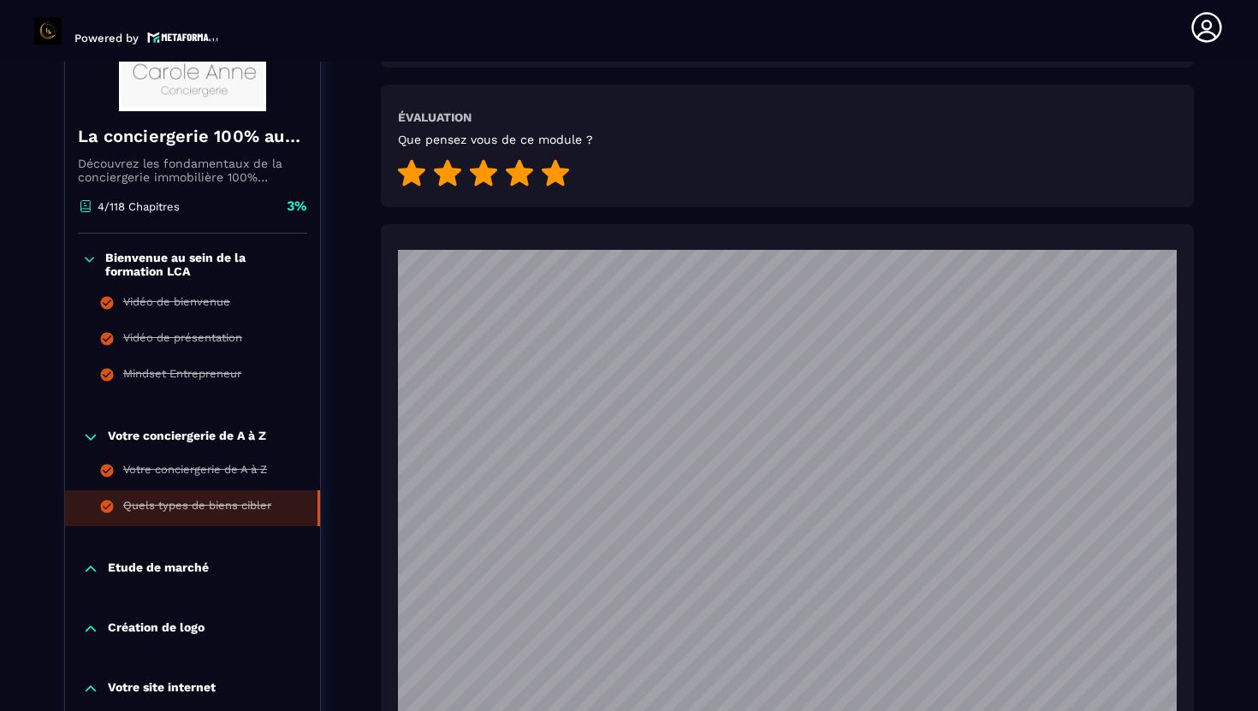
click at [250, 433] on p "Votre conciergerie de A à Z" at bounding box center [187, 437] width 158 height 17
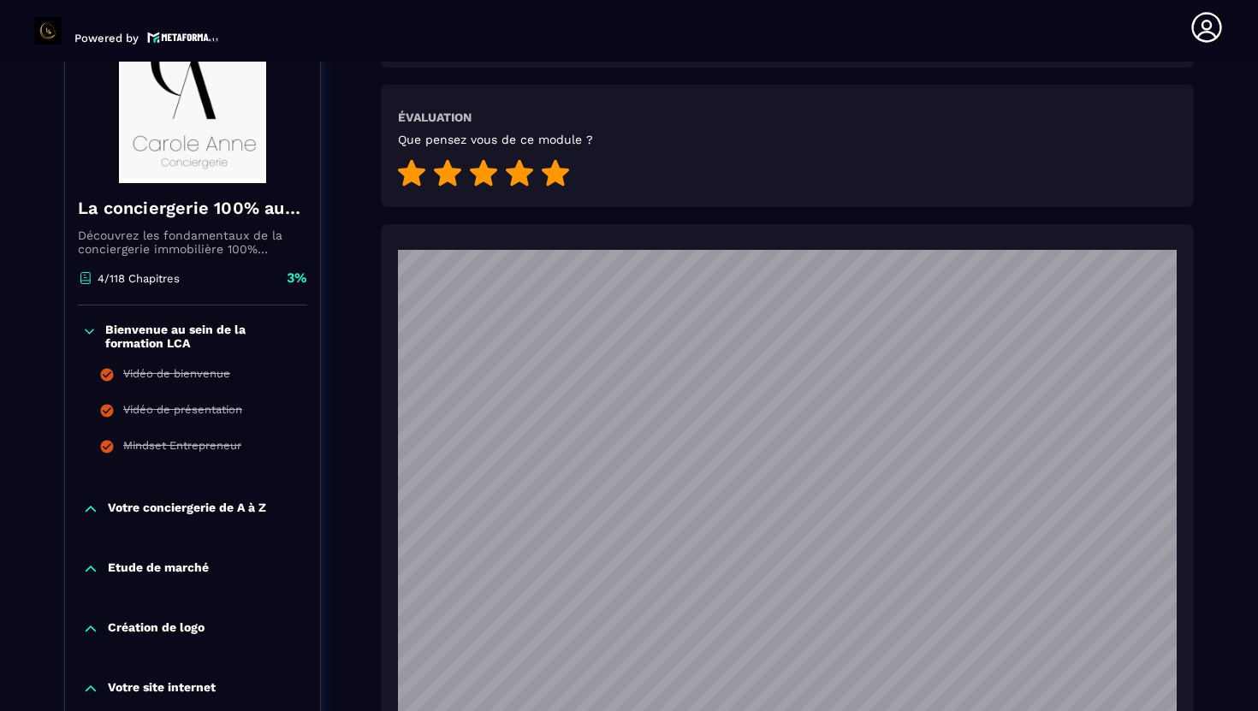
click at [252, 310] on div "Bienvenue au sein de la formation LCA Vidéo de bienvenue Vidéo de présentation …" at bounding box center [192, 395] width 255 height 178
click at [242, 323] on p "Bienvenue au sein de la formation LCA" at bounding box center [204, 336] width 198 height 27
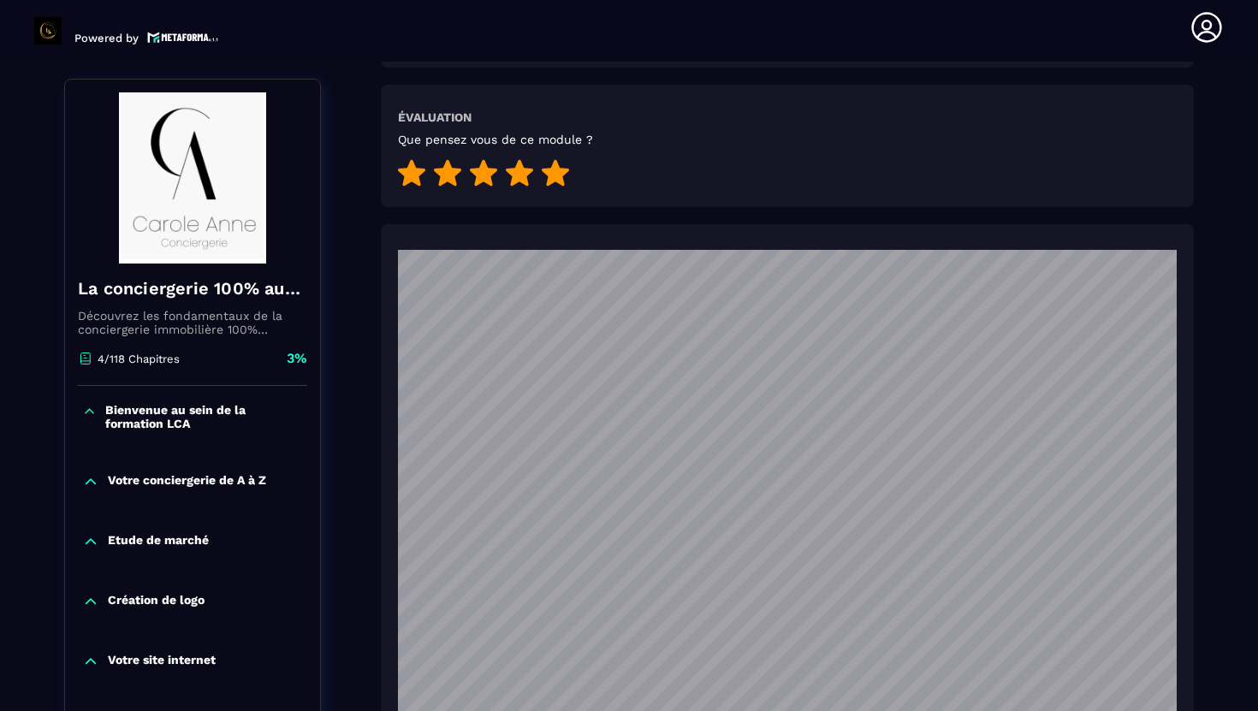
click at [210, 409] on p "Bienvenue au sein de la formation LCA" at bounding box center [204, 416] width 198 height 27
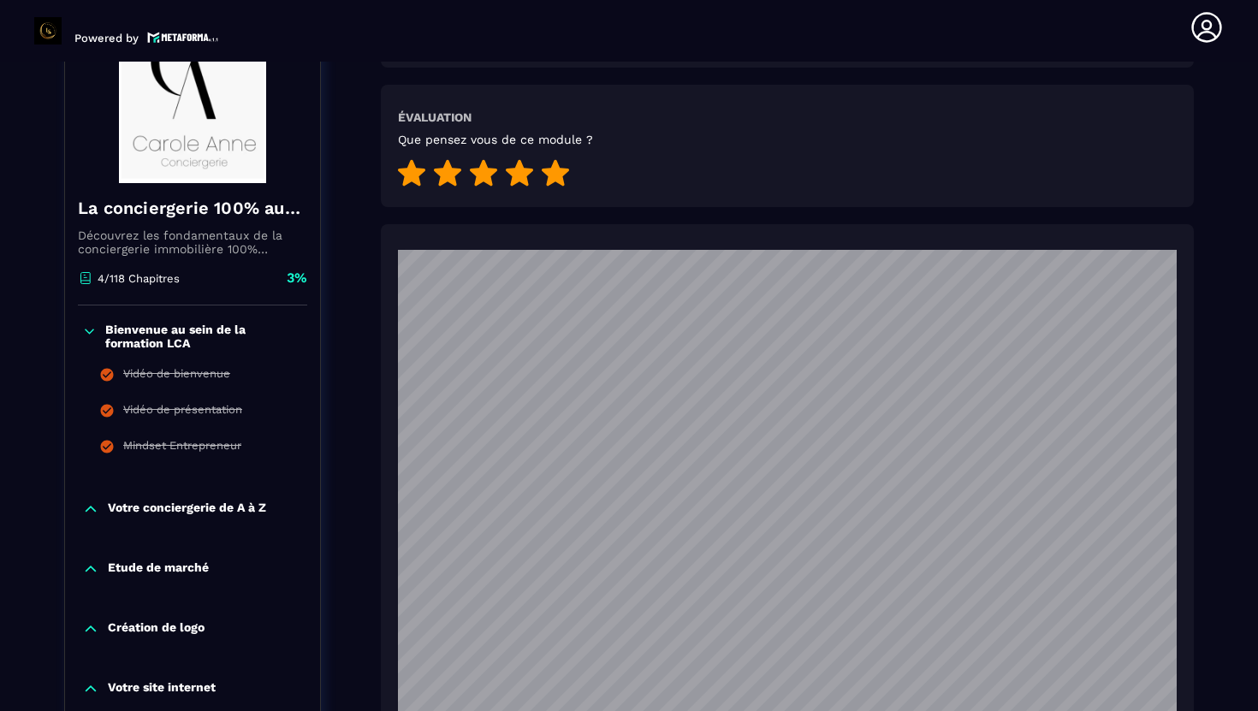
click at [211, 501] on p "Votre conciergerie de A à Z" at bounding box center [187, 509] width 158 height 17
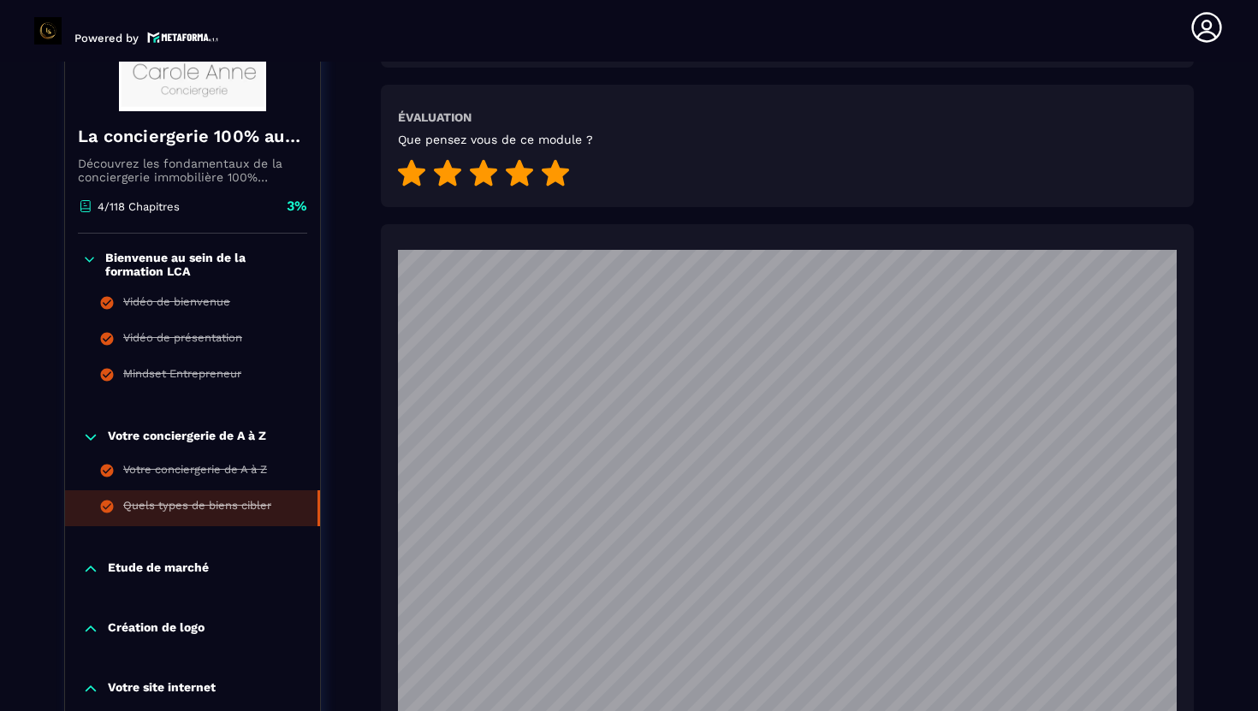
click at [201, 561] on p "Etude de marché" at bounding box center [158, 569] width 101 height 17
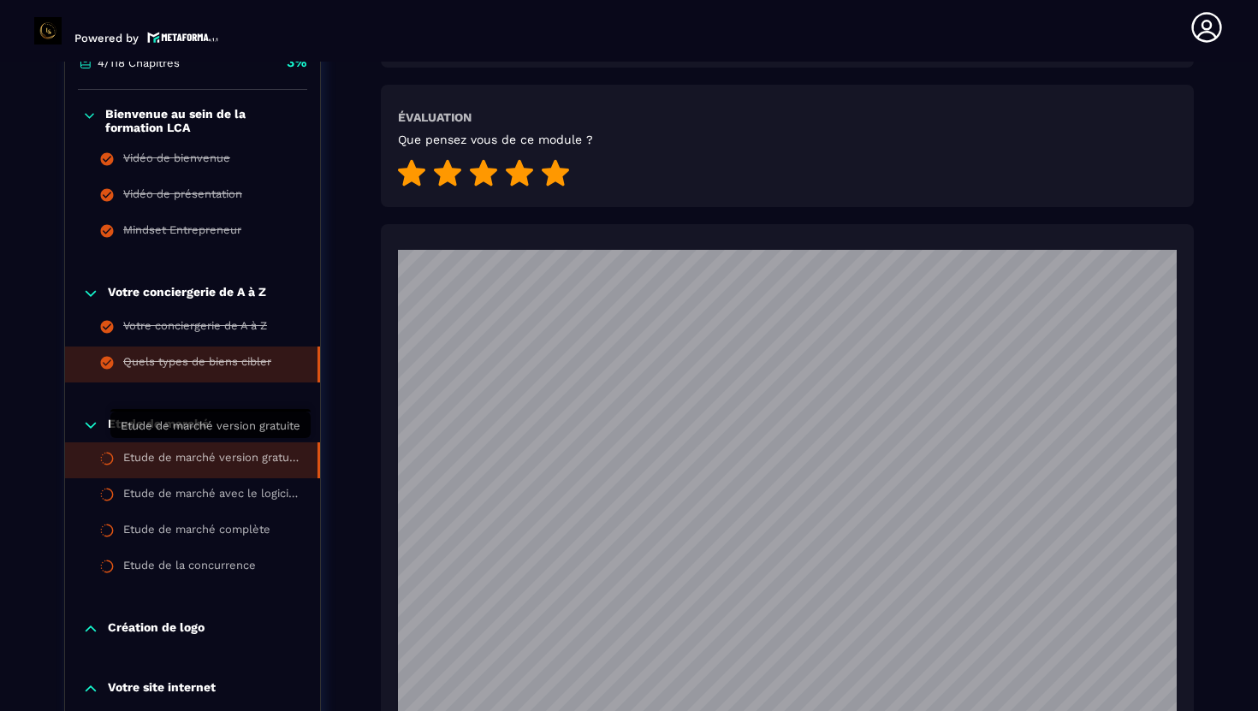
click at [270, 455] on div "Etude de marché version gratuite" at bounding box center [211, 460] width 177 height 19
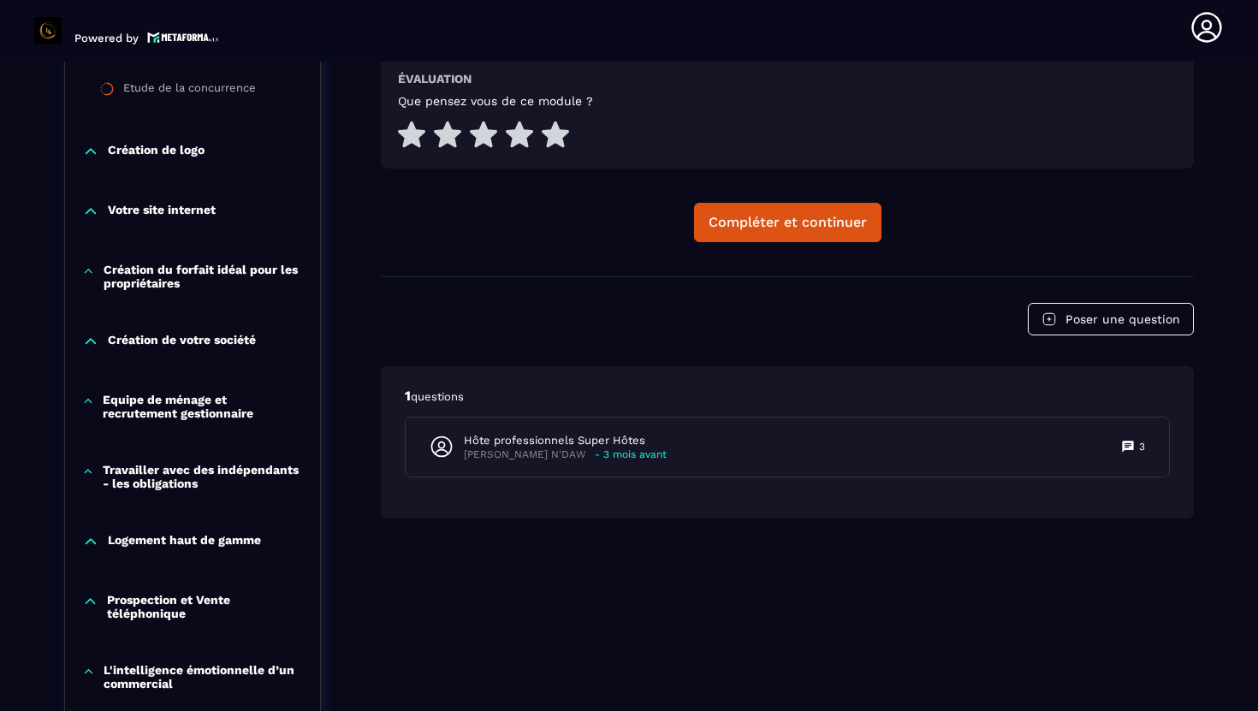
scroll to position [942, 0]
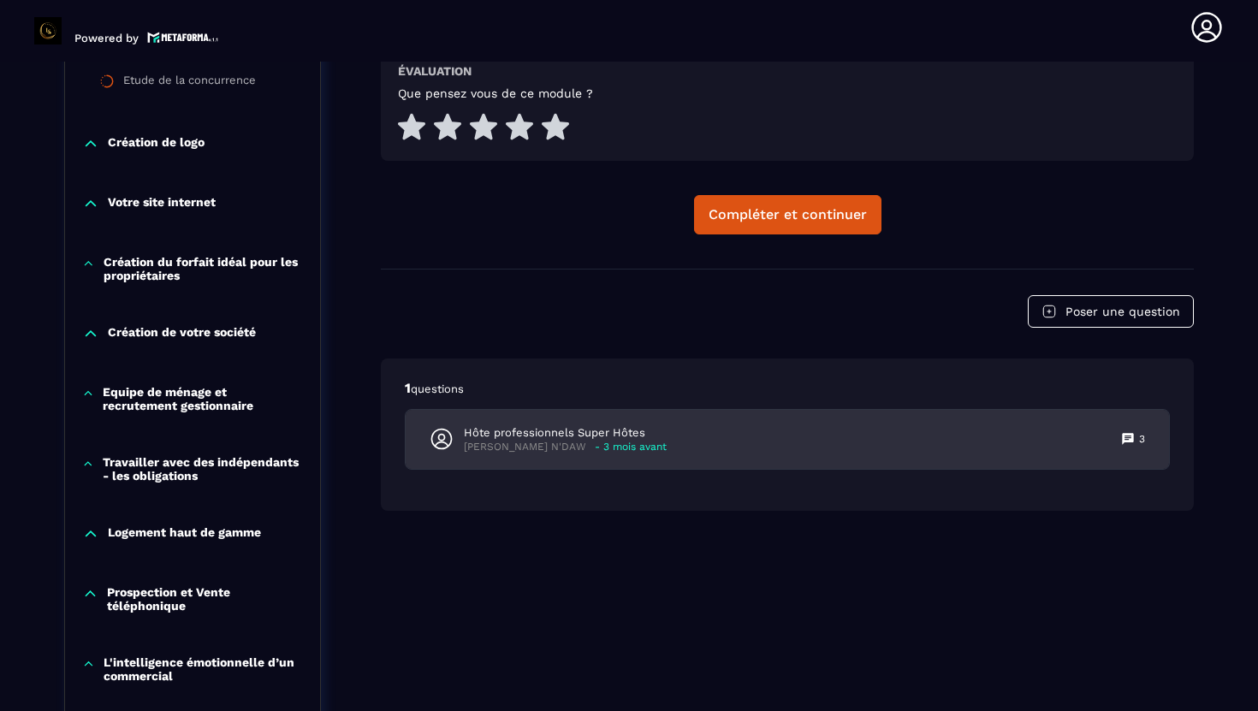
click at [595, 446] on p "- 3 mois avant" at bounding box center [631, 447] width 72 height 13
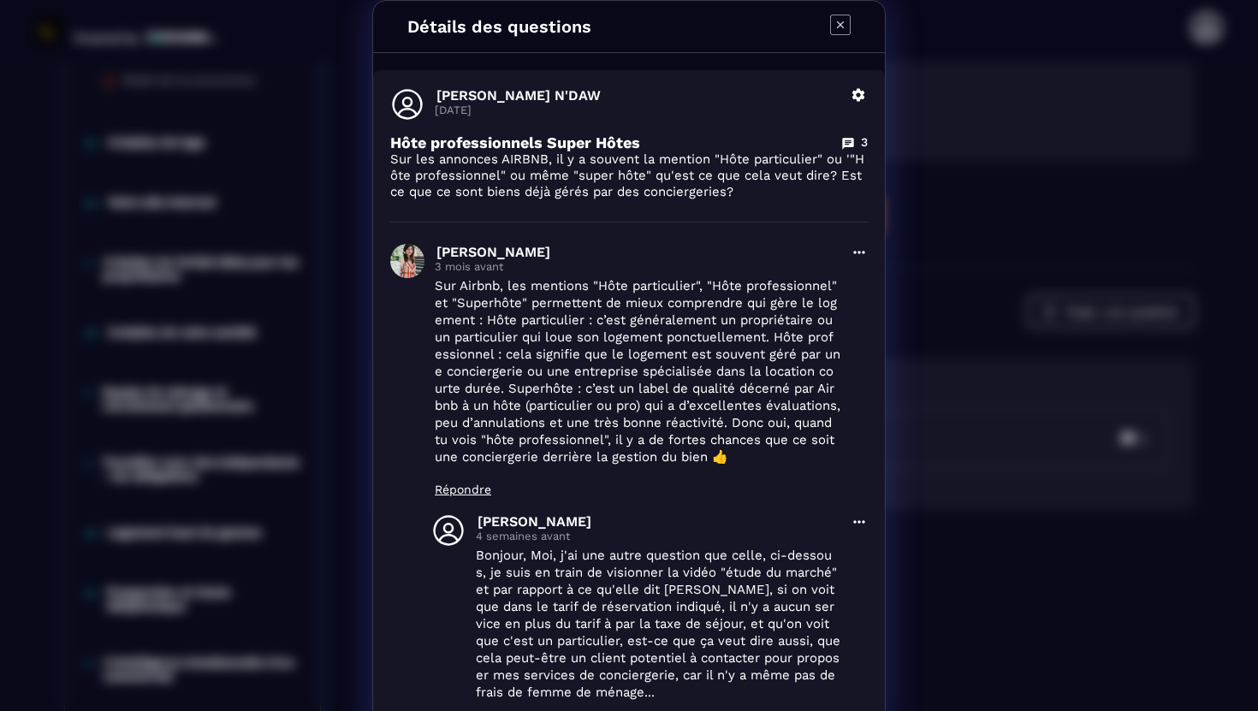
click at [844, 25] on icon "Modal window" at bounding box center [840, 25] width 21 height 21
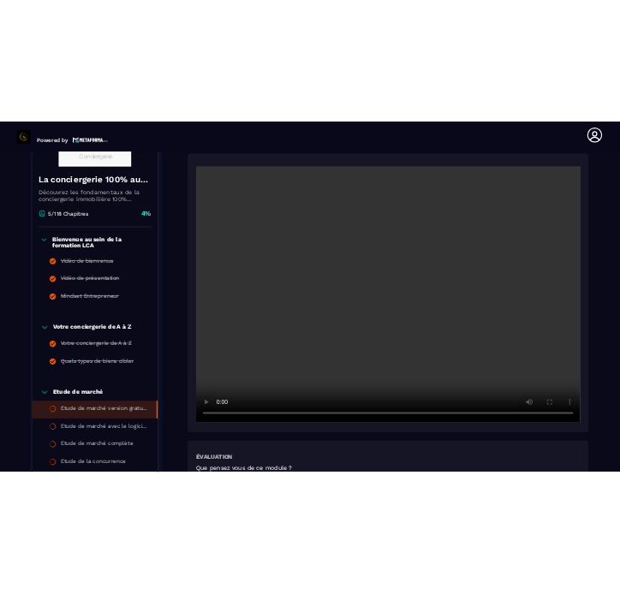
scroll to position [340, 0]
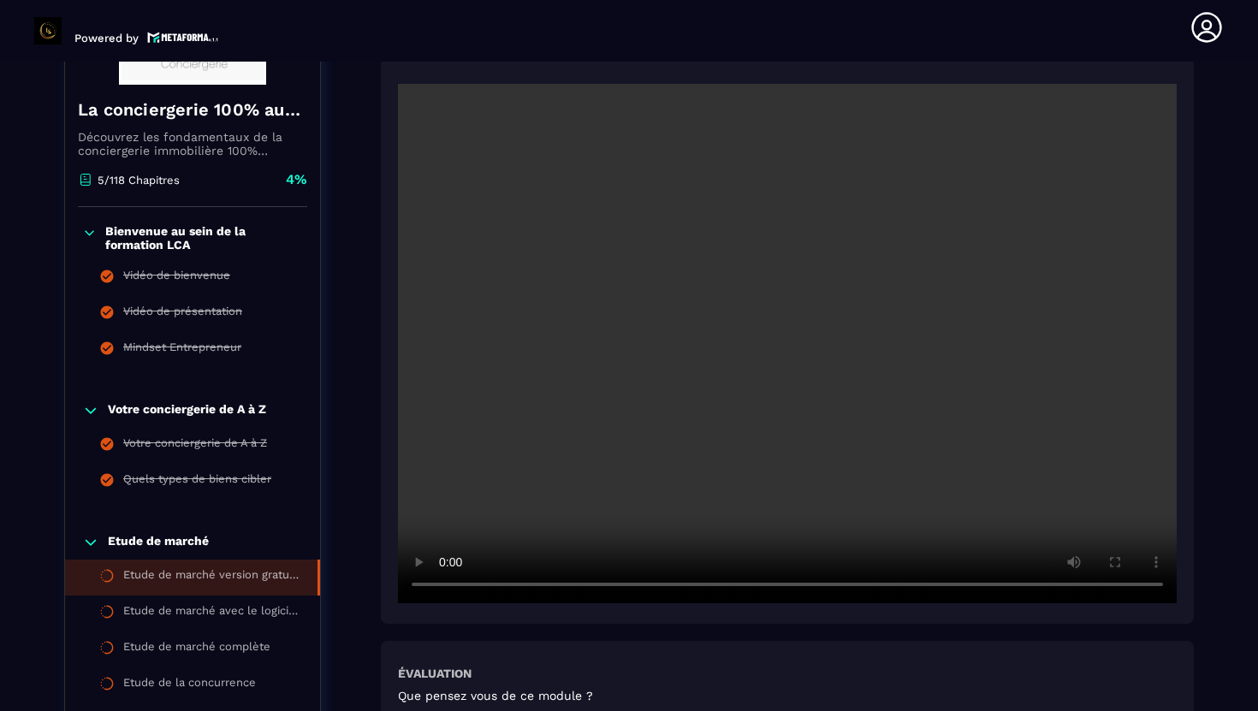
click at [744, 377] on video at bounding box center [787, 343] width 779 height 519
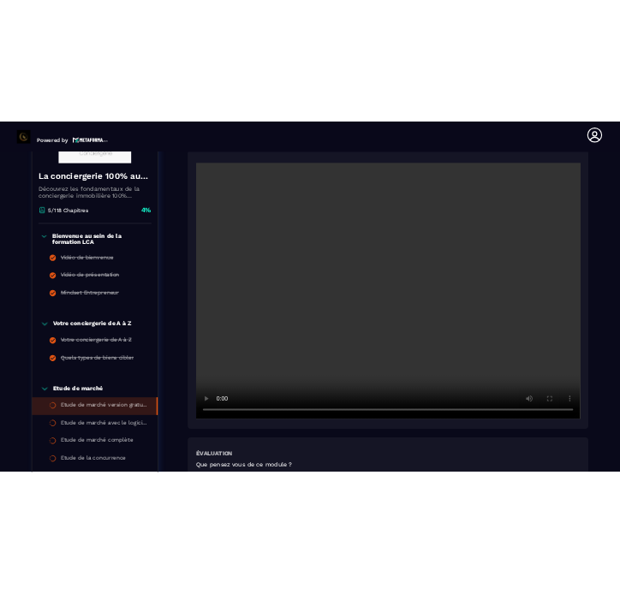
scroll to position [212, 0]
